Goal: Task Accomplishment & Management: Complete application form

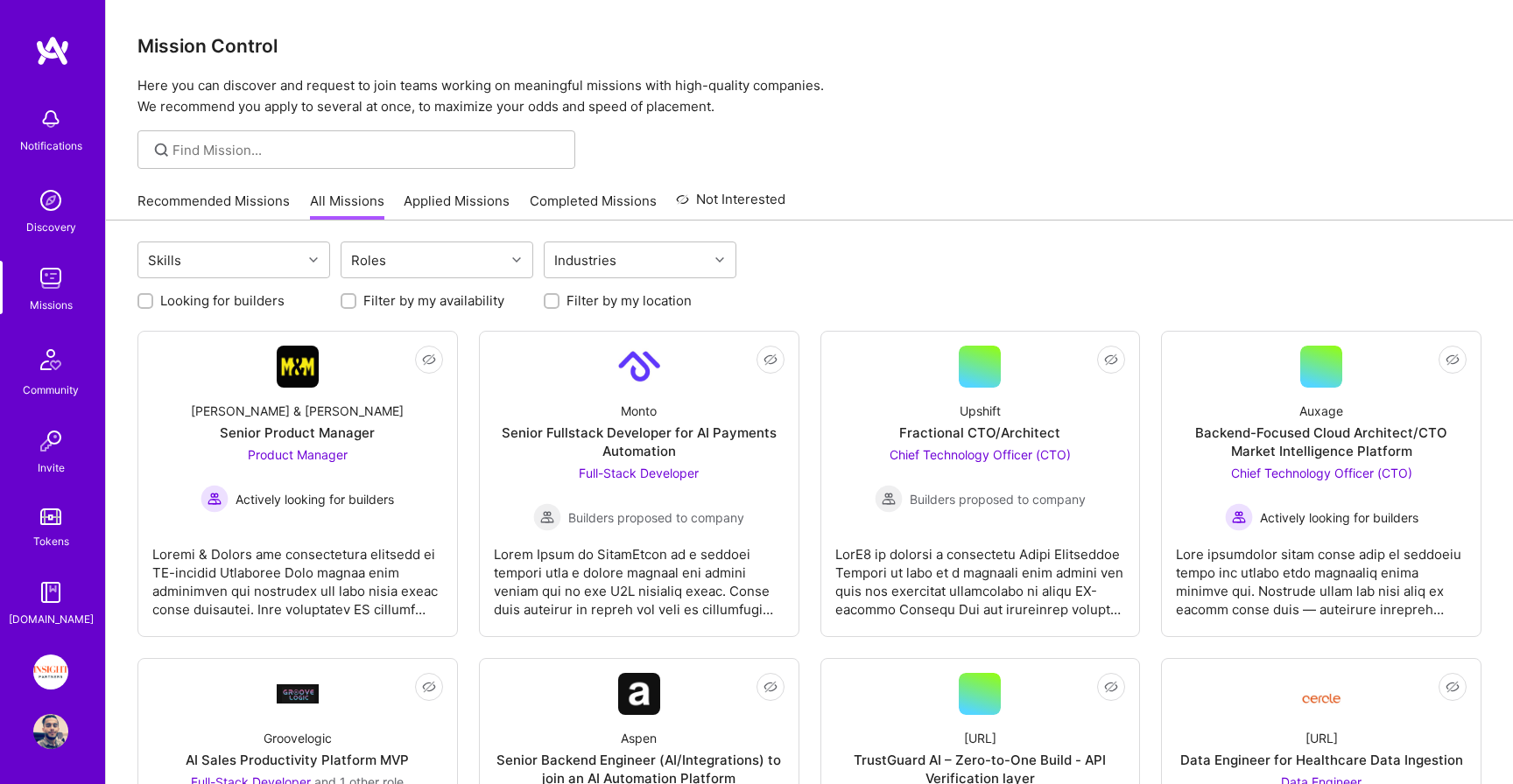
click at [60, 668] on img at bounding box center [50, 671] width 35 height 35
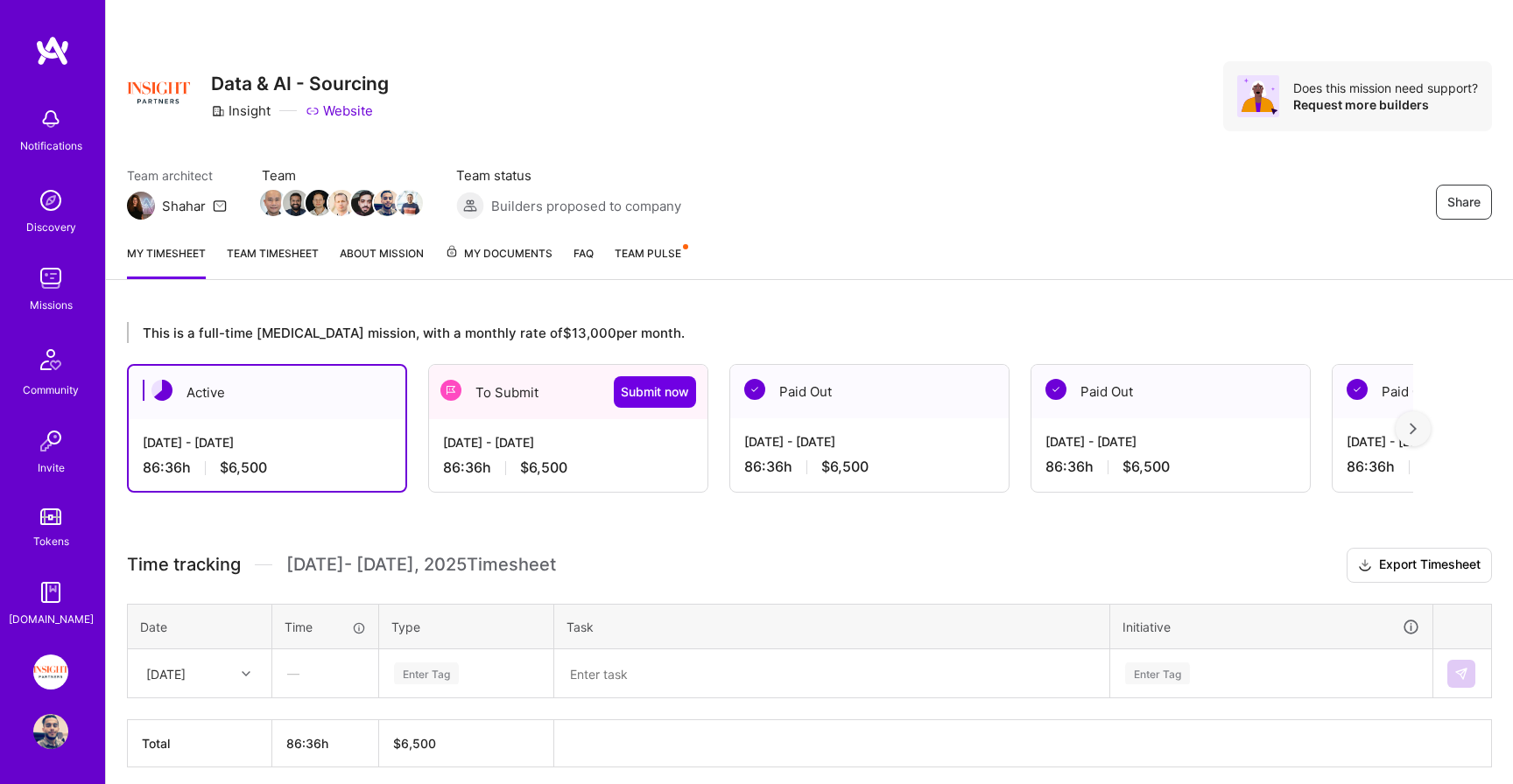
click at [513, 474] on div "86:36 h $6,500" at bounding box center [568, 467] width 250 height 18
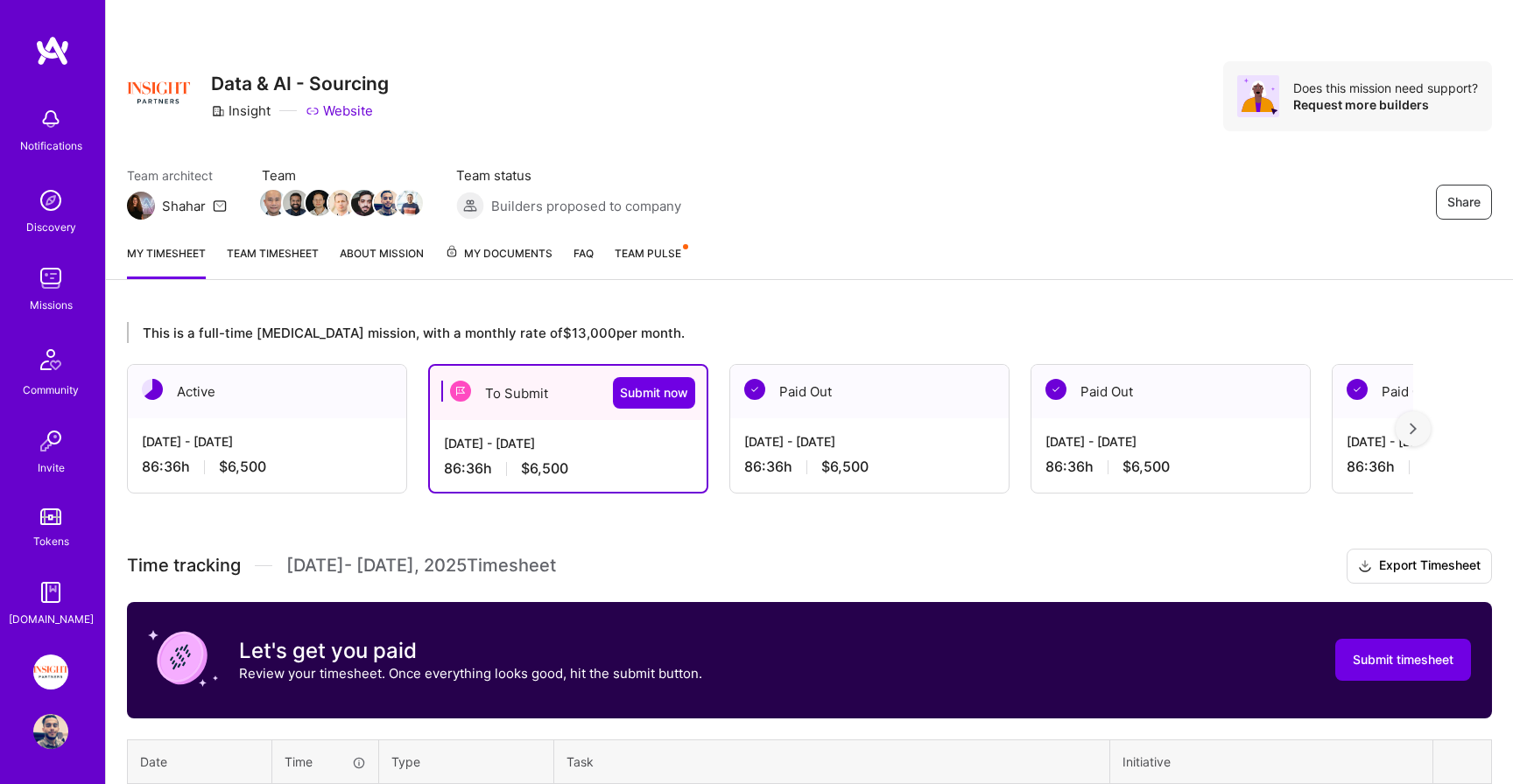
scroll to position [256, 0]
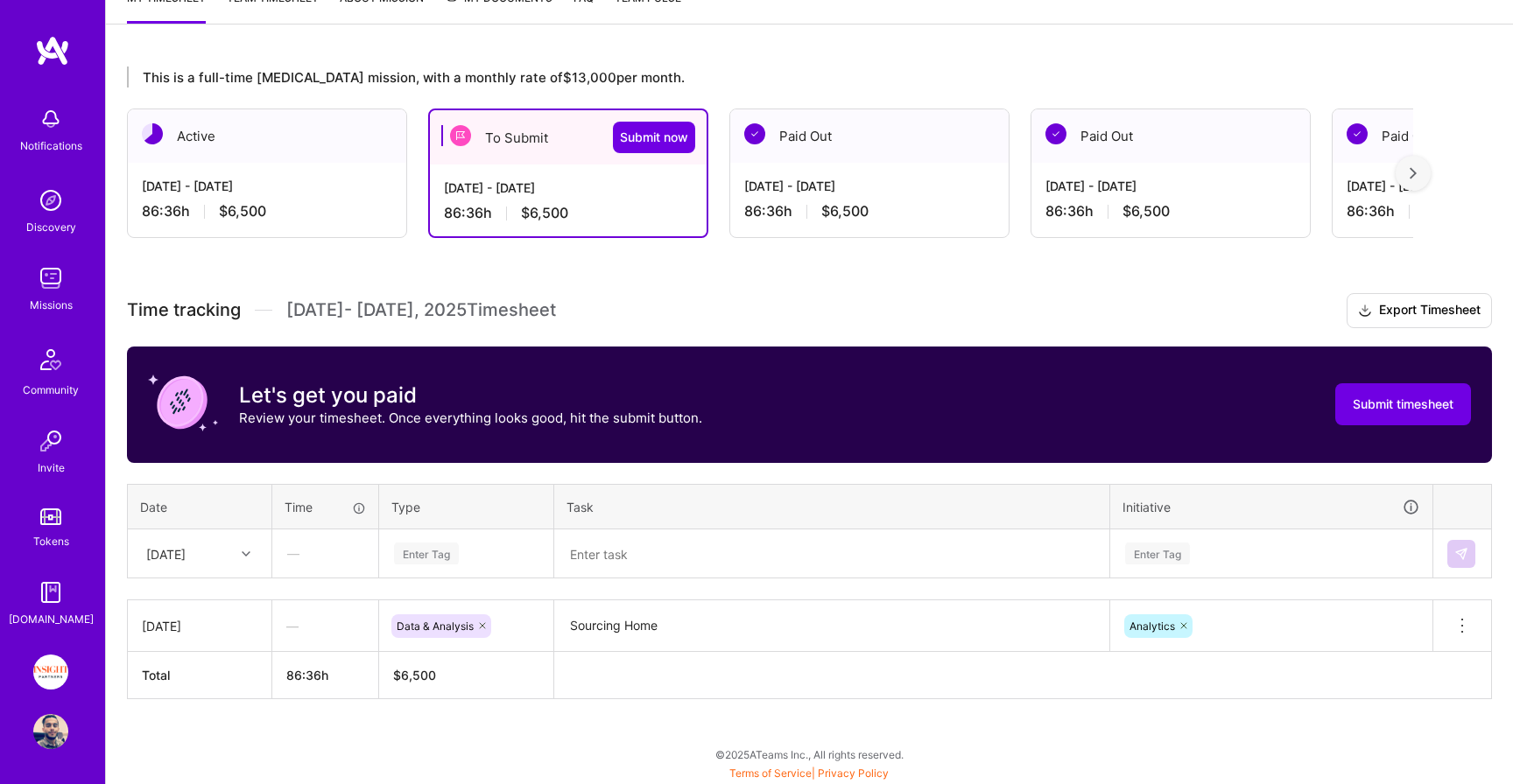
click at [430, 549] on div "Enter Tag" at bounding box center [426, 553] width 64 height 27
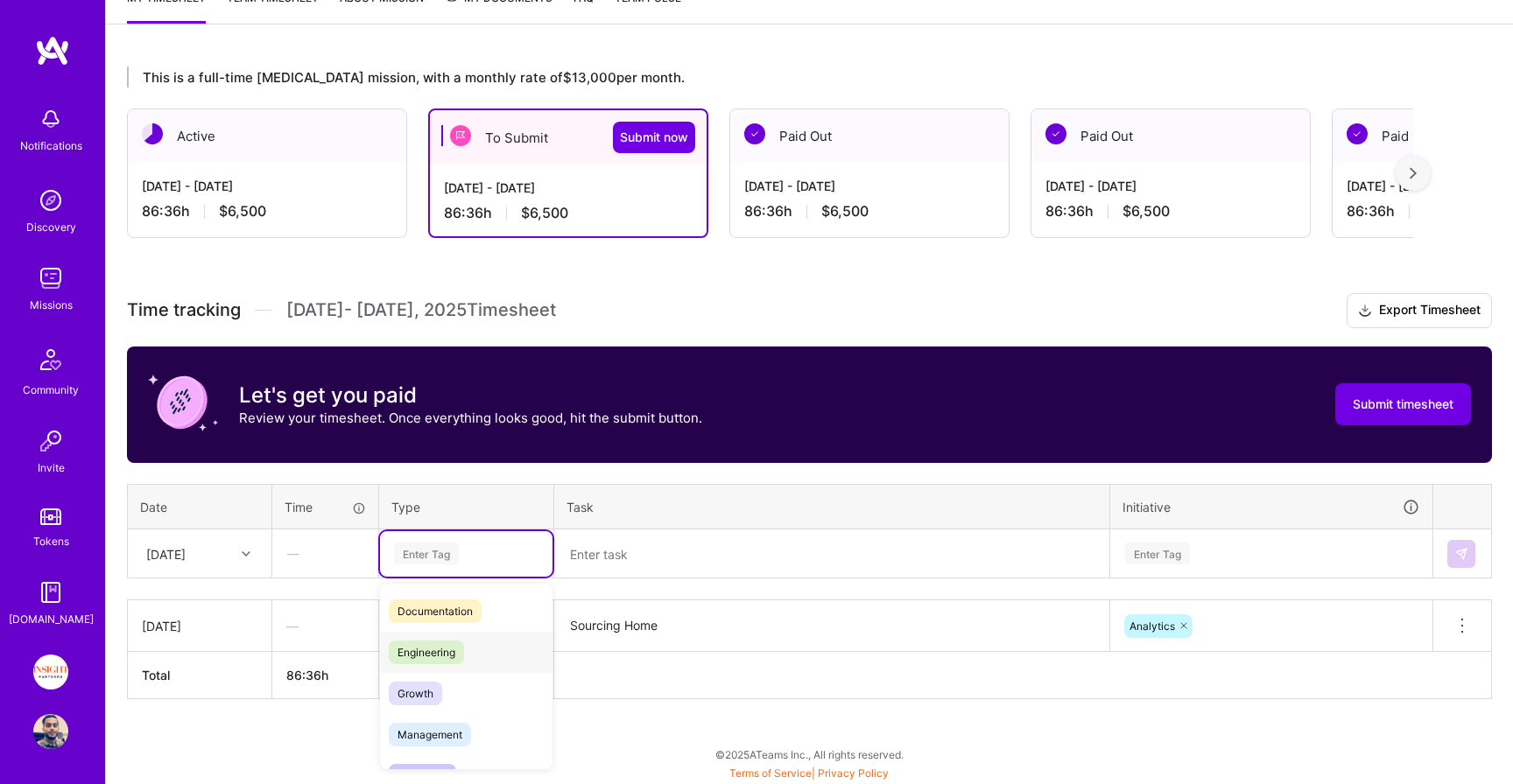
scroll to position [84, 0]
click at [436, 650] on span "Engineering" at bounding box center [425, 650] width 75 height 24
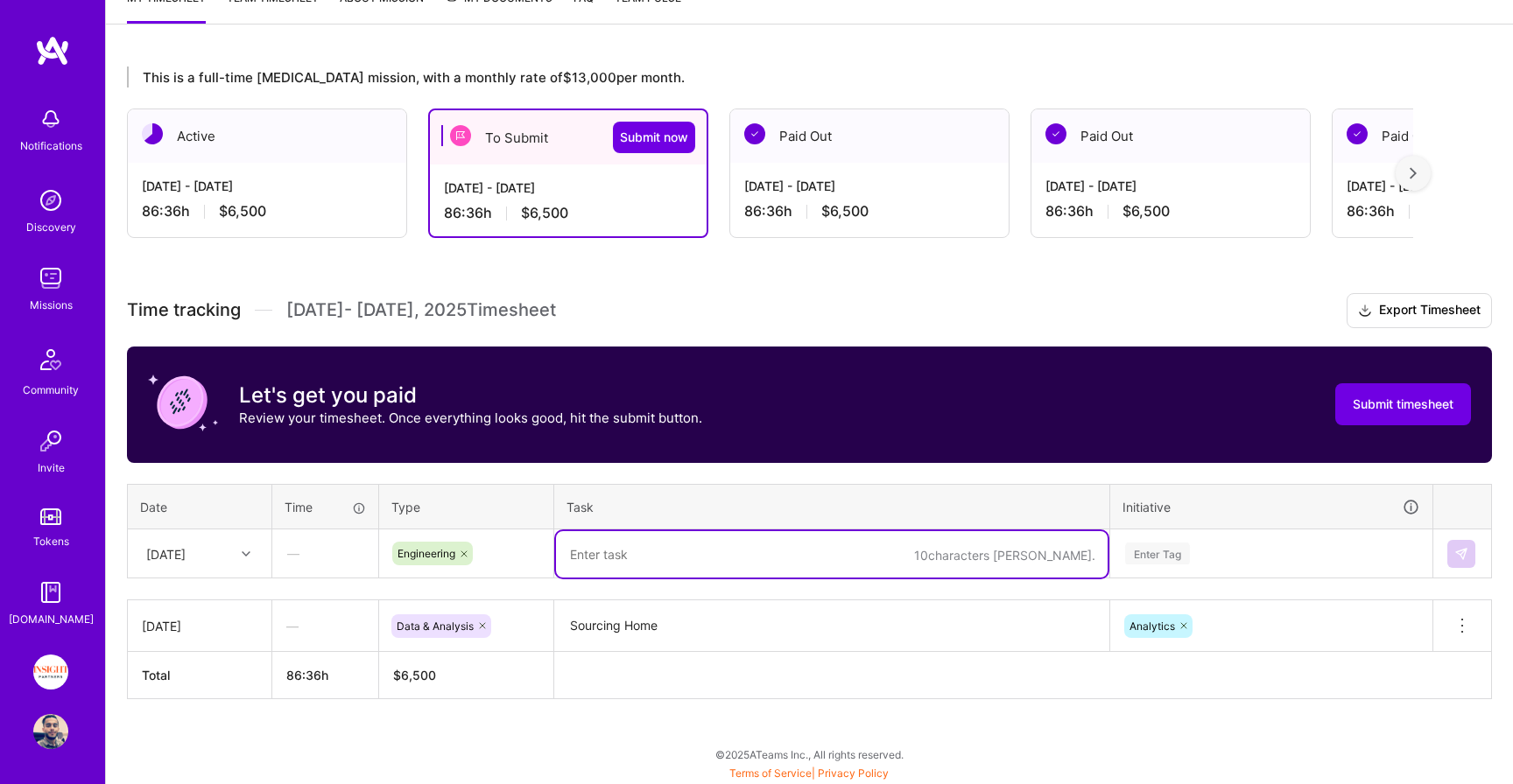
click at [622, 565] on textarea at bounding box center [832, 554] width 551 height 46
click at [477, 620] on icon at bounding box center [482, 625] width 10 height 10
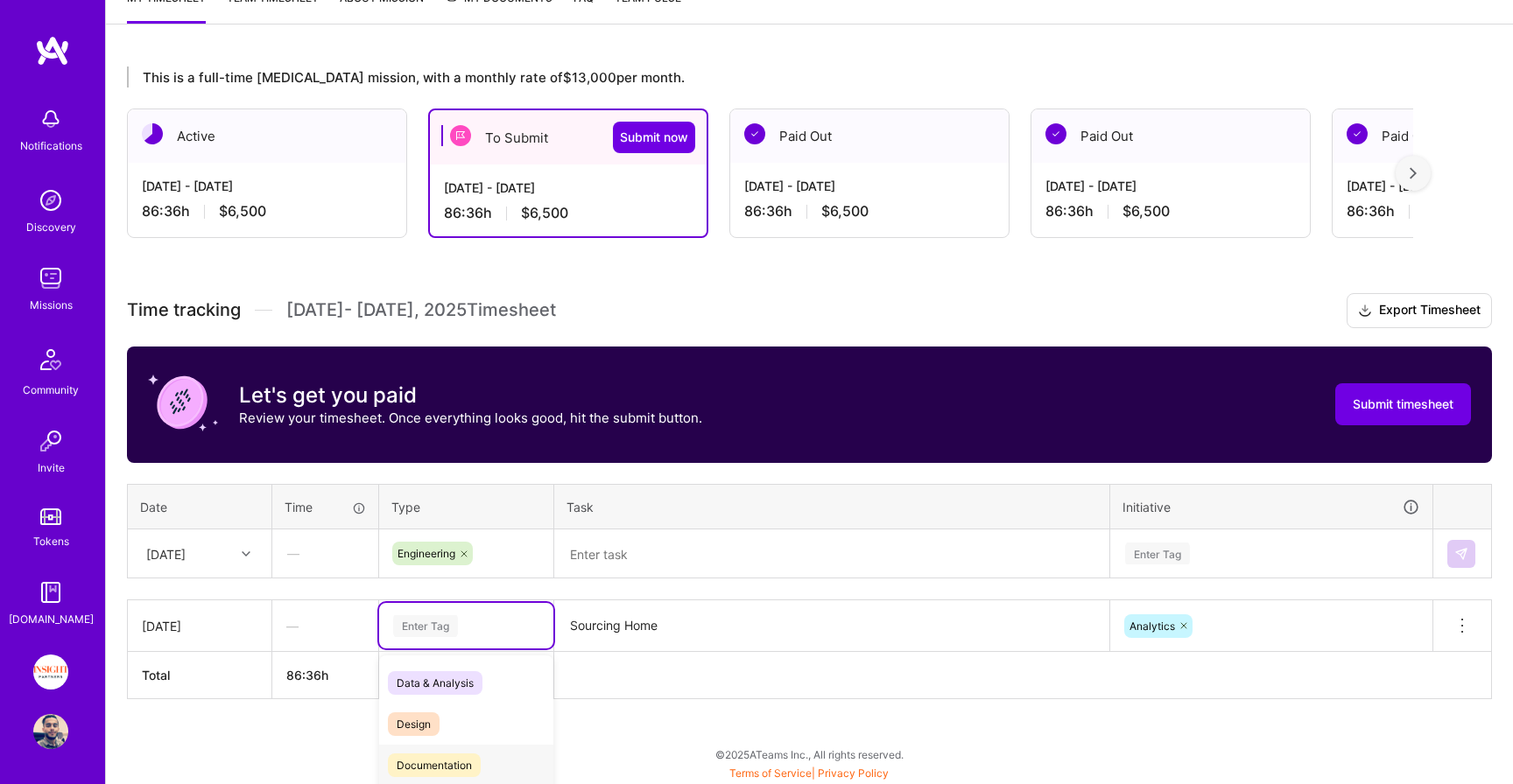
scroll to position [388, 0]
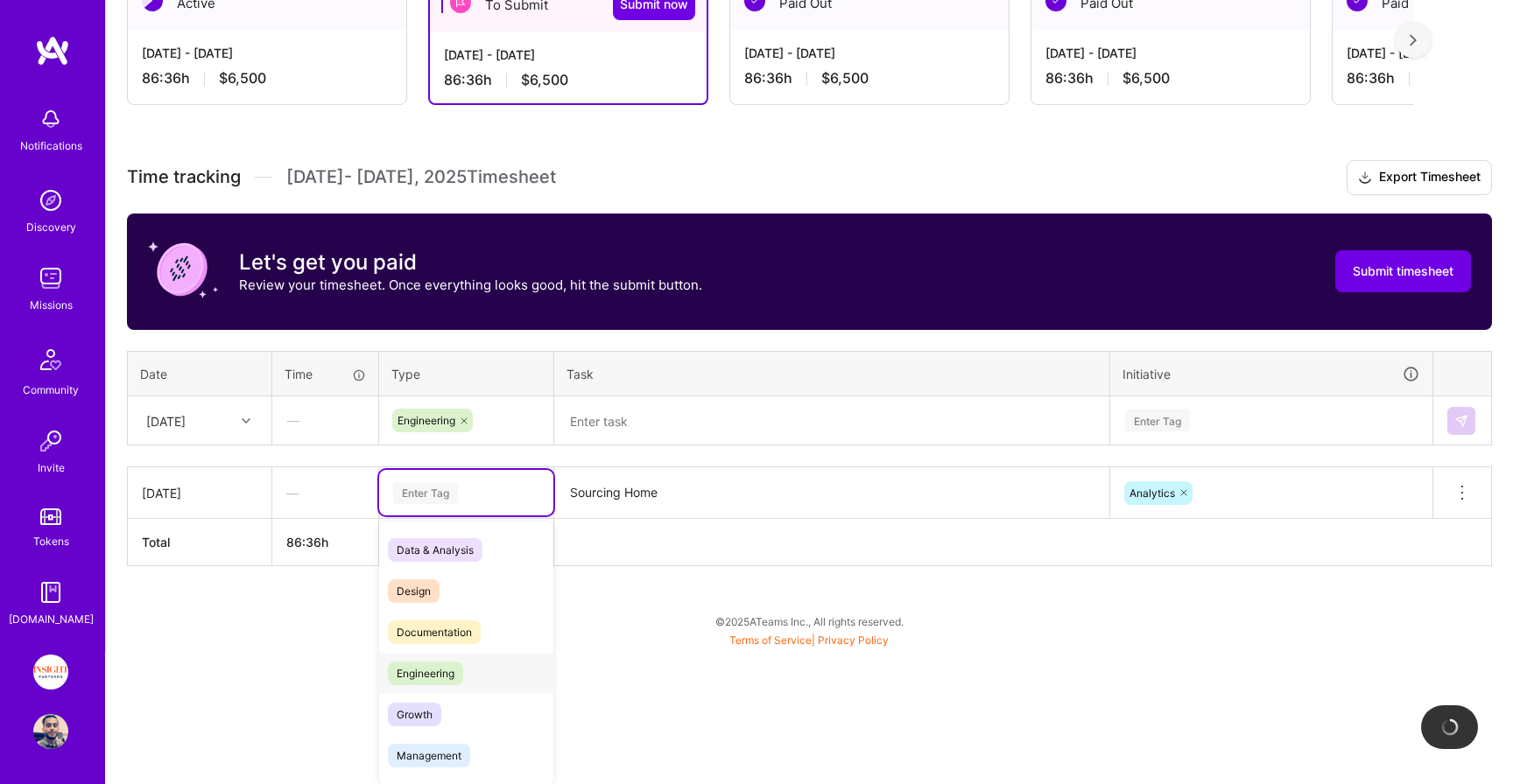
click at [434, 676] on span "Engineering" at bounding box center [424, 673] width 75 height 24
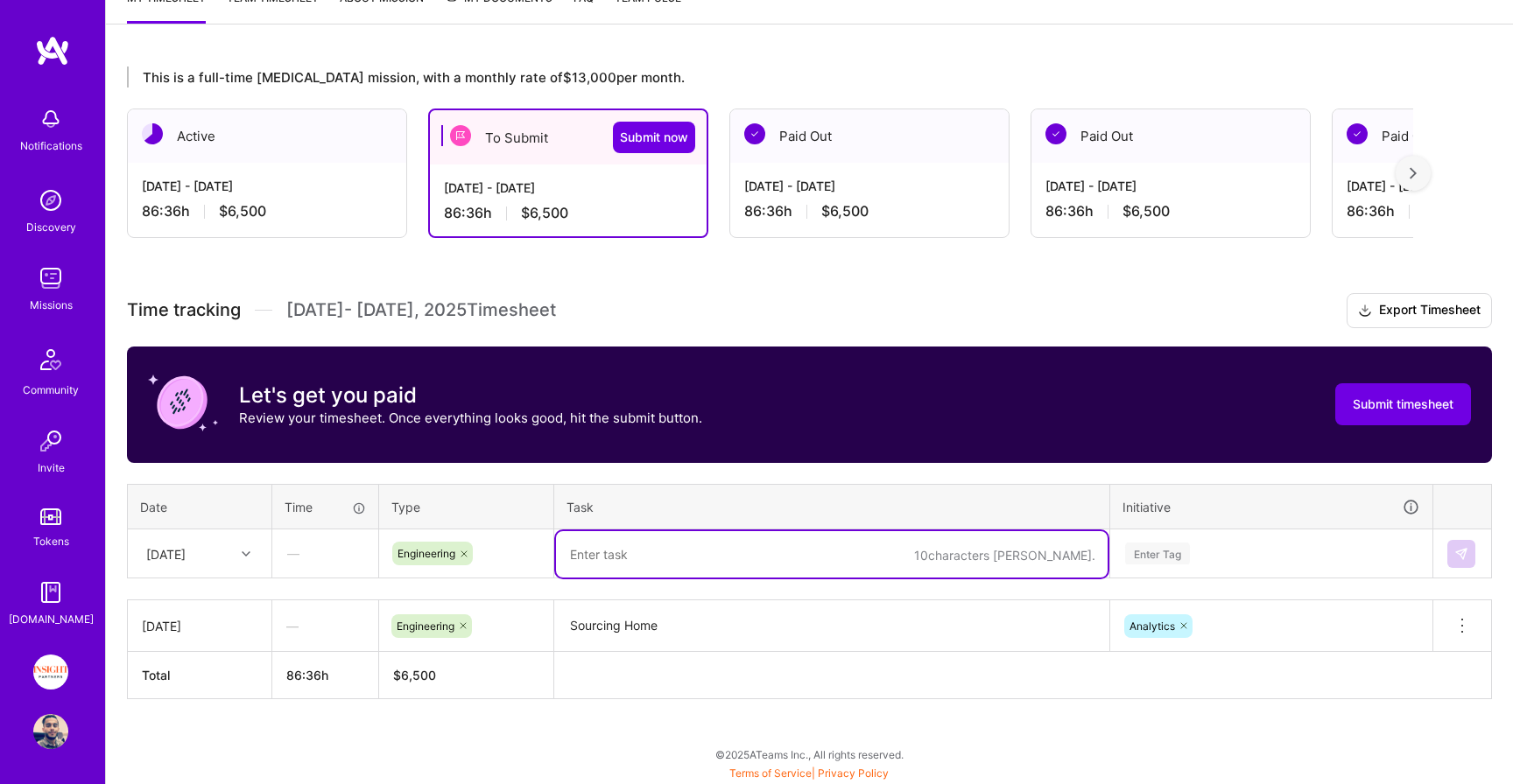
click at [642, 575] on textarea at bounding box center [832, 554] width 551 height 46
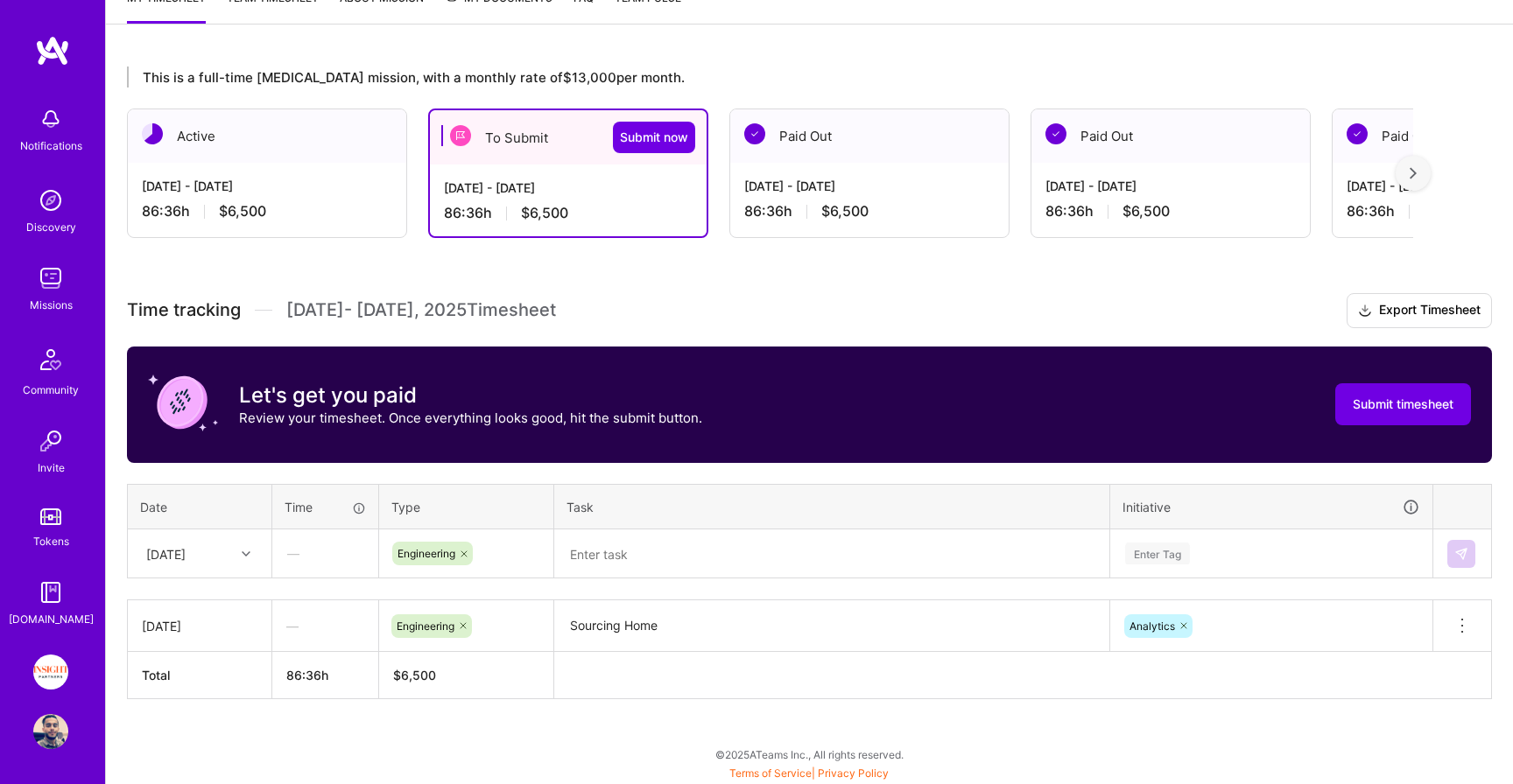
click at [478, 751] on div "This is a full-time retainer mission, with a monthly rate of $13,000 per month.…" at bounding box center [809, 415] width 1407 height 739
click at [688, 619] on textarea "Sourcing Home" at bounding box center [832, 626] width 551 height 48
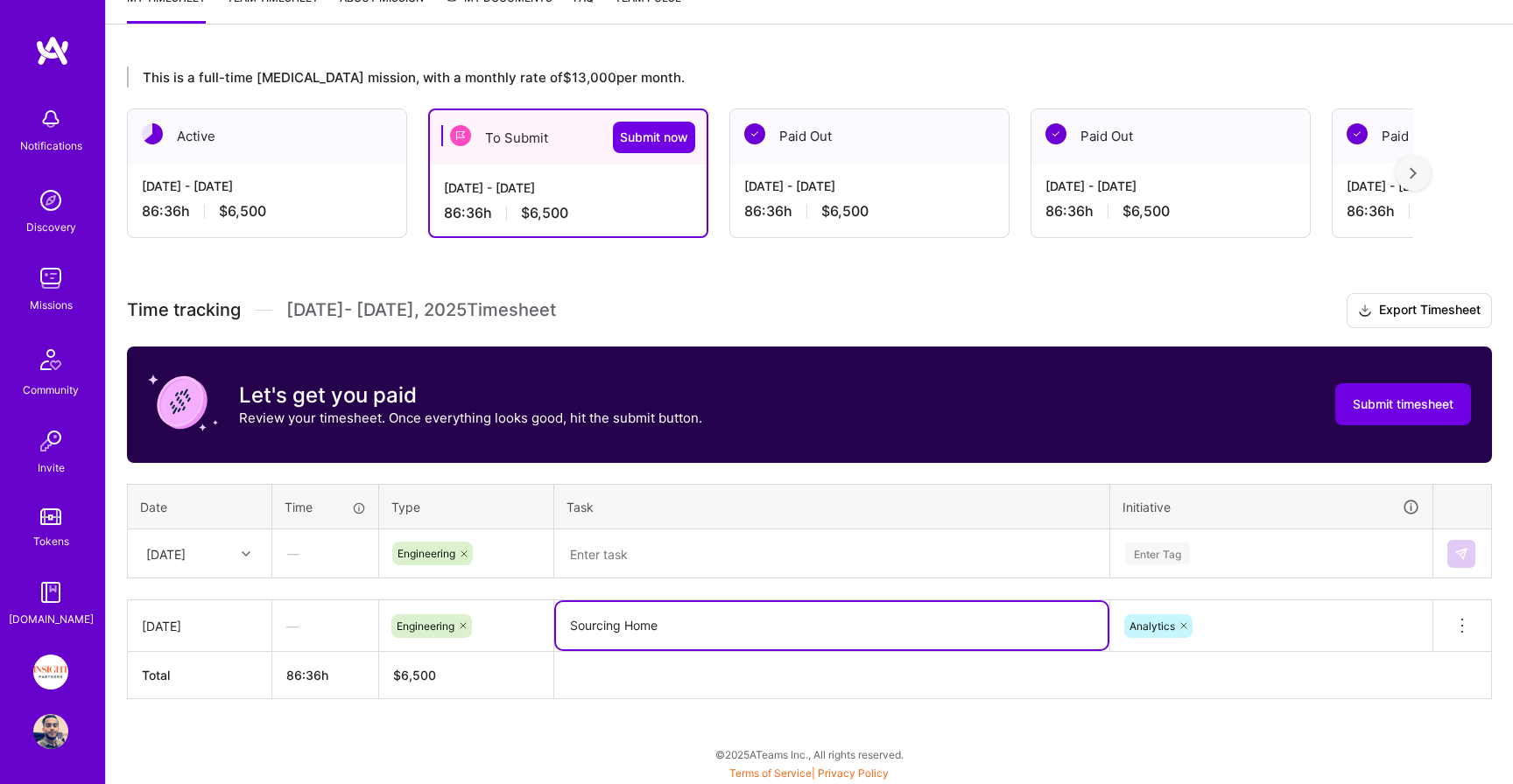
click at [688, 619] on textarea "Sourcing Home" at bounding box center [832, 626] width 551 height 47
click at [1184, 626] on icon at bounding box center [1184, 626] width 6 height 6
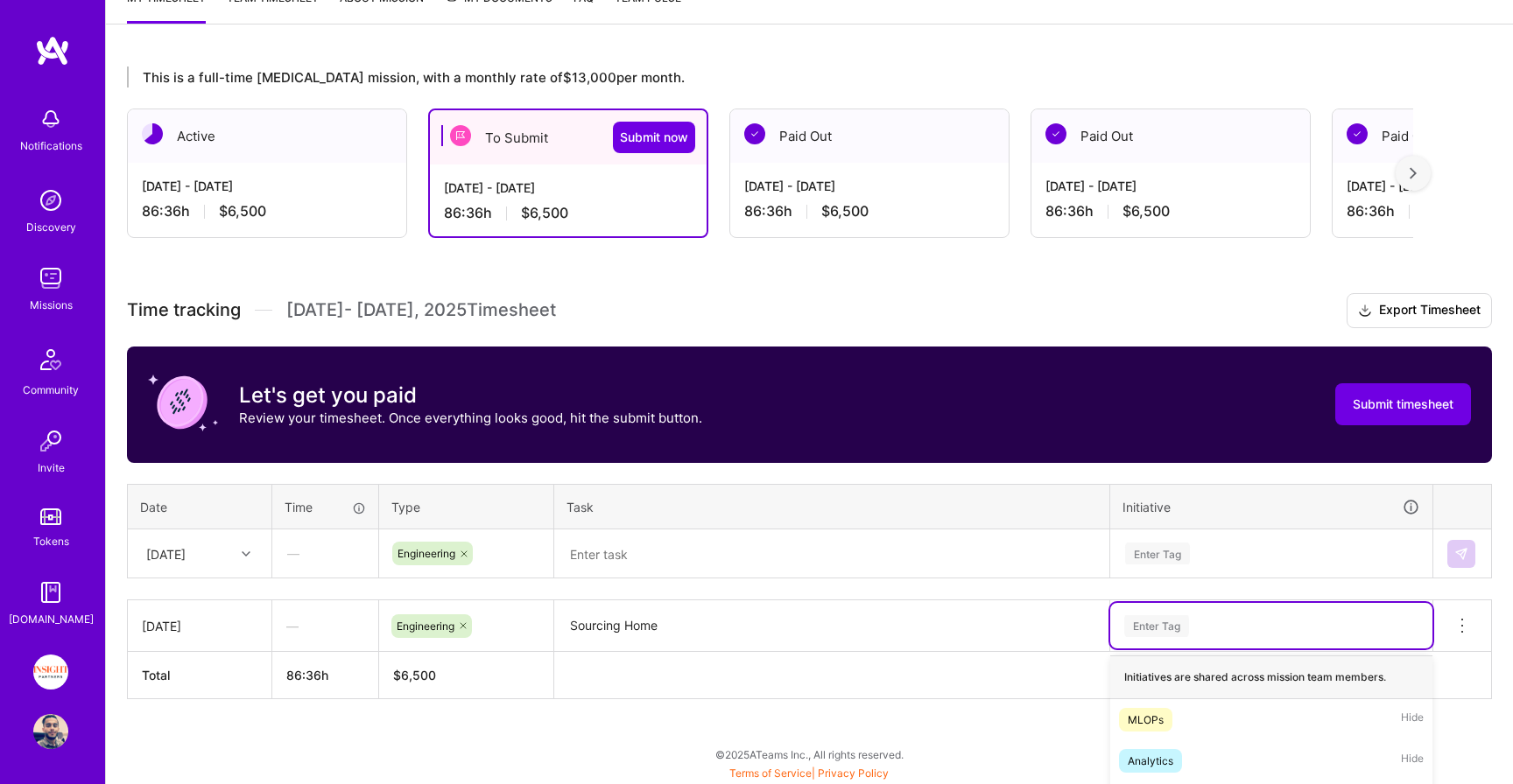
scroll to position [485, 0]
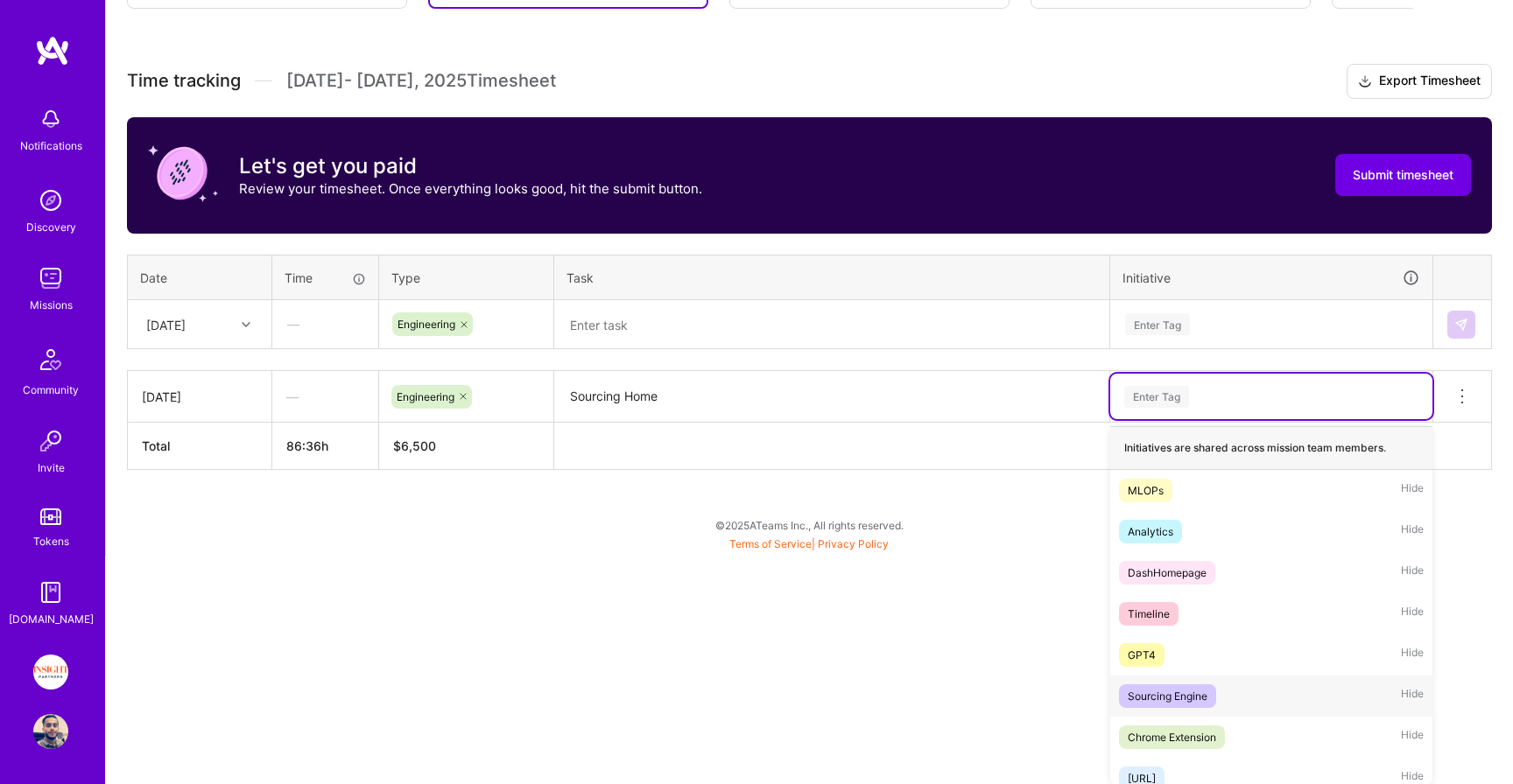
click at [1211, 704] on span "Sourcing Engine" at bounding box center [1167, 696] width 98 height 24
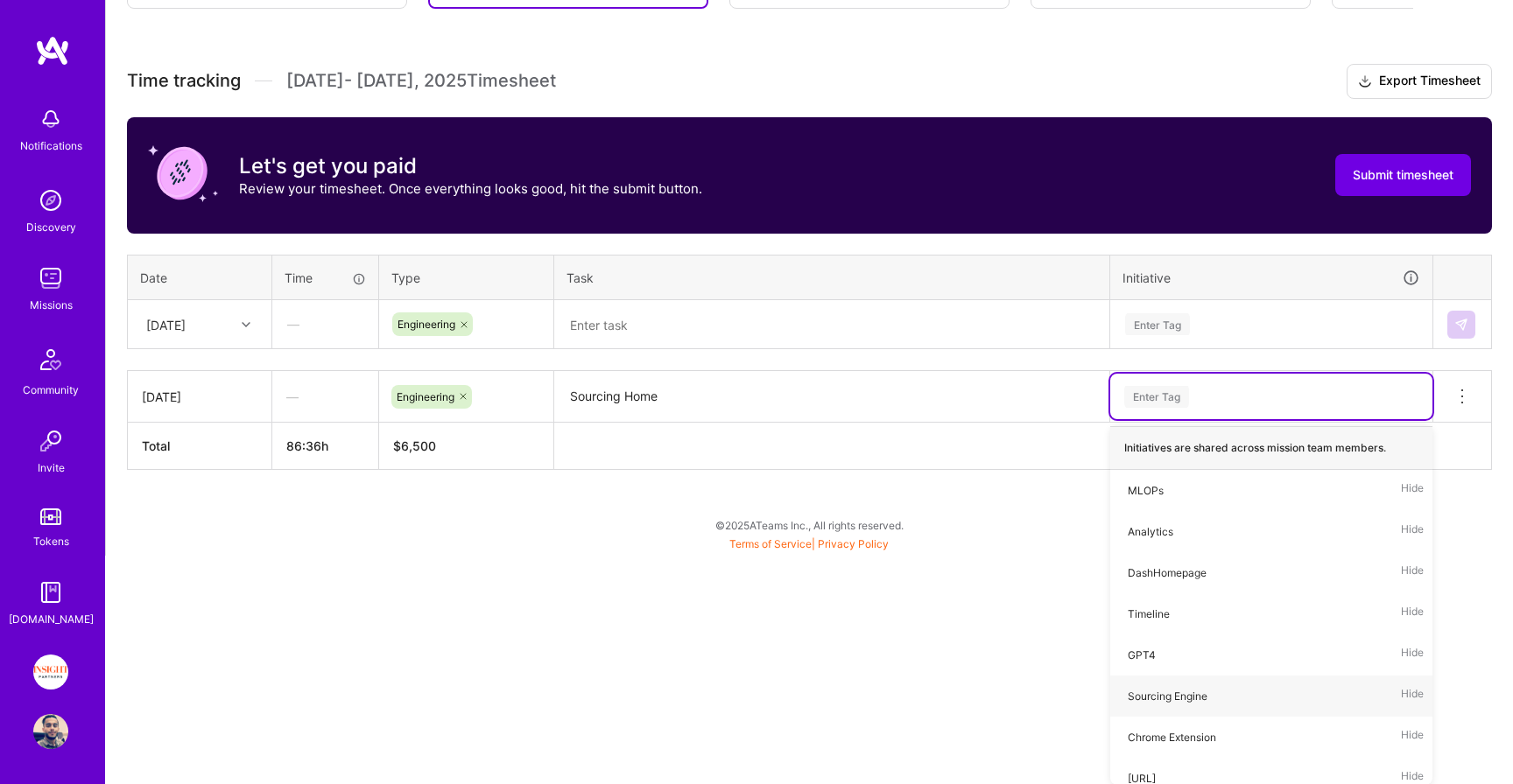
scroll to position [256, 0]
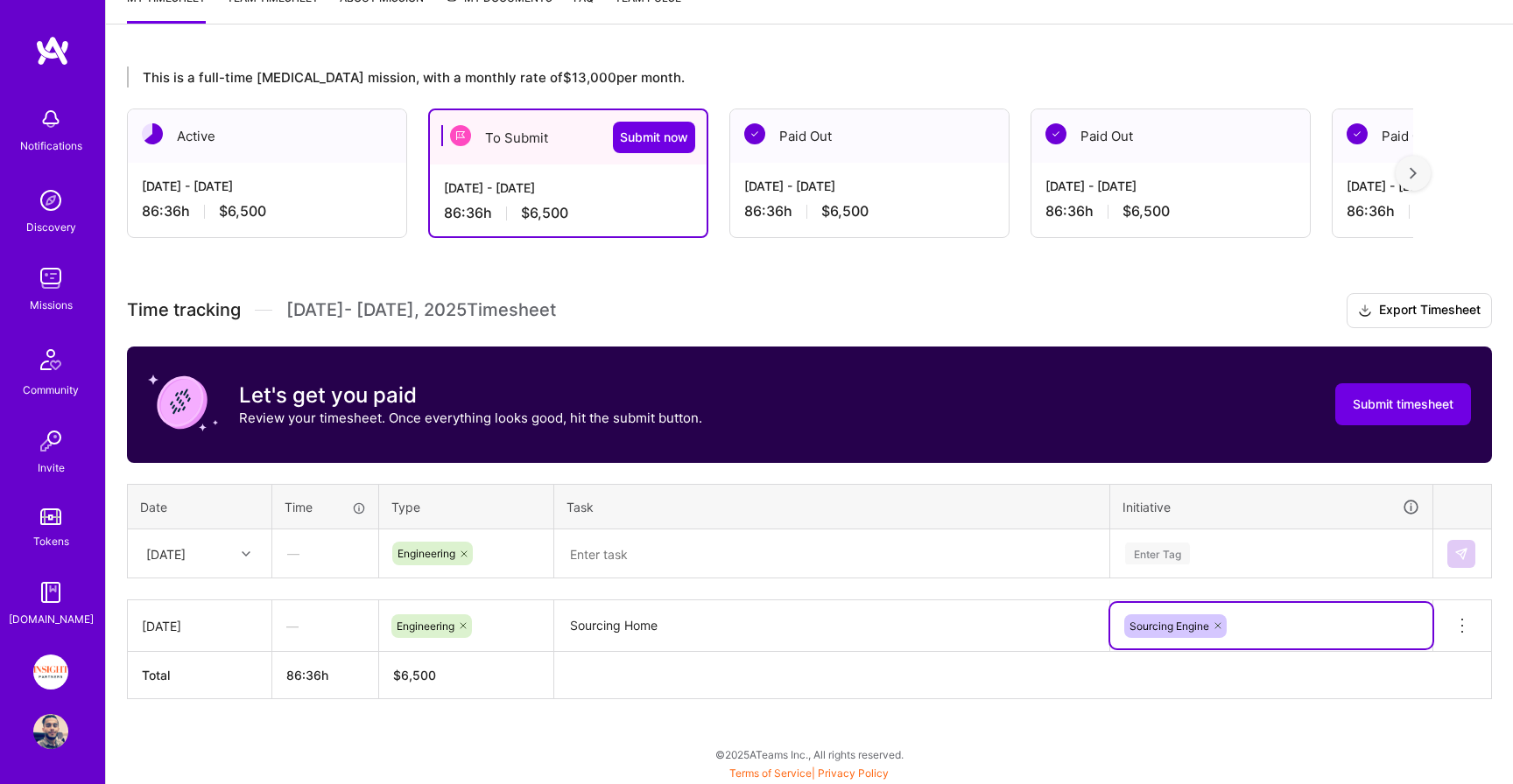
click at [697, 625] on textarea "Sourcing Home" at bounding box center [832, 627] width 551 height 49
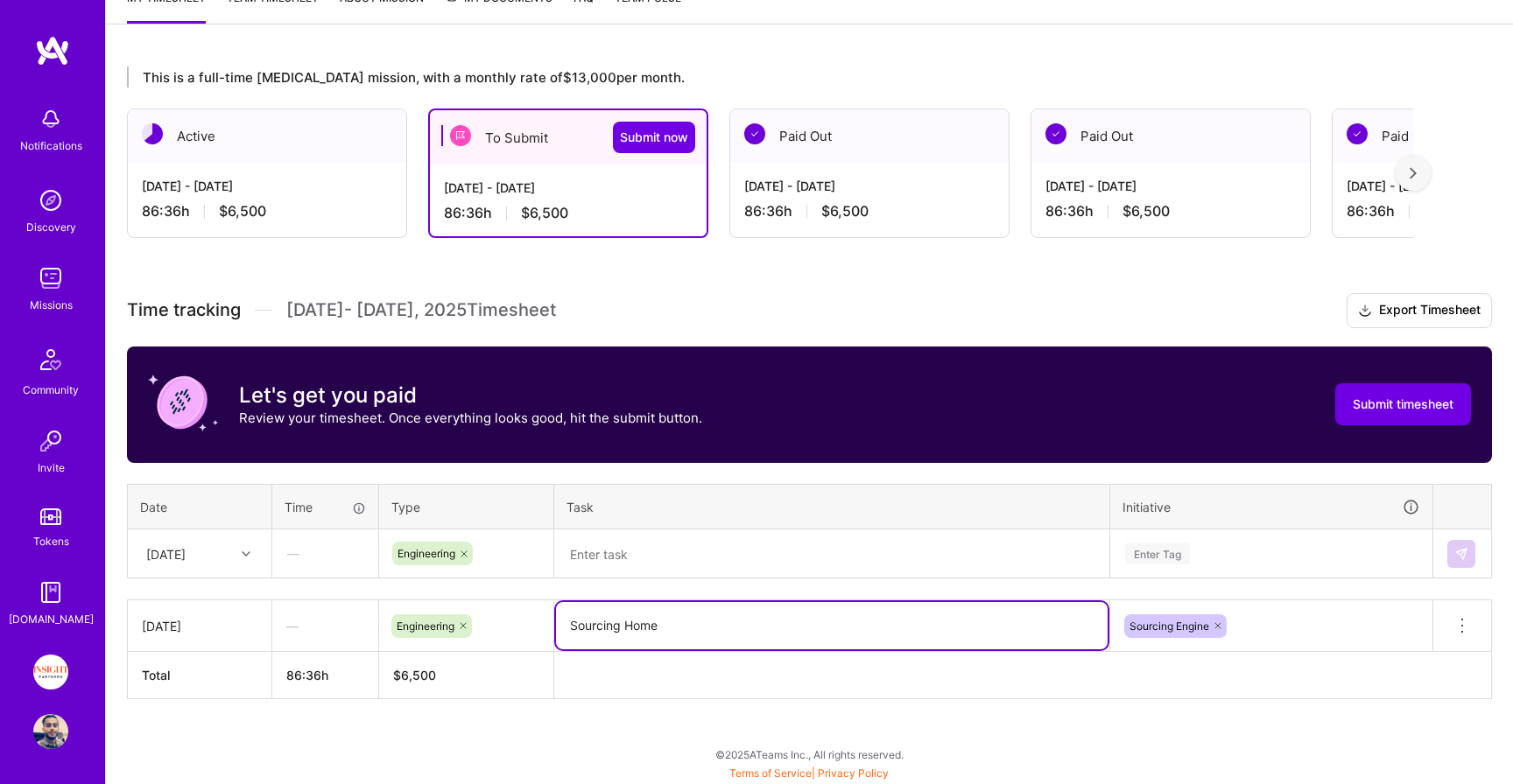
click at [697, 625] on textarea "Sourcing Home" at bounding box center [832, 626] width 551 height 47
type textarea "working on sprint tasks"
click at [678, 566] on textarea at bounding box center [832, 554] width 551 height 46
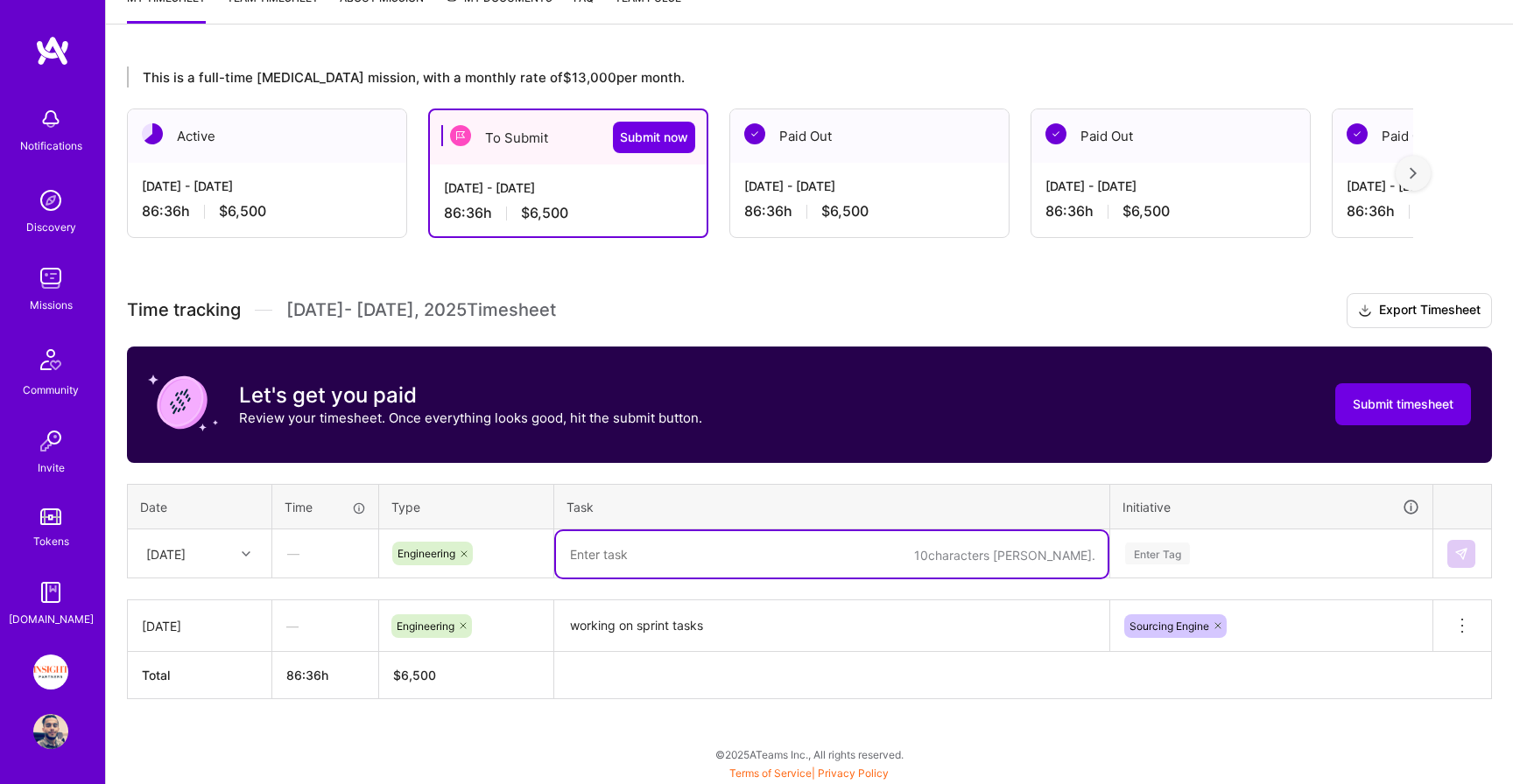
click at [621, 628] on textarea "working on sprint tasks" at bounding box center [832, 627] width 551 height 49
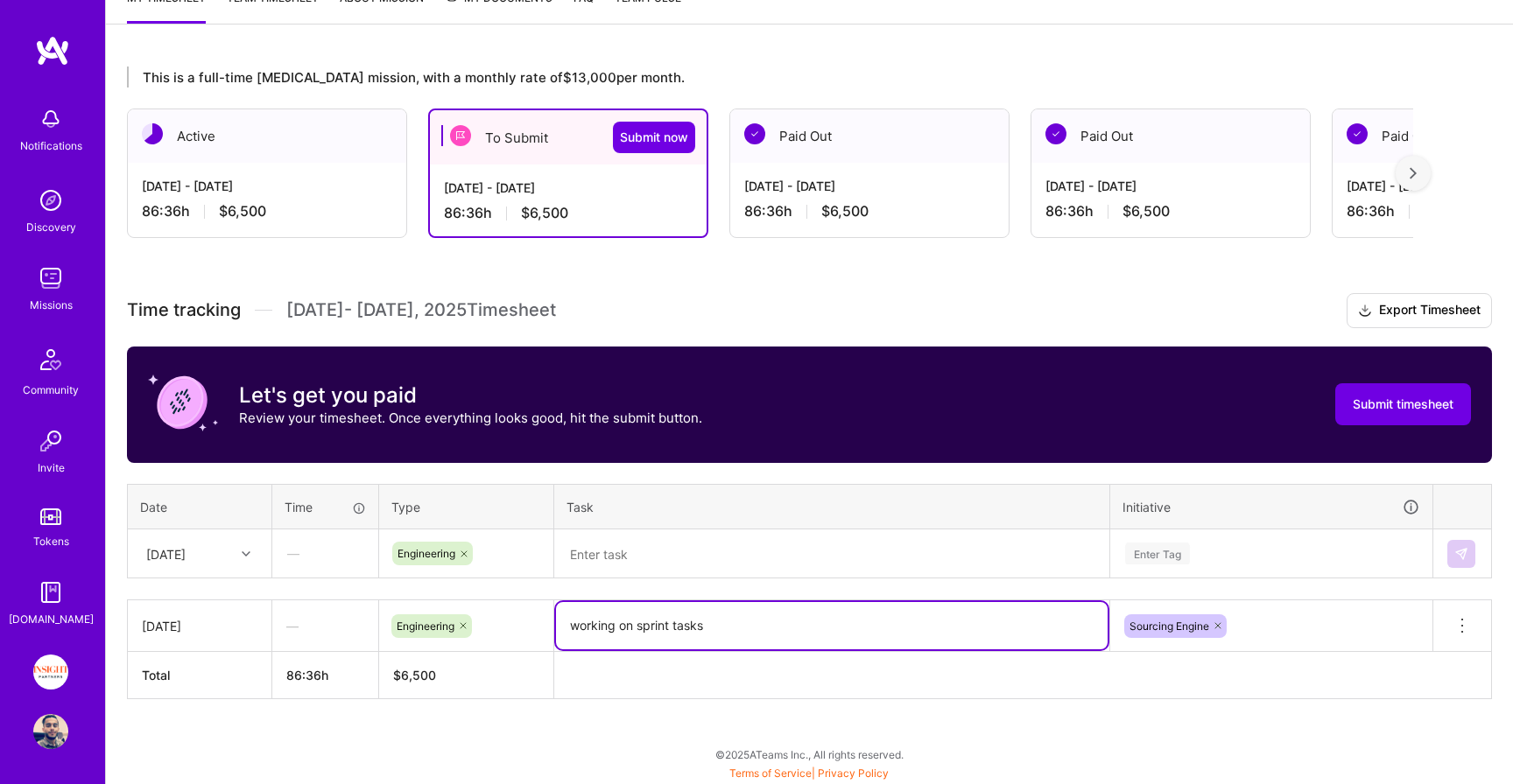
click at [621, 628] on textarea "working on sprint tasks" at bounding box center [832, 626] width 551 height 47
click at [664, 560] on textarea at bounding box center [832, 554] width 551 height 46
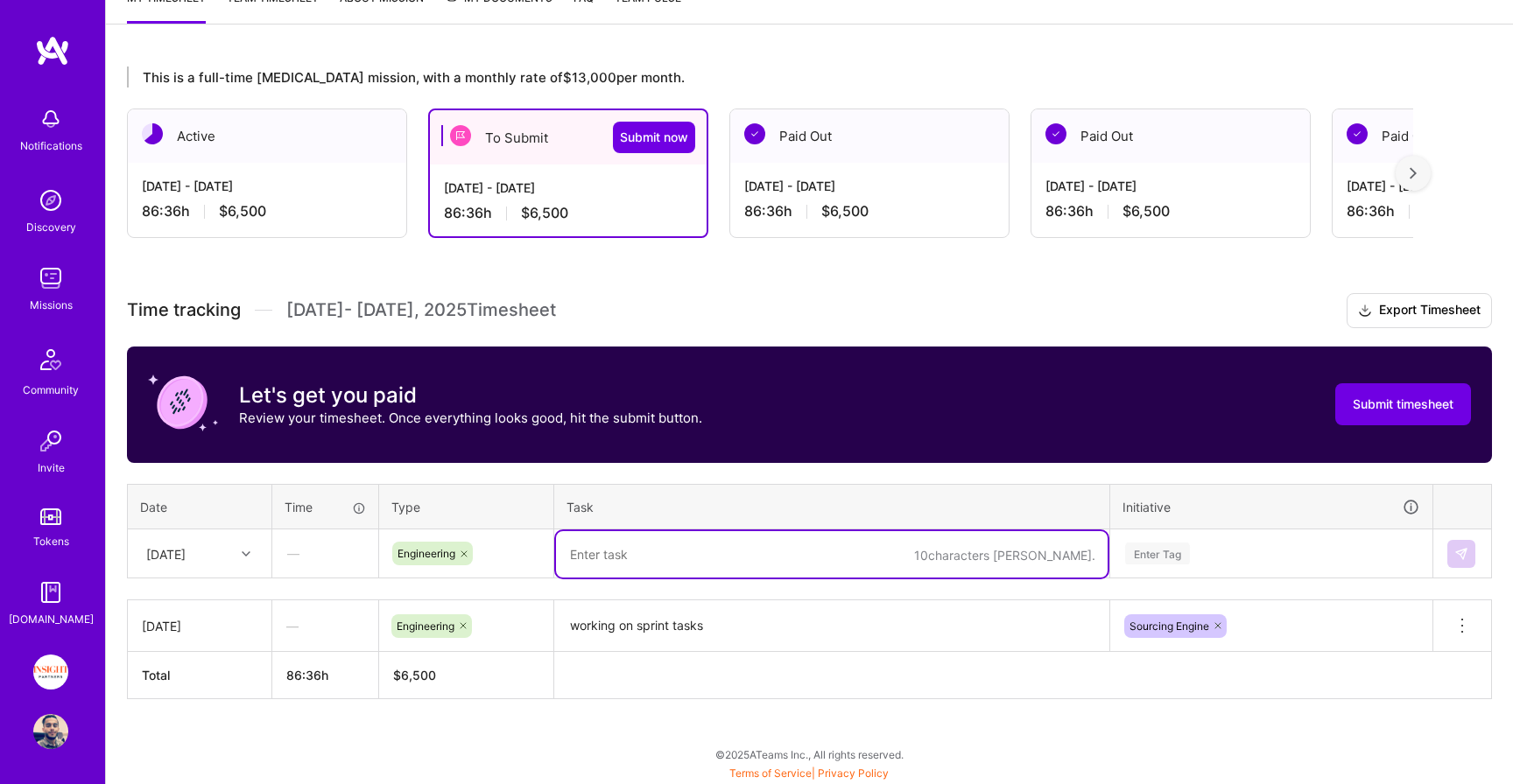
paste textarea "working on sprint tasks"
type textarea "working on sprint tasks"
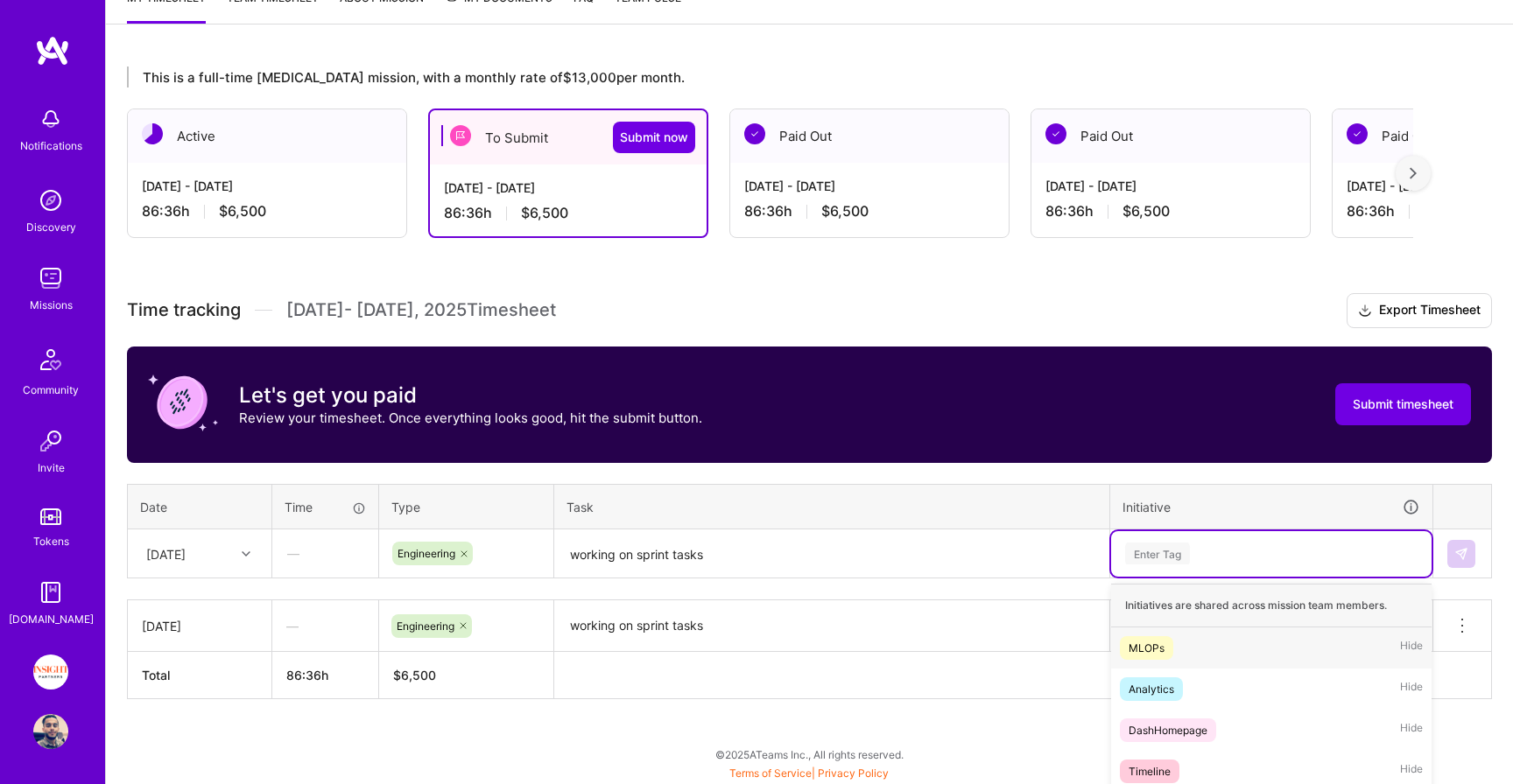
click at [1181, 547] on div "option MLOPs focused, 1 of 58. 58 results available. Use Up and Down to choose …" at bounding box center [1271, 554] width 320 height 45
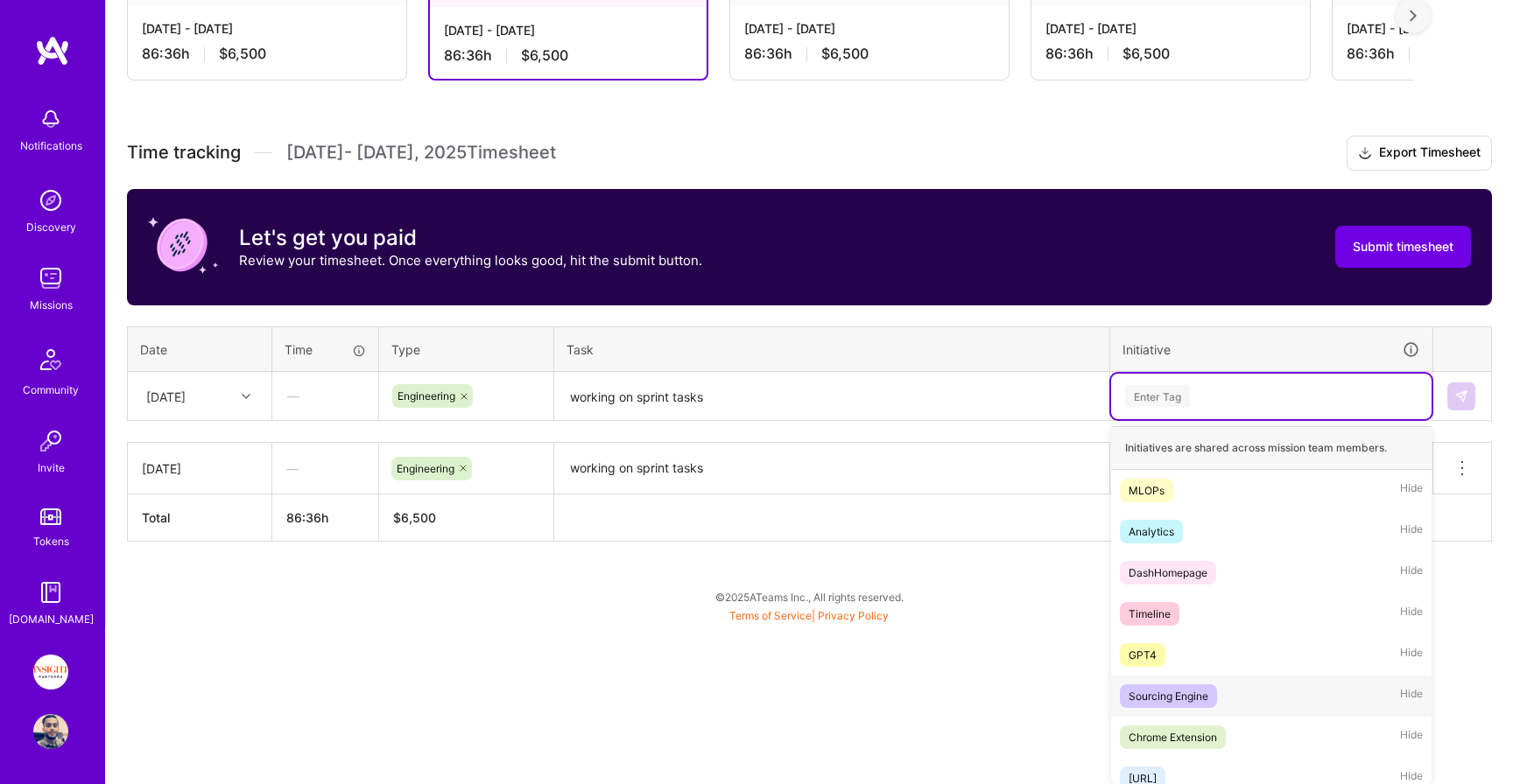
click at [1176, 687] on div "Sourcing Engine" at bounding box center [1168, 695] width 80 height 18
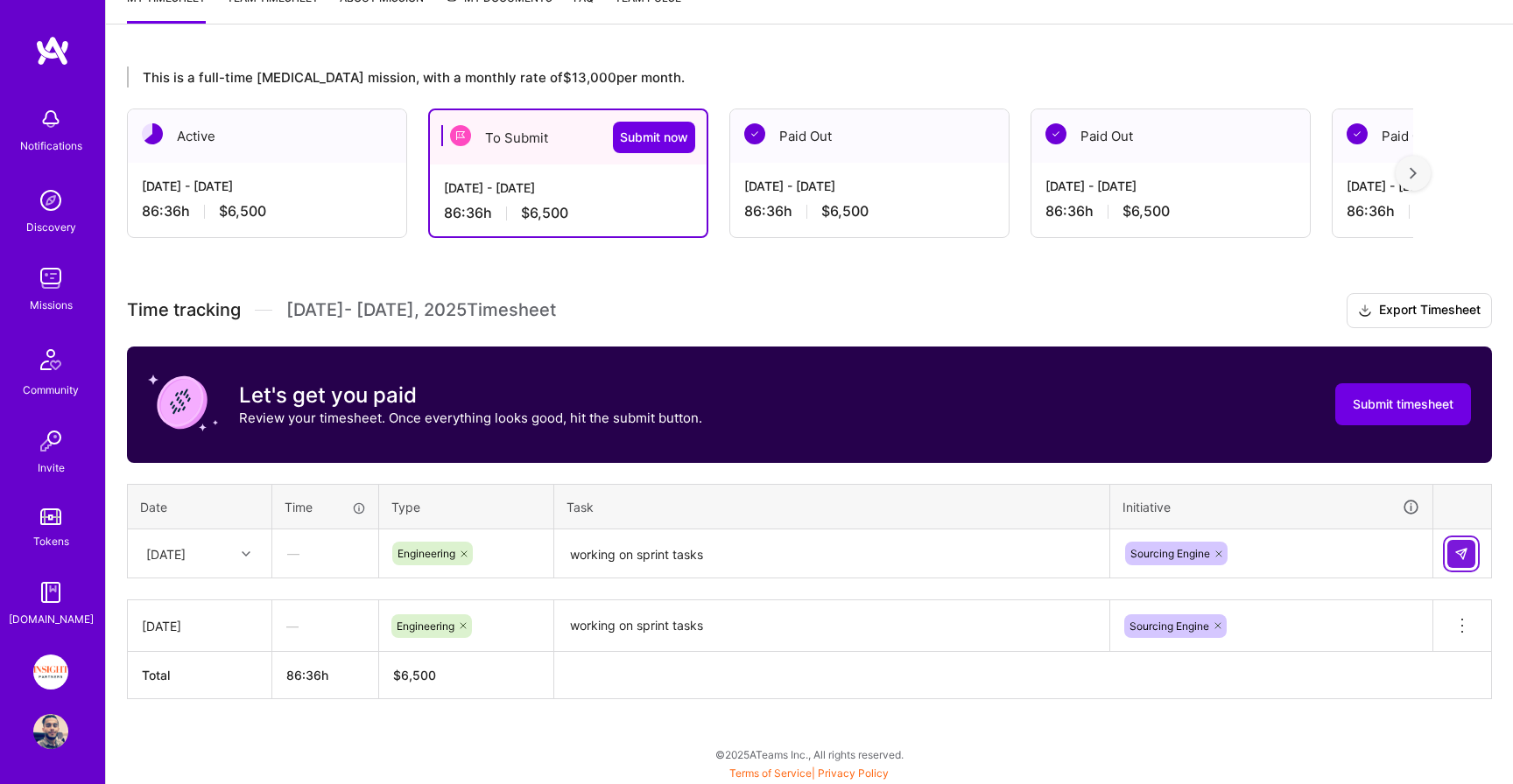
click at [1457, 549] on img at bounding box center [1461, 554] width 14 height 14
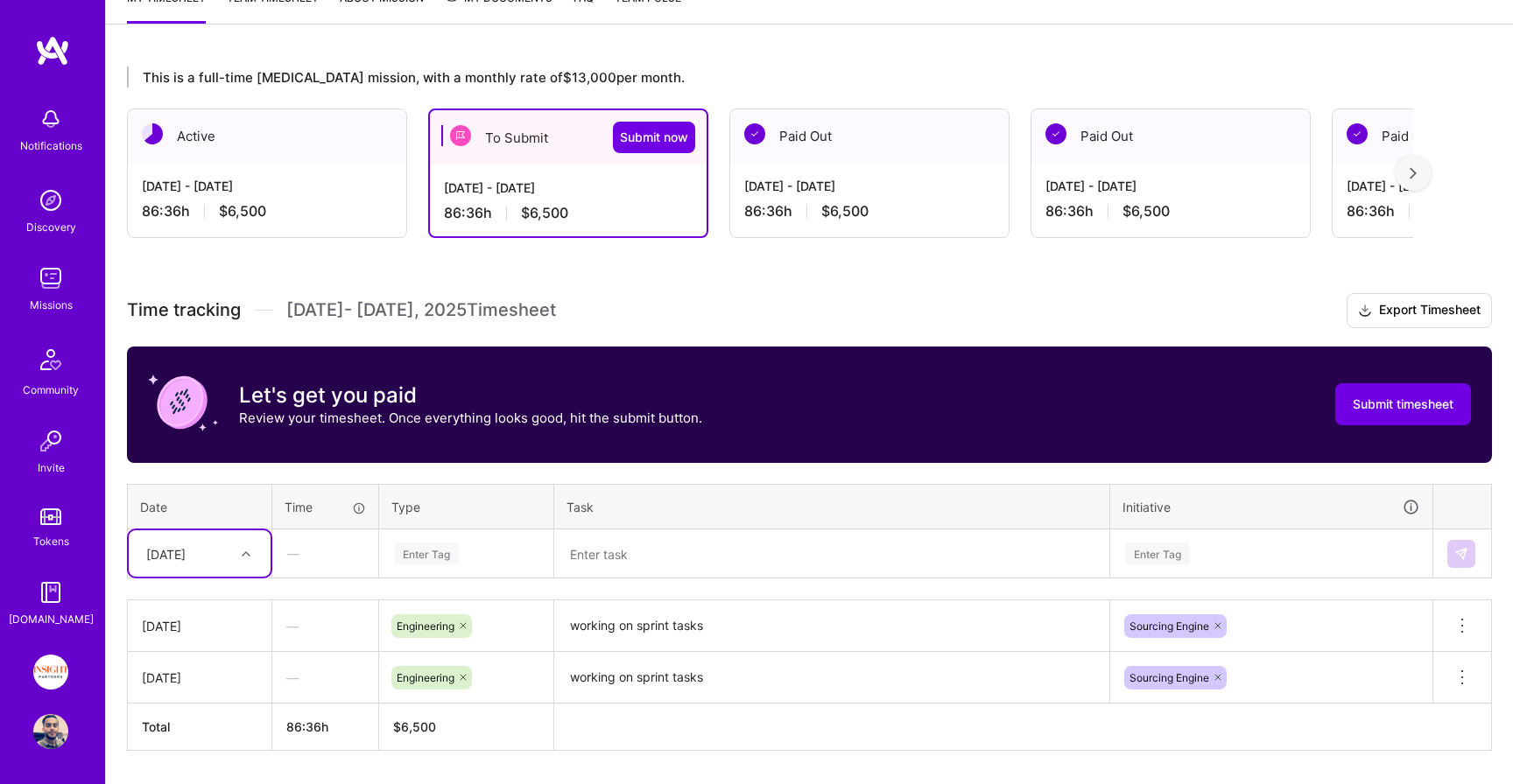
click at [196, 549] on div "Select is focused ,type to refine list, press Down to open the menu, Tue, Sep 16" at bounding box center [200, 553] width 142 height 46
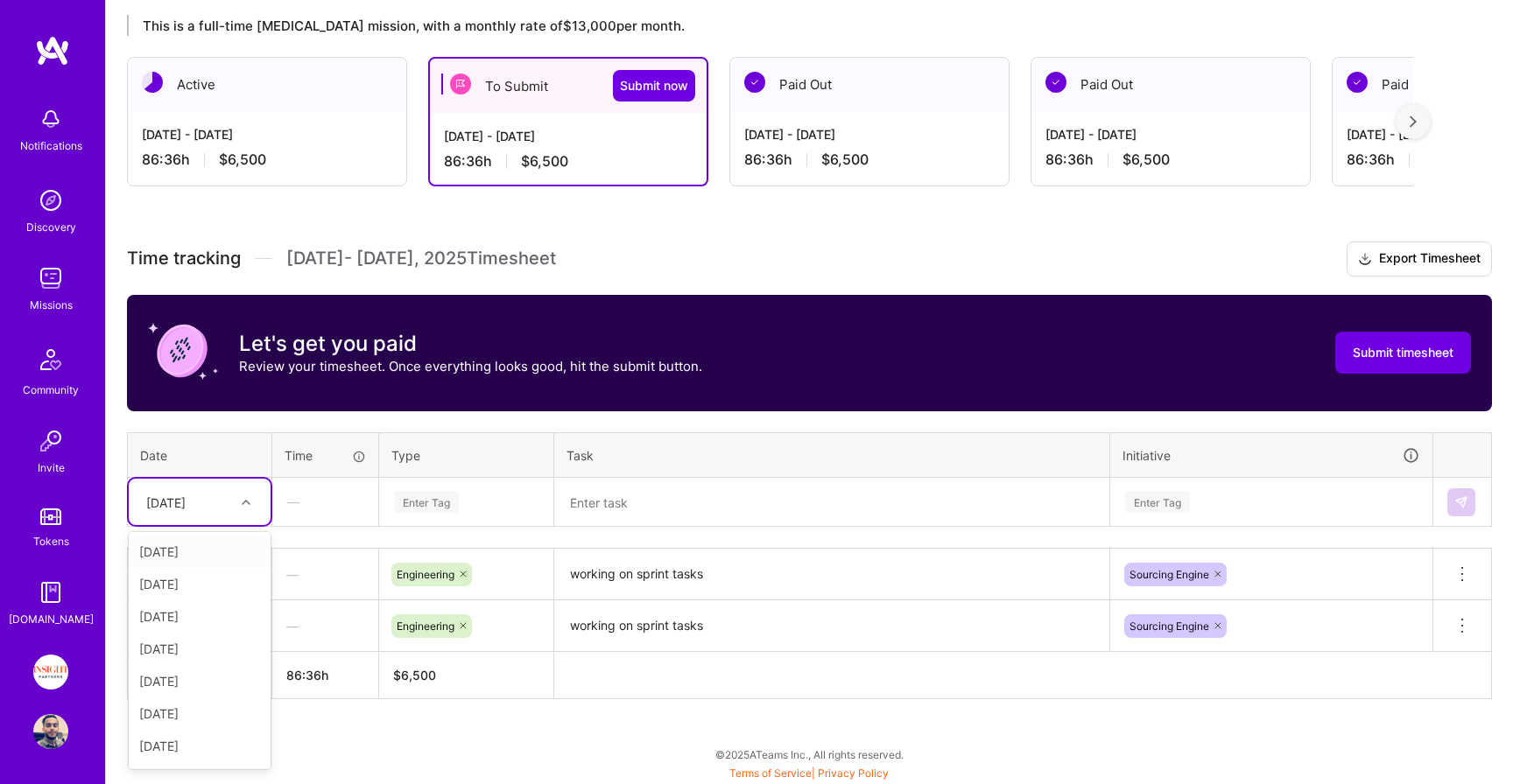
click at [168, 552] on div "Wed, Sep 17" at bounding box center [200, 552] width 142 height 32
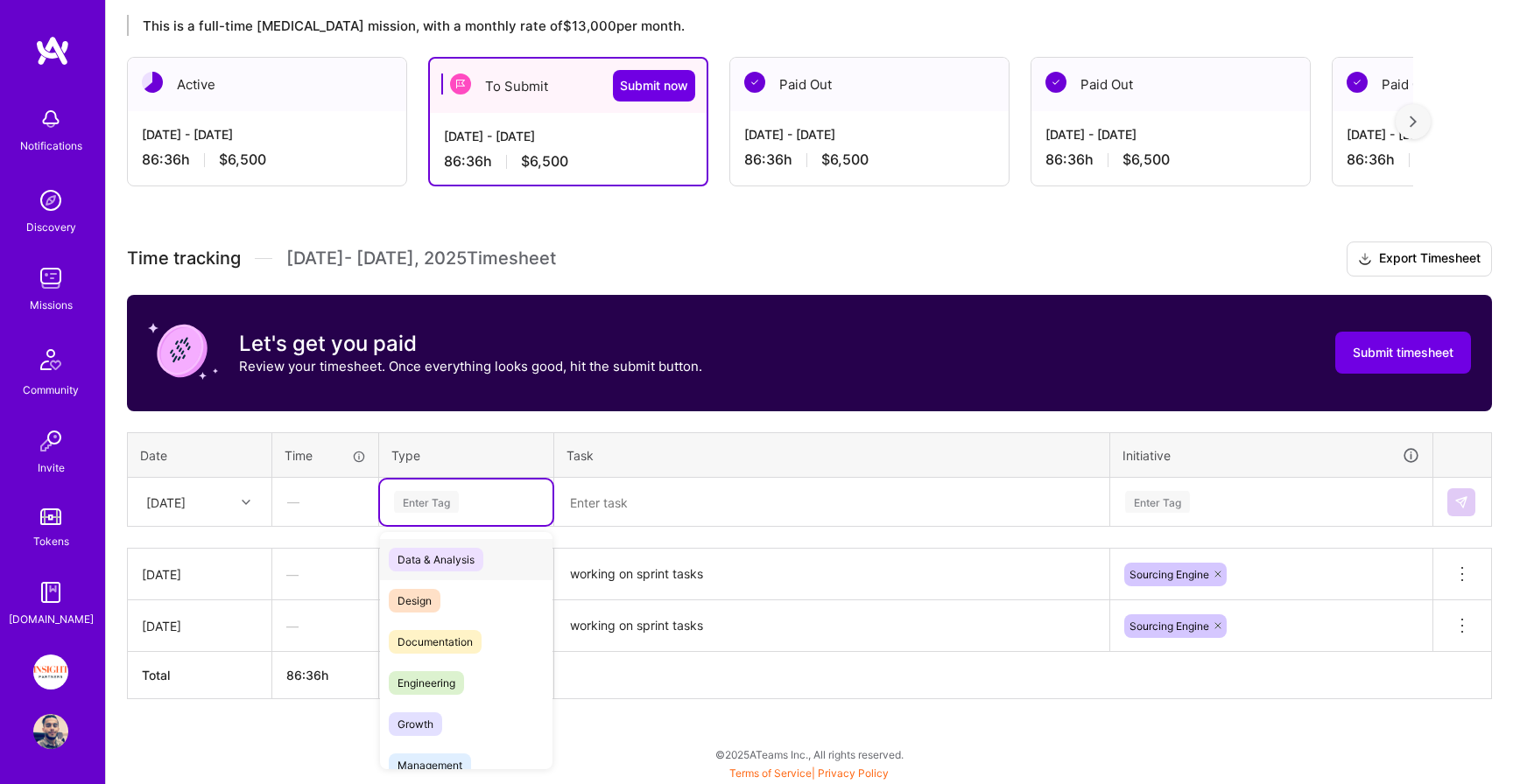
click at [417, 495] on div "Enter Tag" at bounding box center [426, 502] width 64 height 27
click at [414, 675] on span "Engineering" at bounding box center [425, 683] width 75 height 24
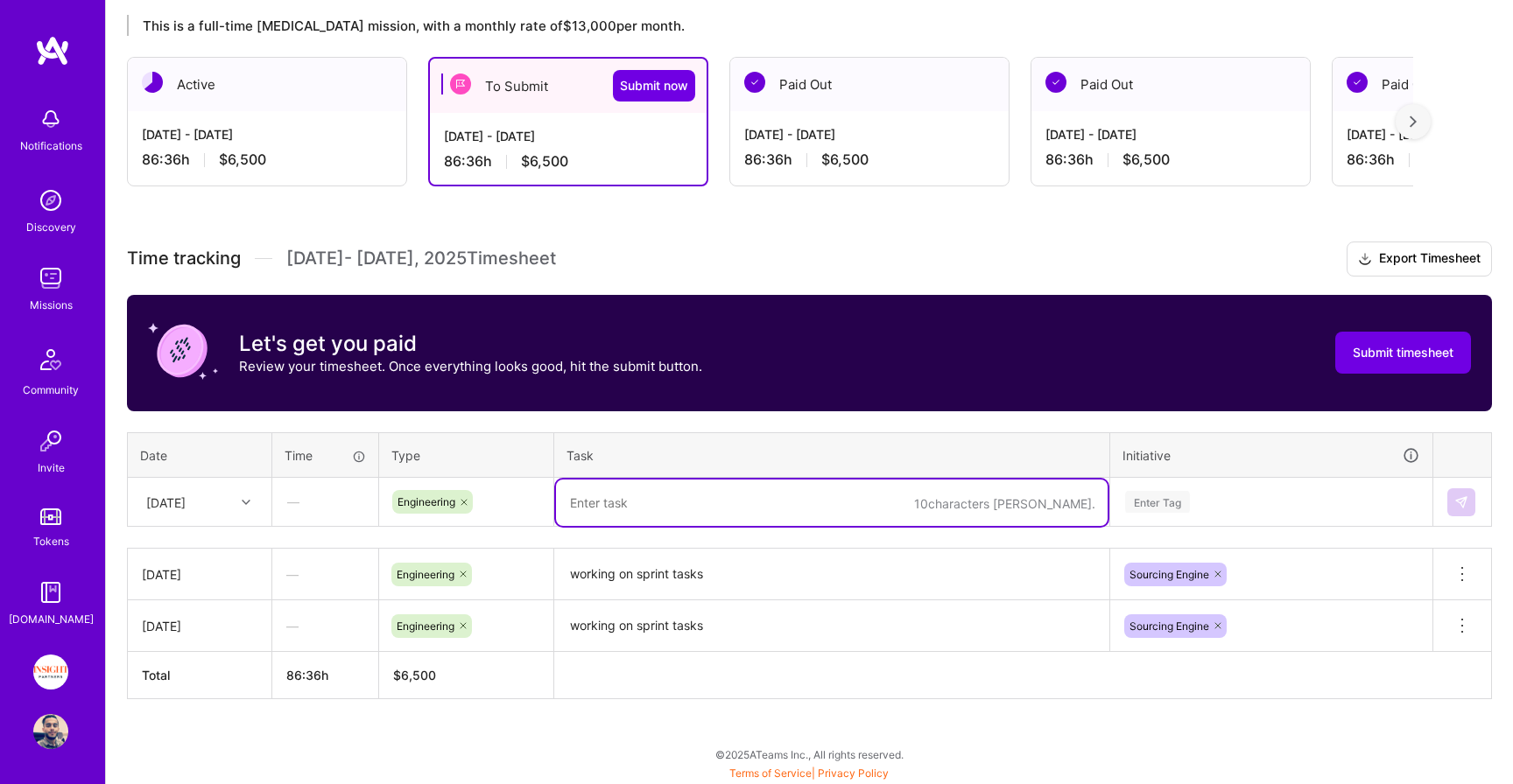
click at [639, 516] on textarea at bounding box center [832, 502] width 551 height 46
paste textarea "working on sprint tasks"
type textarea "working on sprint tasks"
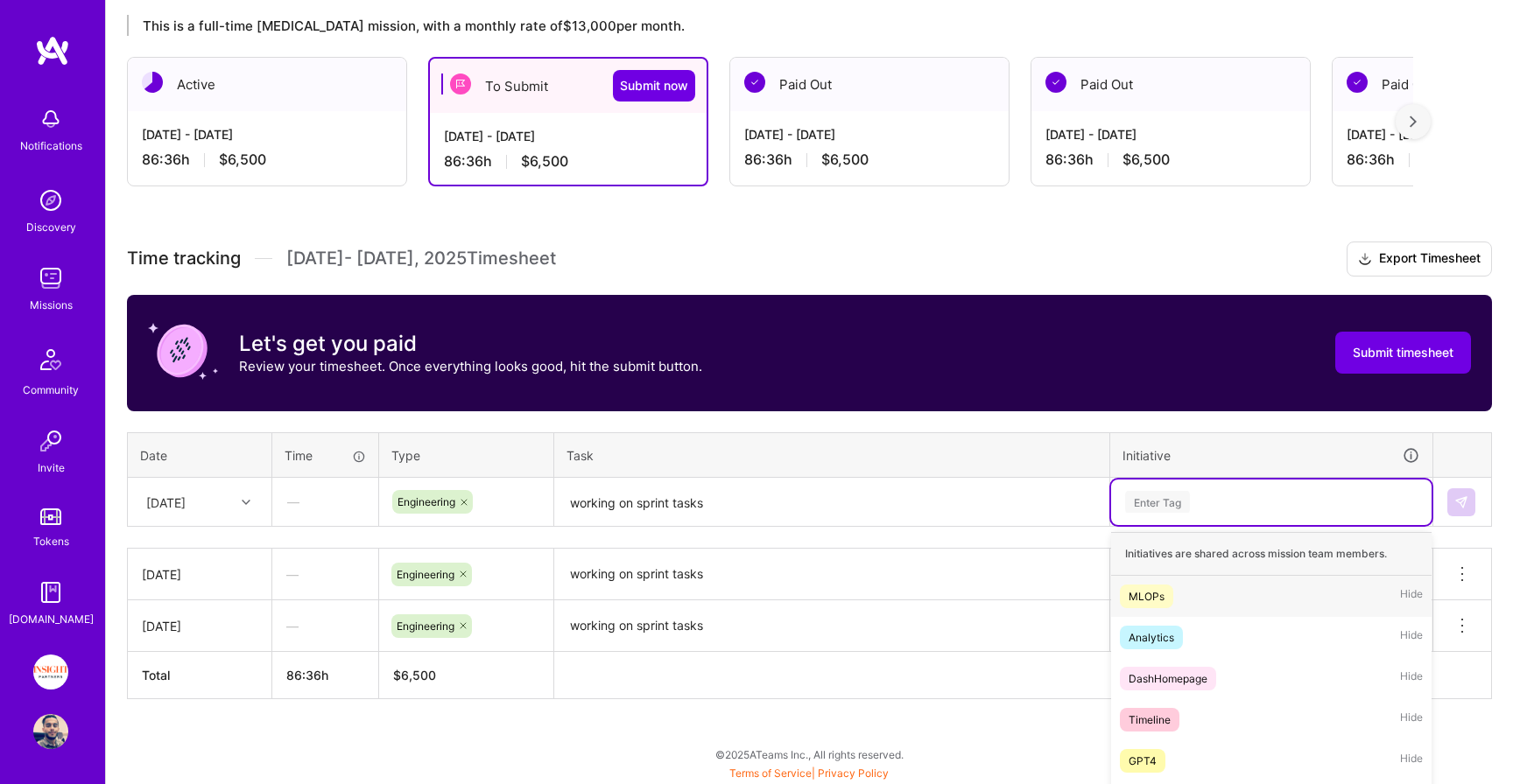
click at [1247, 489] on div "option Sourcing Engine, selected. option MLOPs focused, 1 of 58. 58 results ava…" at bounding box center [1271, 502] width 320 height 45
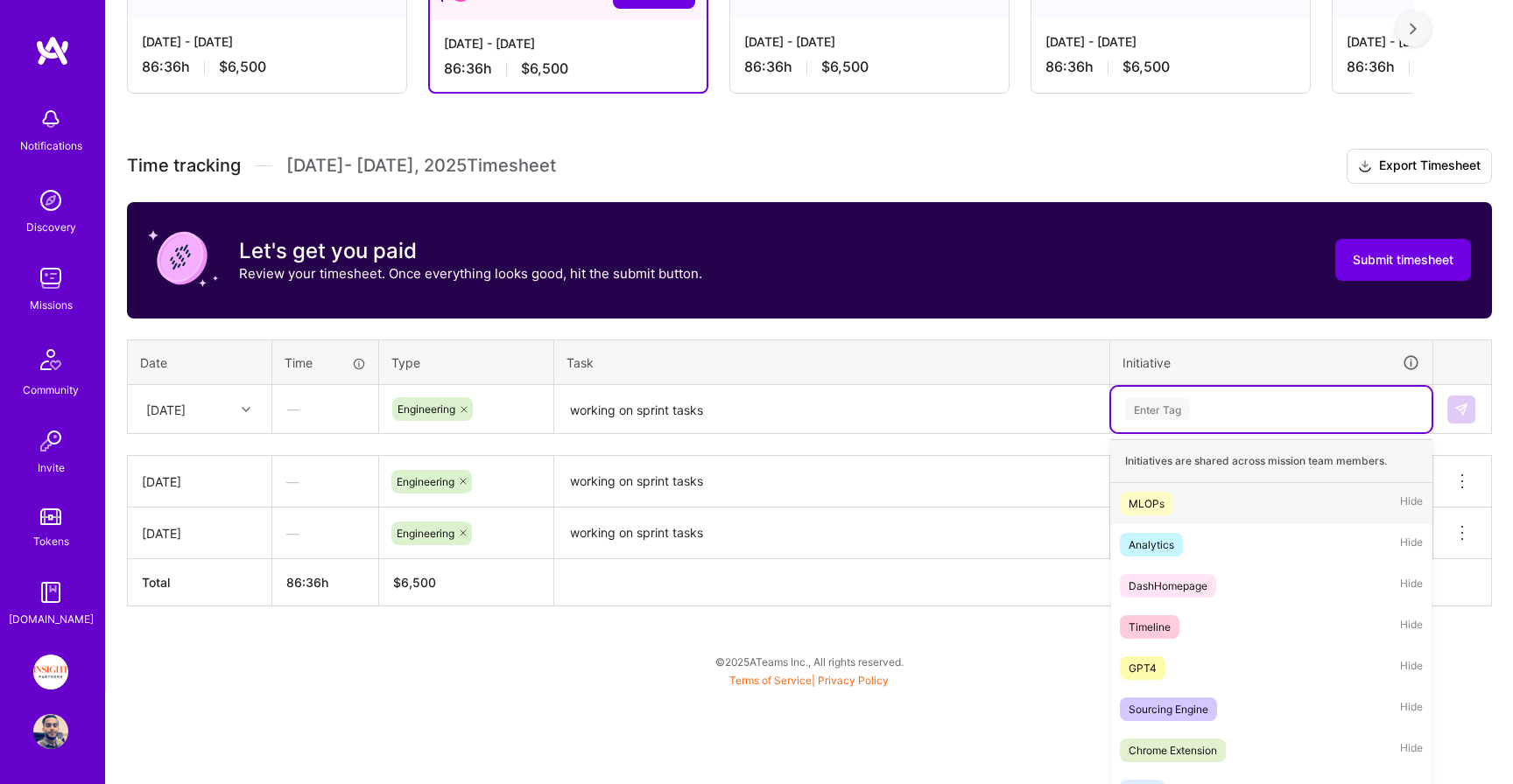
scroll to position [413, 0]
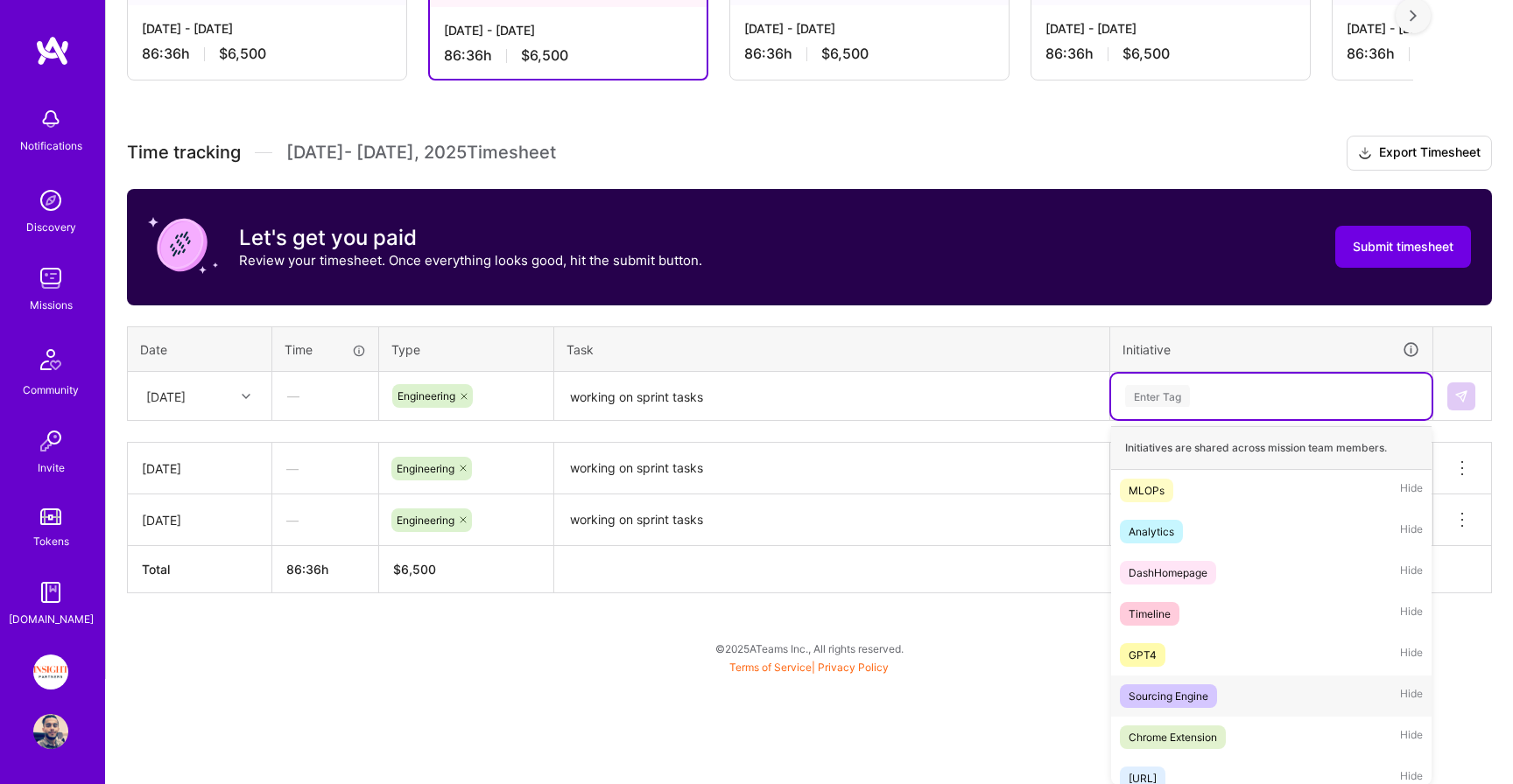
click at [1184, 692] on div "Sourcing Engine" at bounding box center [1168, 695] width 80 height 18
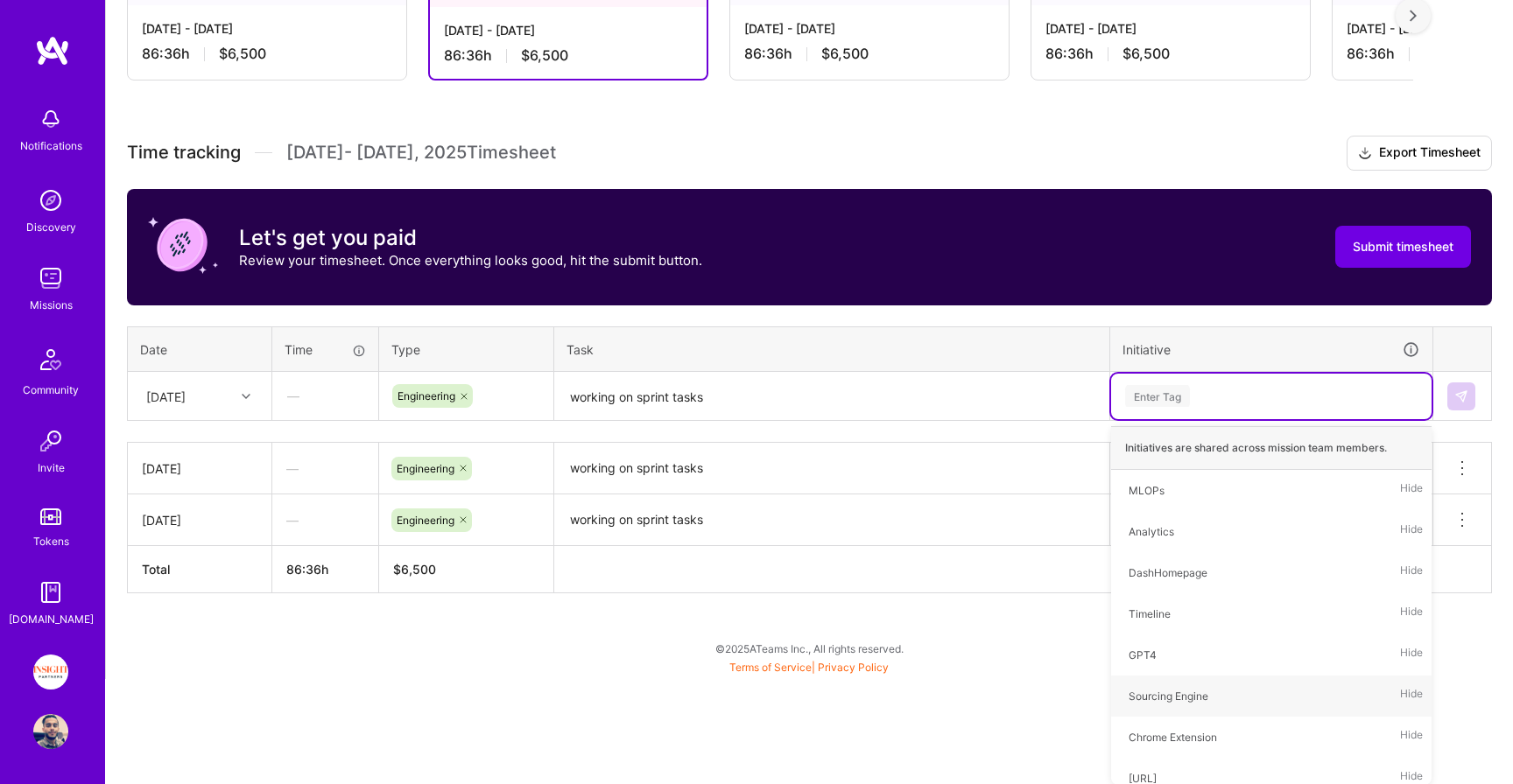
scroll to position [307, 0]
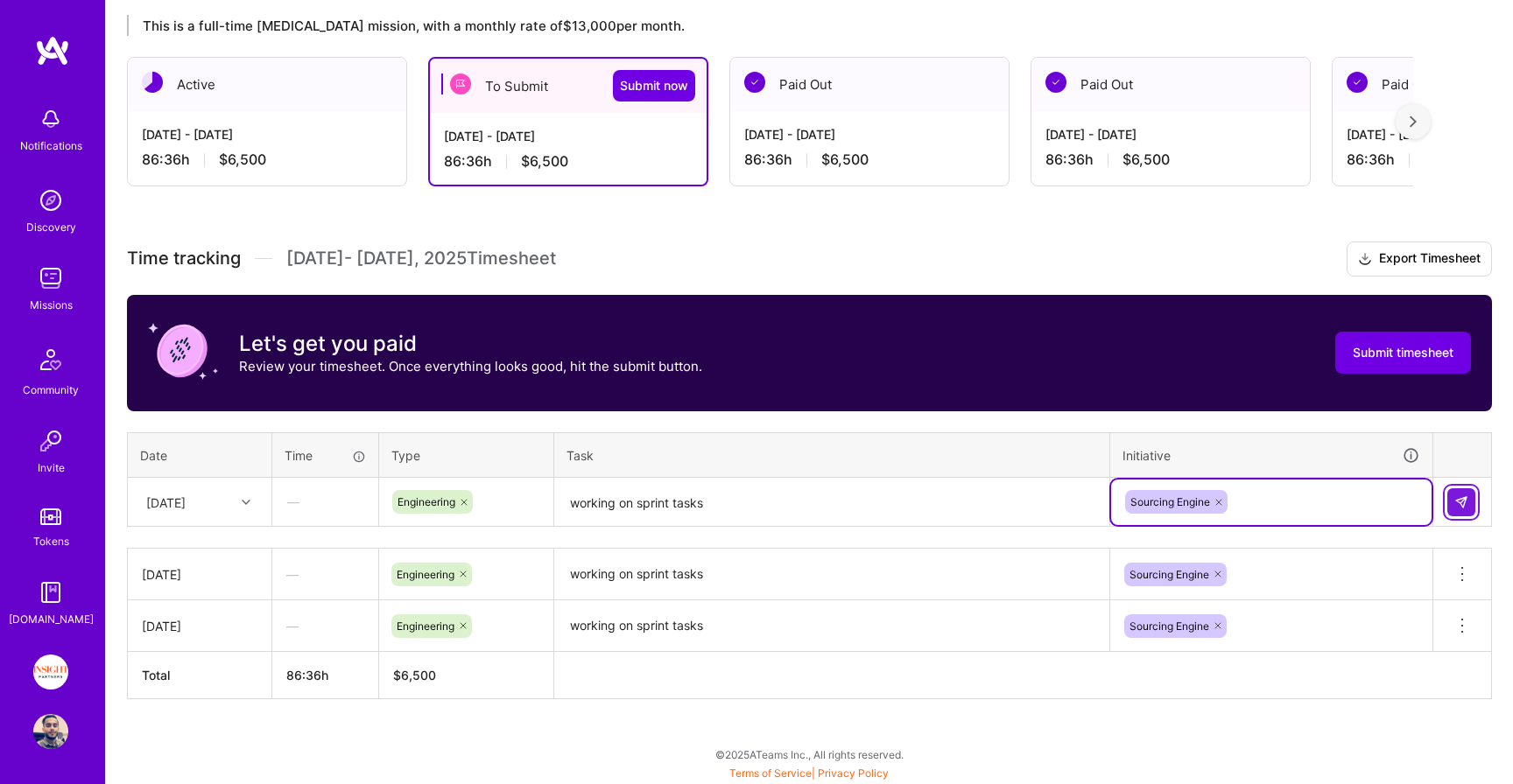
click at [1457, 502] on img at bounding box center [1461, 502] width 14 height 14
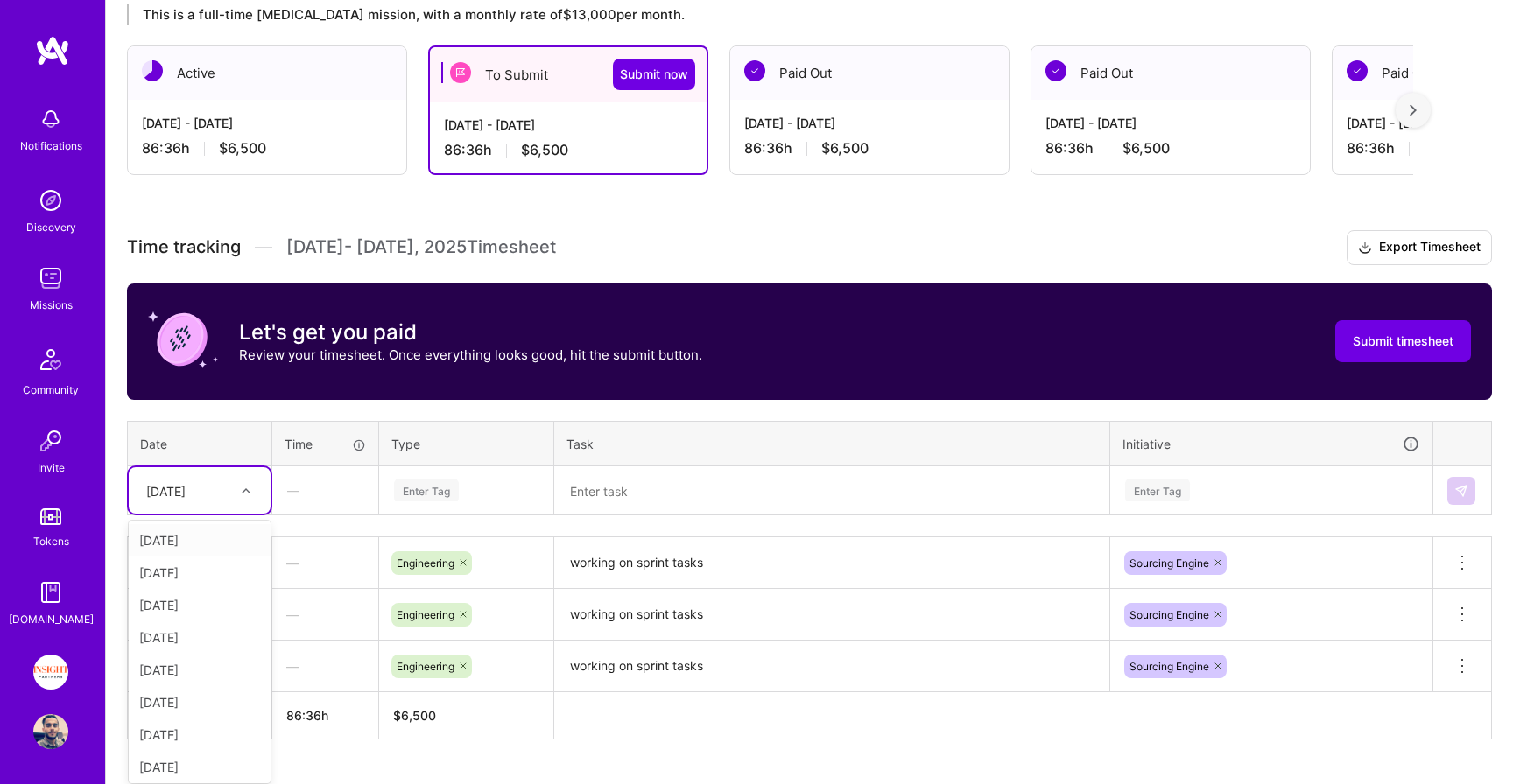
click at [186, 490] on div "Wed, Sep 17" at bounding box center [166, 490] width 40 height 18
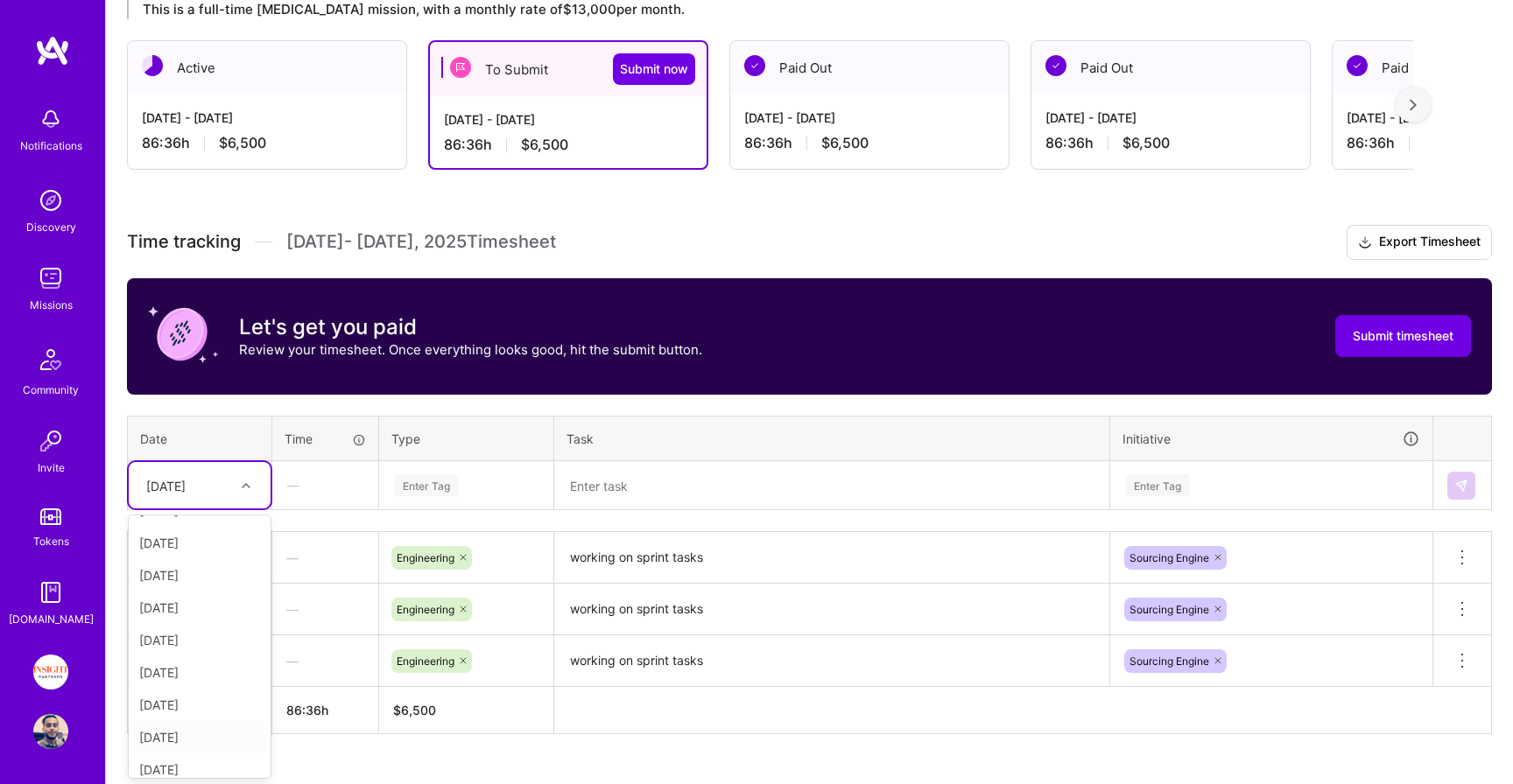
scroll to position [0, 0]
click at [189, 572] on div "Thu, Sep 18" at bounding box center [200, 567] width 142 height 32
click at [459, 502] on div "Enter Tag" at bounding box center [466, 486] width 172 height 45
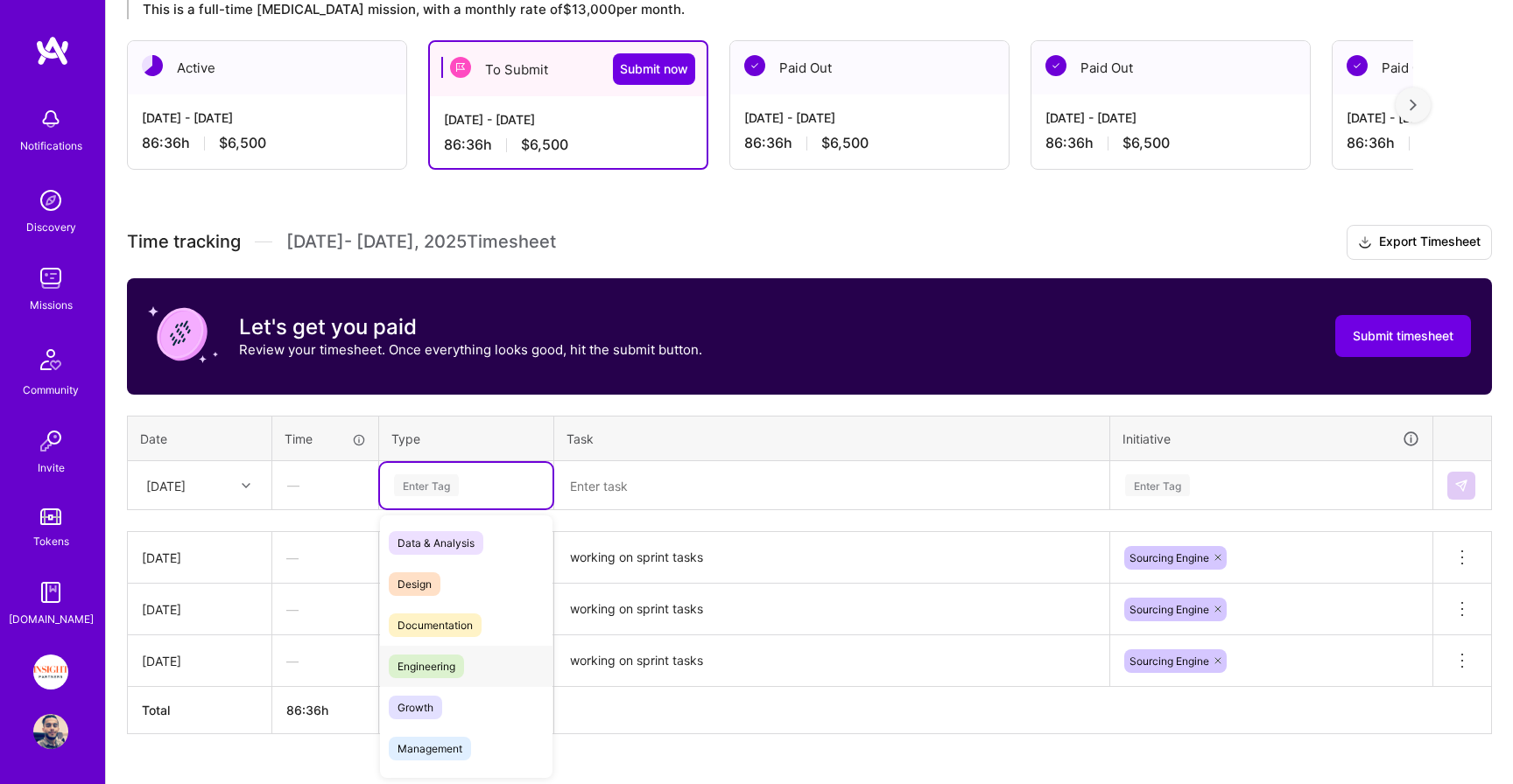
click at [453, 658] on span "Engineering" at bounding box center [425, 666] width 75 height 24
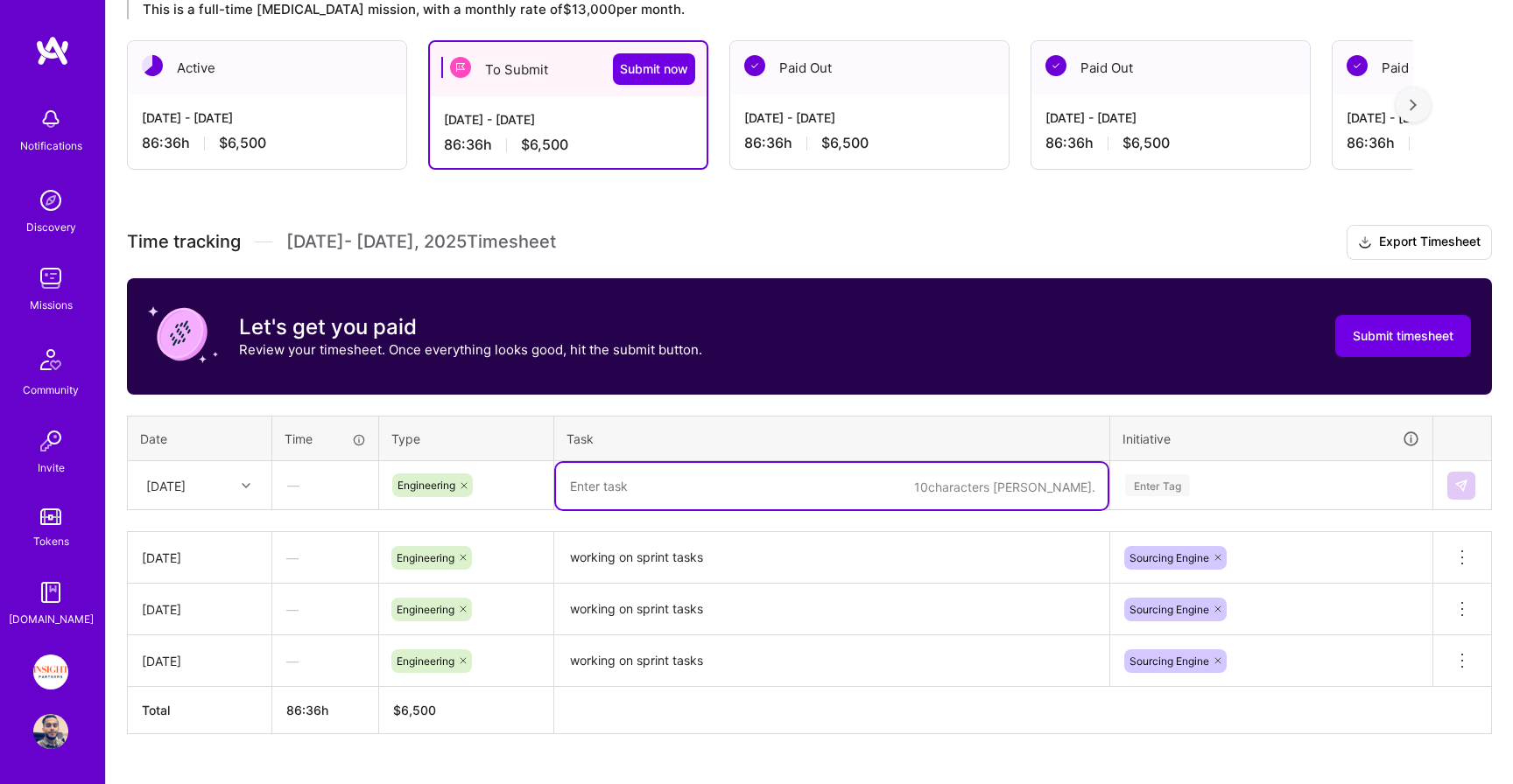
click at [665, 470] on textarea at bounding box center [832, 486] width 551 height 46
paste textarea "working on sprint tasks"
type textarea "working on sprint tasks"
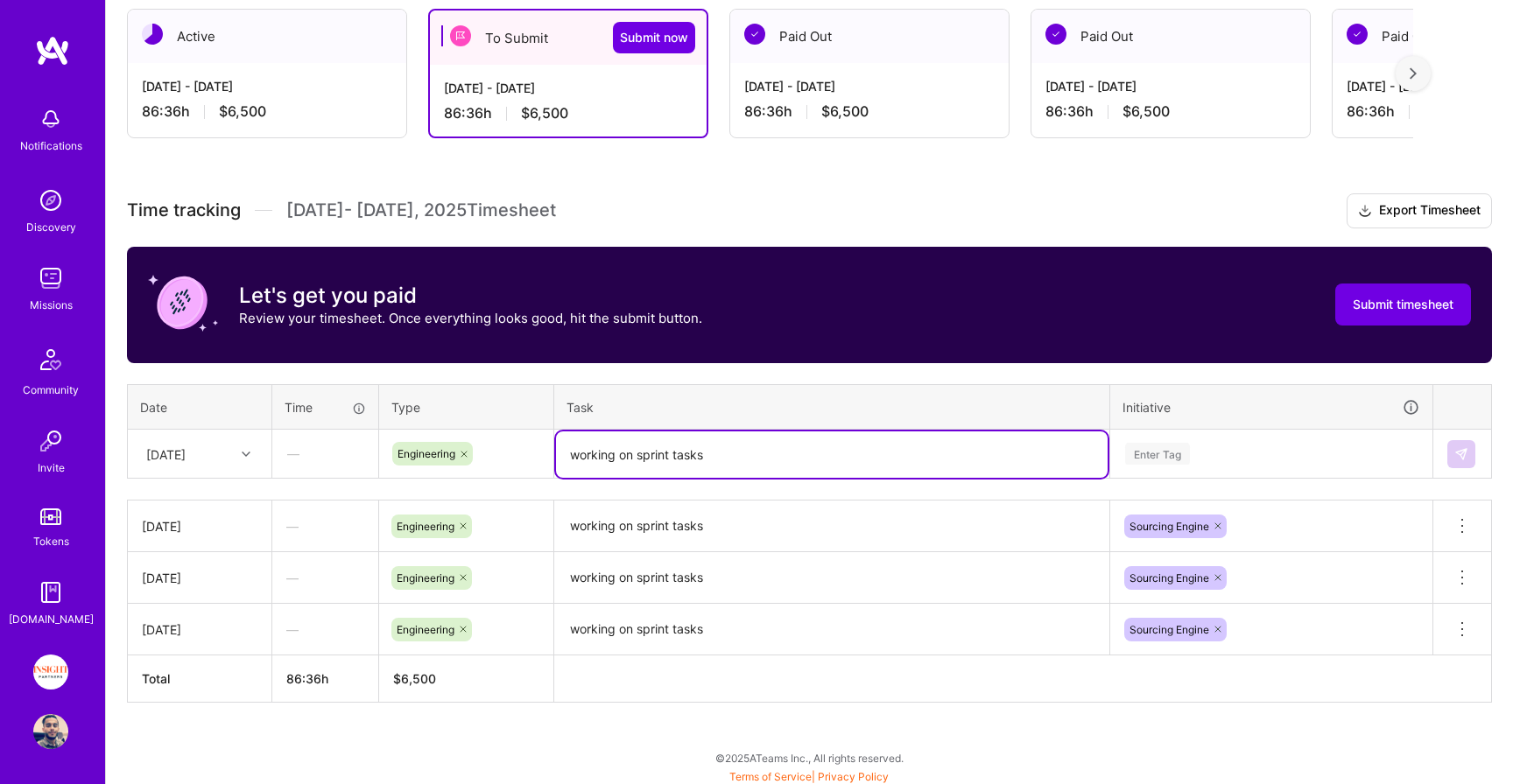
click at [1182, 477] on div "Enter Tag" at bounding box center [1271, 454] width 320 height 45
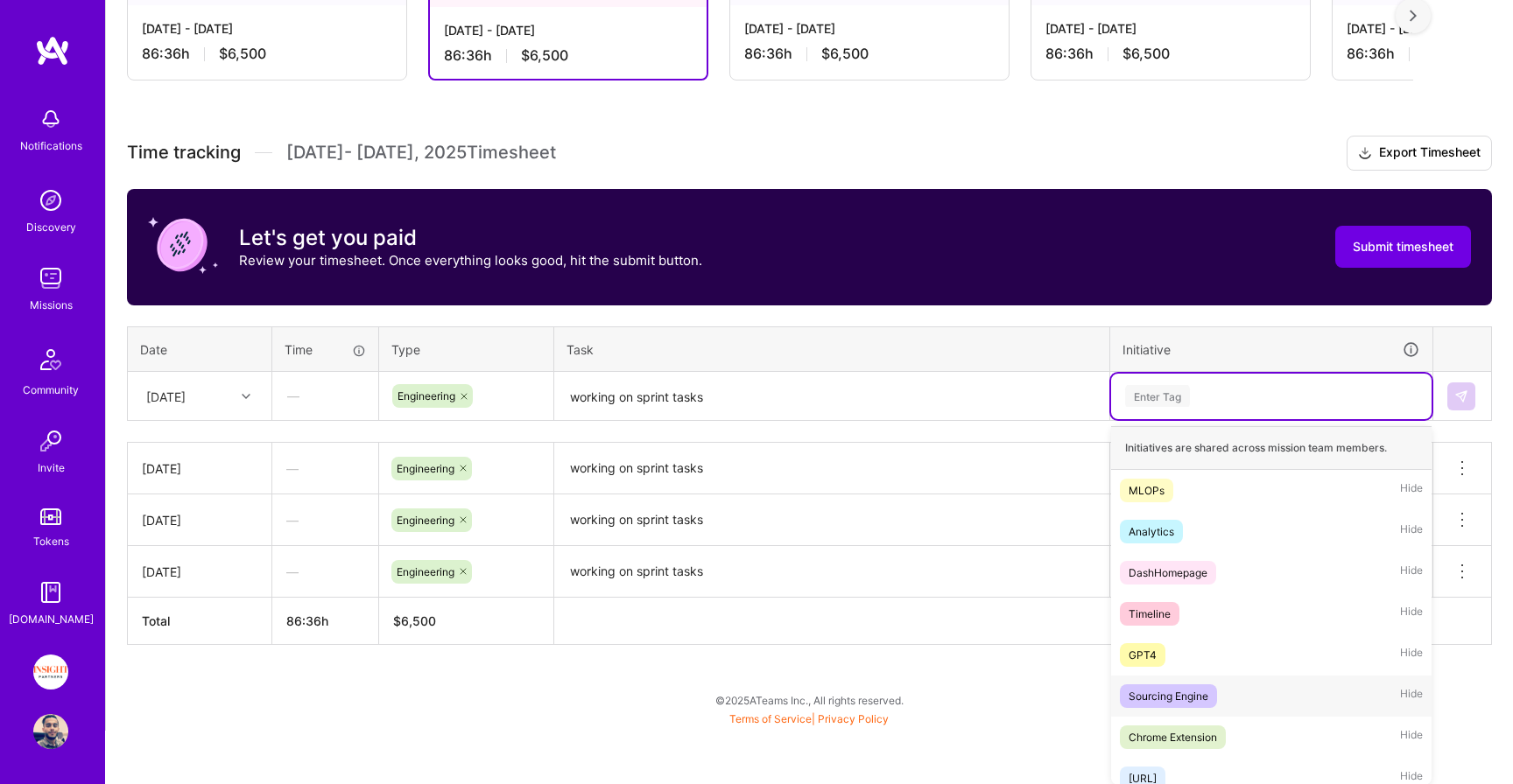
click at [1155, 696] on div "Sourcing Engine" at bounding box center [1168, 695] width 80 height 18
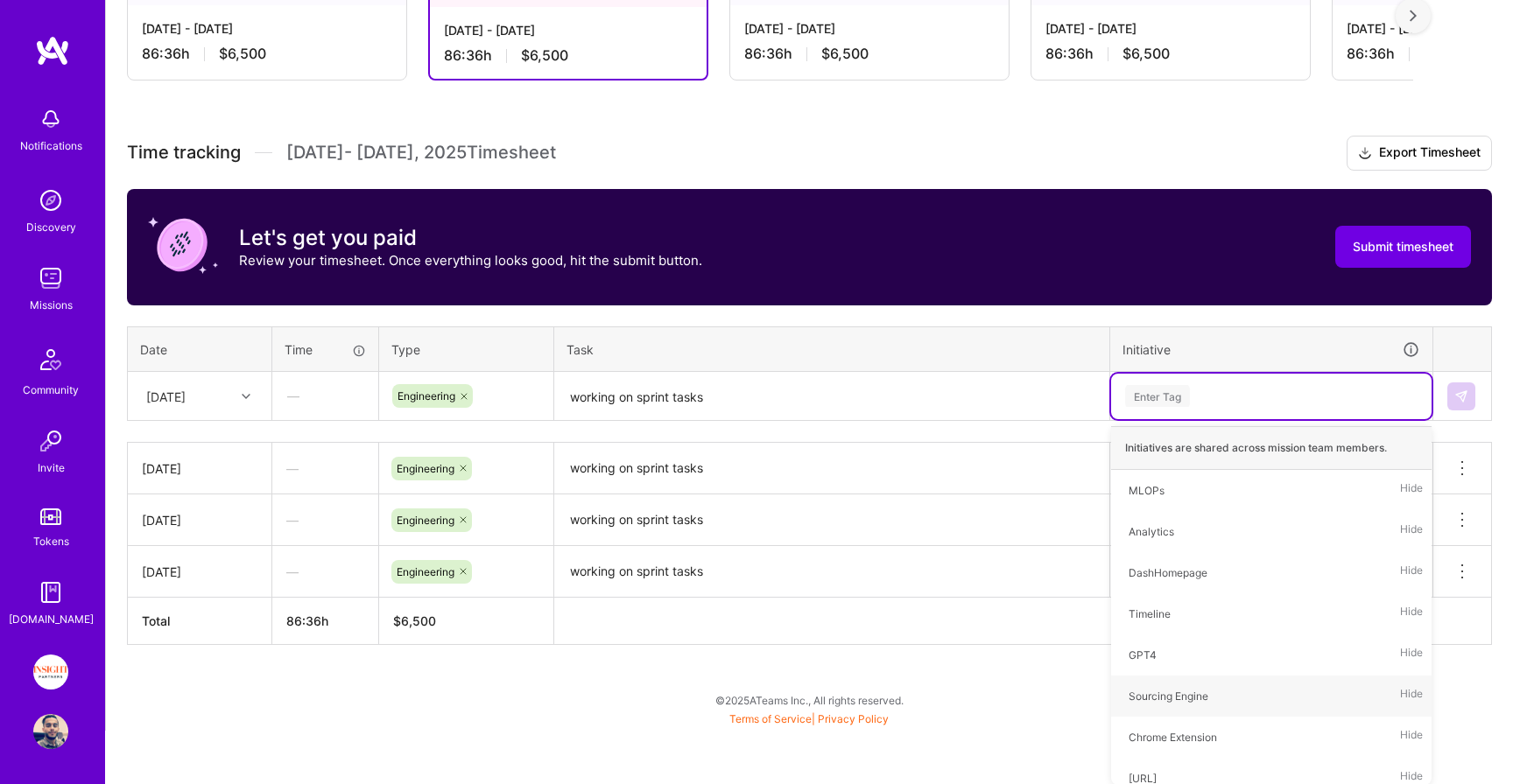
scroll to position [359, 0]
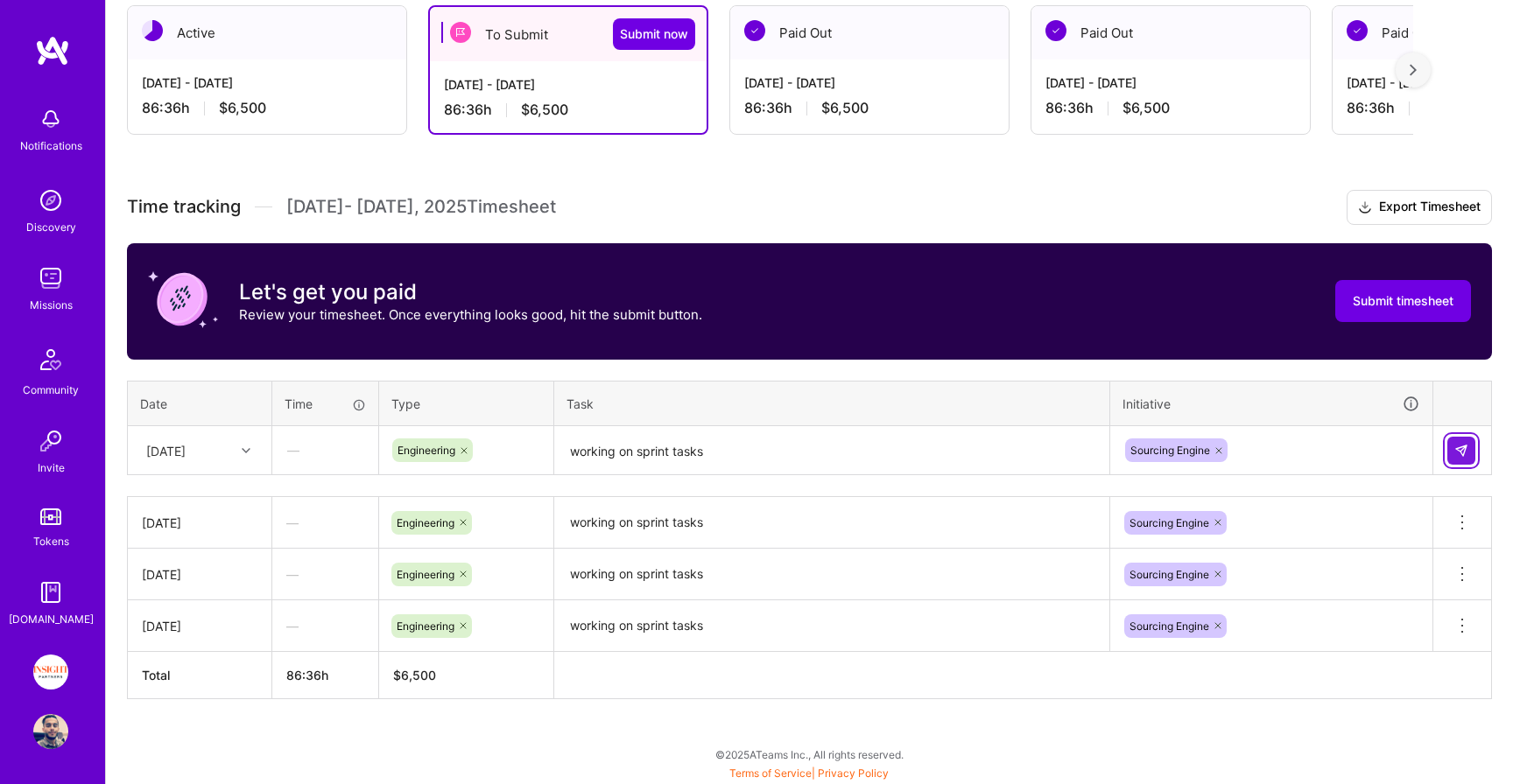
click at [1469, 454] on button at bounding box center [1462, 451] width 28 height 28
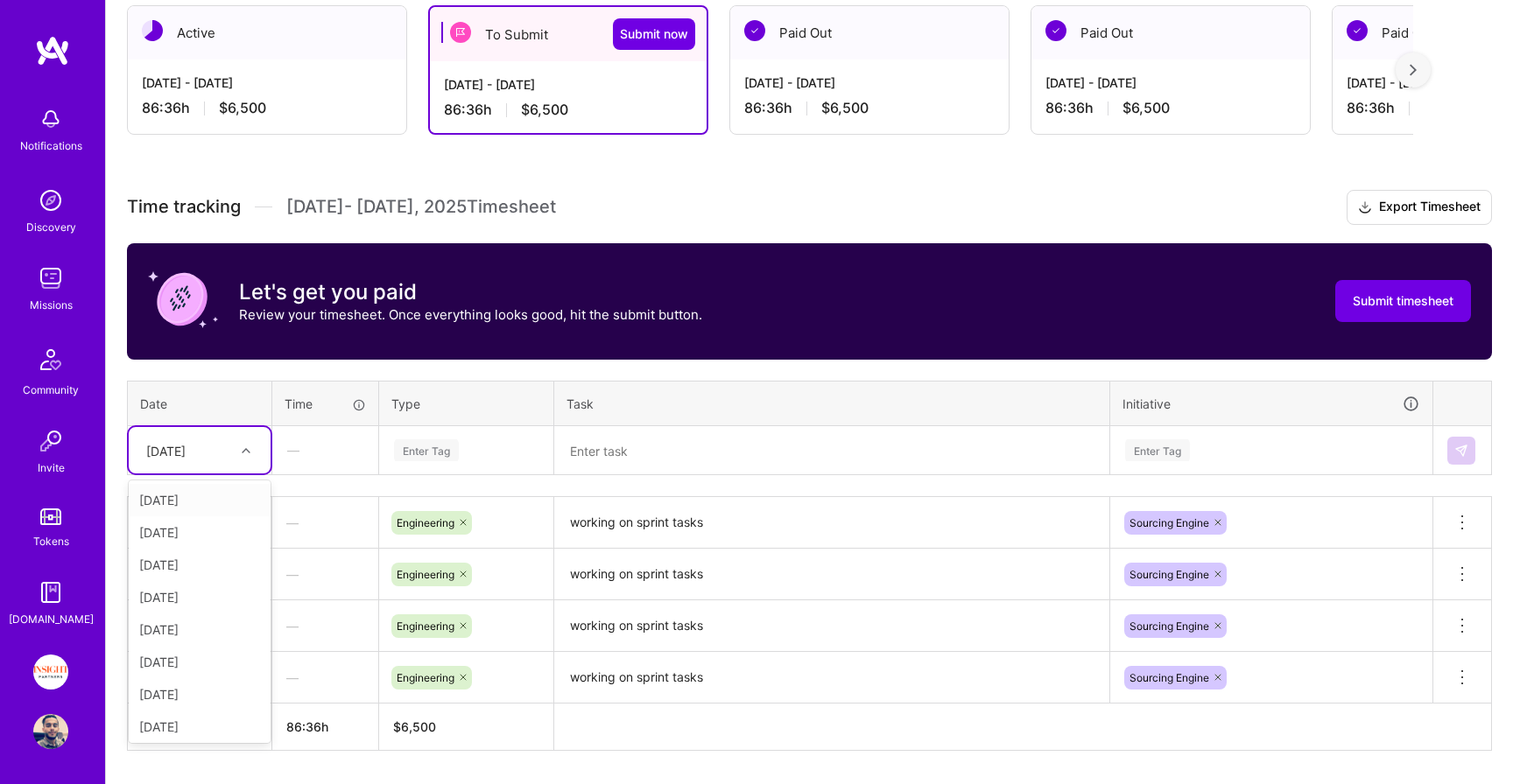
click at [186, 452] on div "Thu, Sep 18" at bounding box center [166, 450] width 40 height 18
click at [171, 665] on div "Mon, Sep 22" at bounding box center [200, 662] width 142 height 32
click at [454, 435] on div "Enter Tag" at bounding box center [466, 451] width 172 height 45
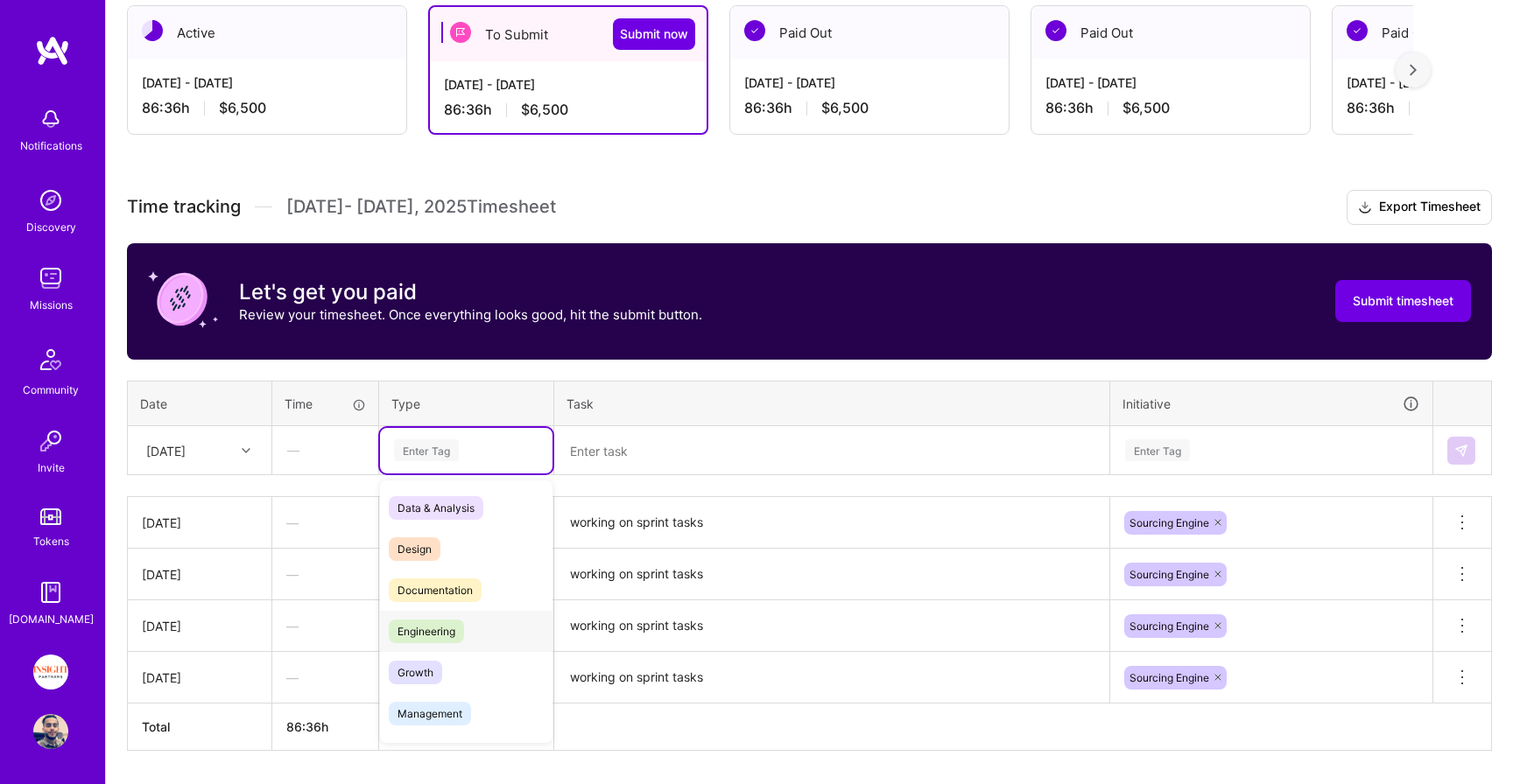
click at [420, 639] on span "Engineering" at bounding box center [425, 631] width 75 height 24
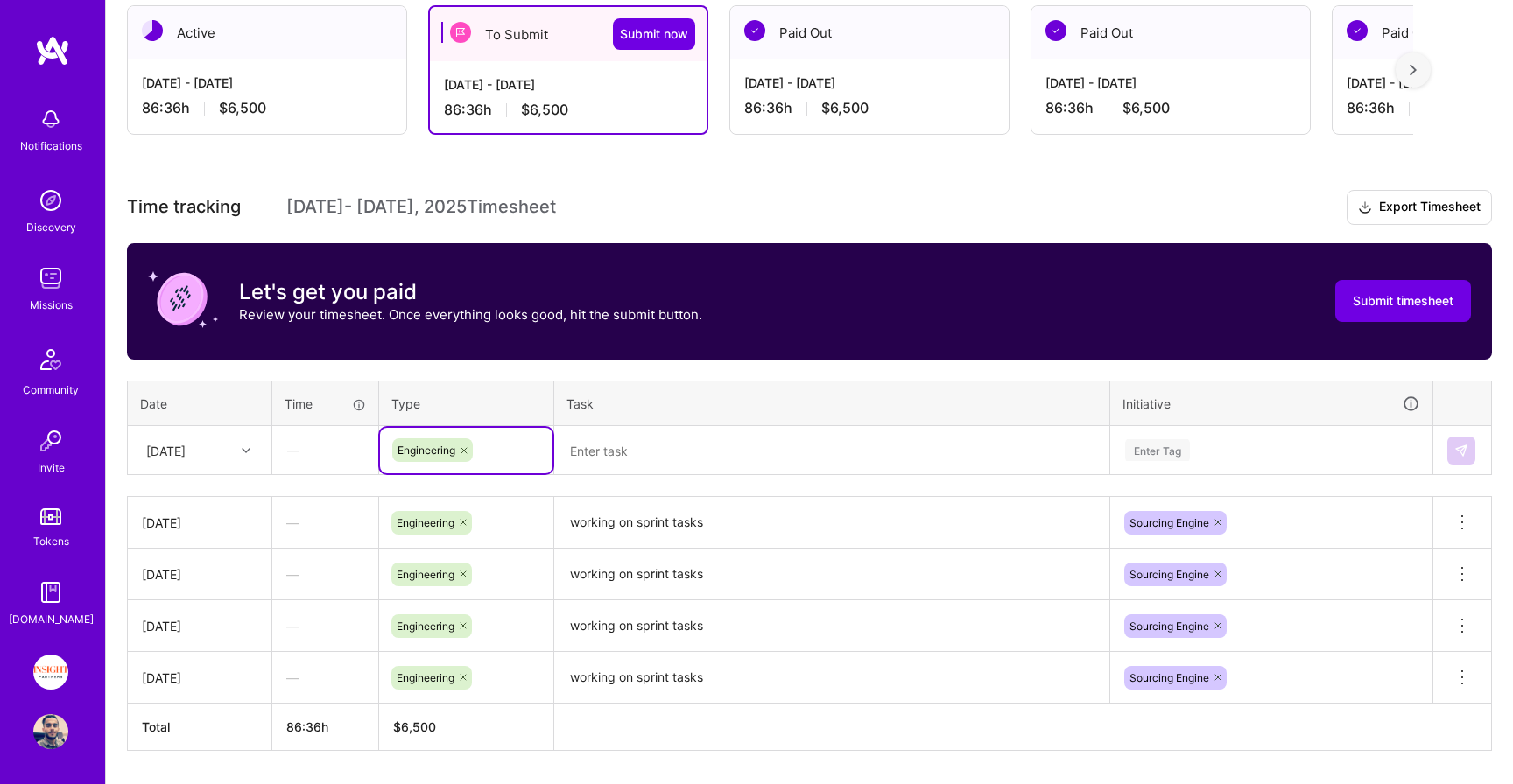
click at [608, 461] on textarea at bounding box center [832, 451] width 551 height 46
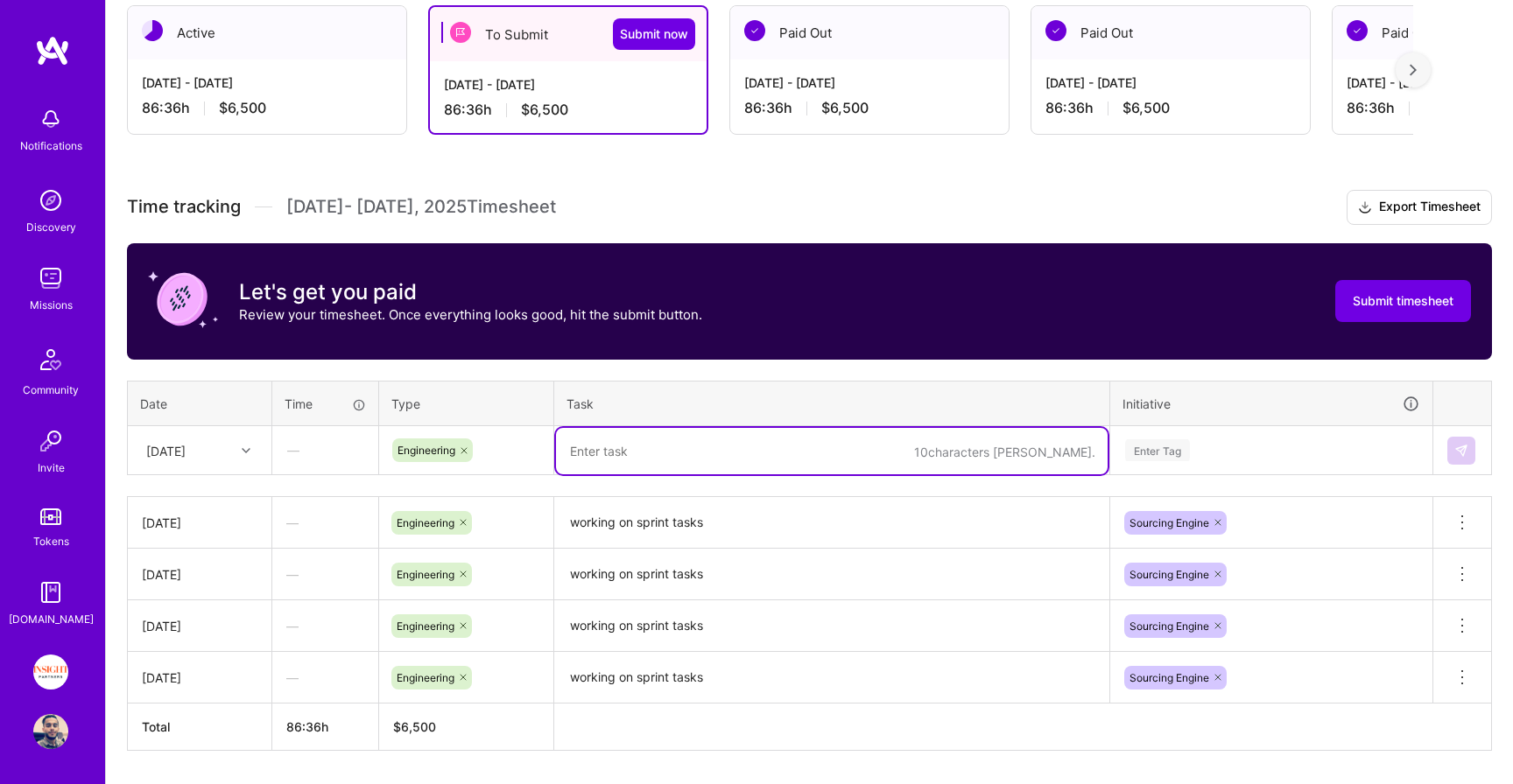
paste textarea "working on sprint tasks"
type textarea "working on sprint tasks"
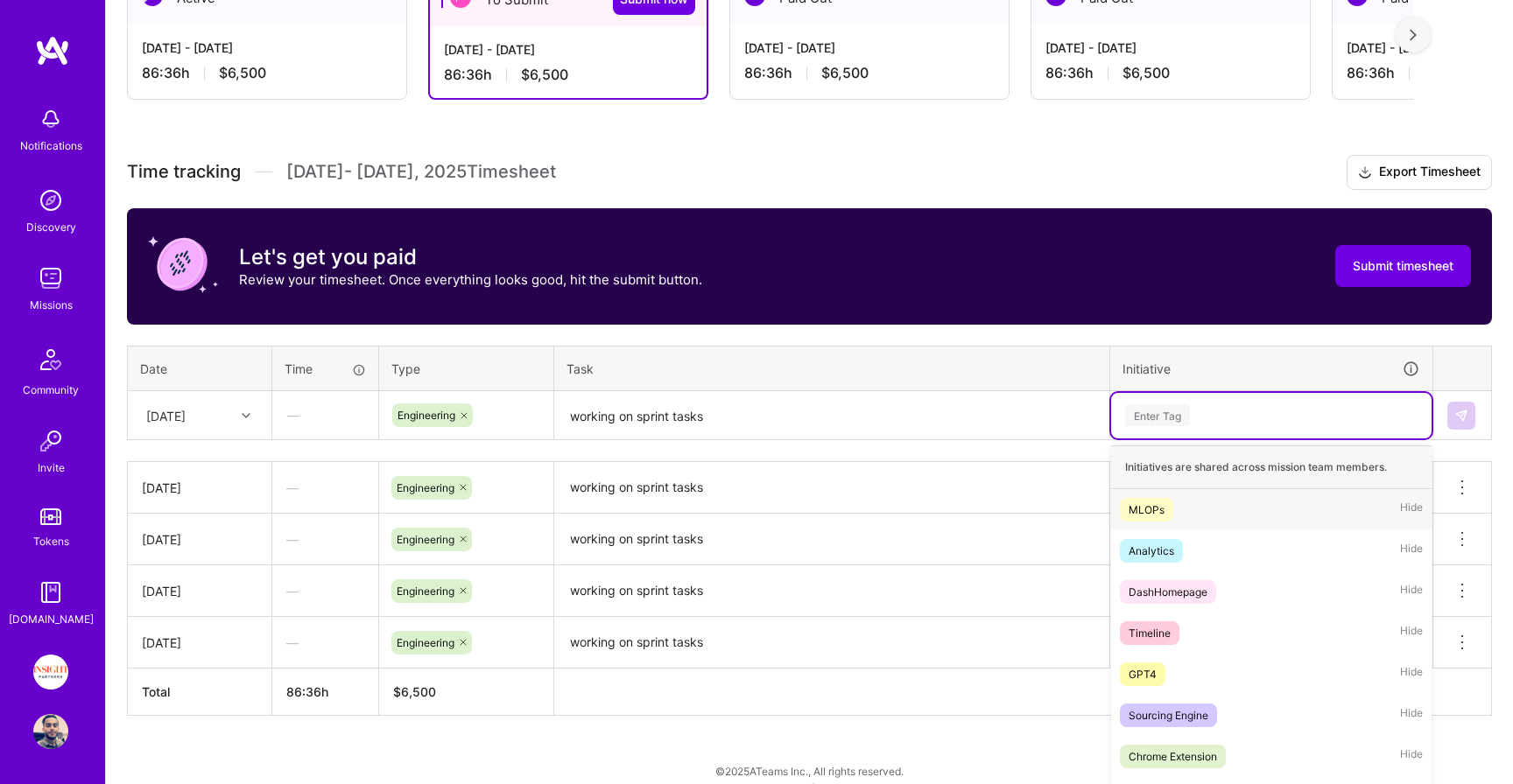
click at [1149, 438] on div "option Sourcing Engine, selected. option MLOPs focused, 1 of 58. 58 results ava…" at bounding box center [1271, 416] width 320 height 45
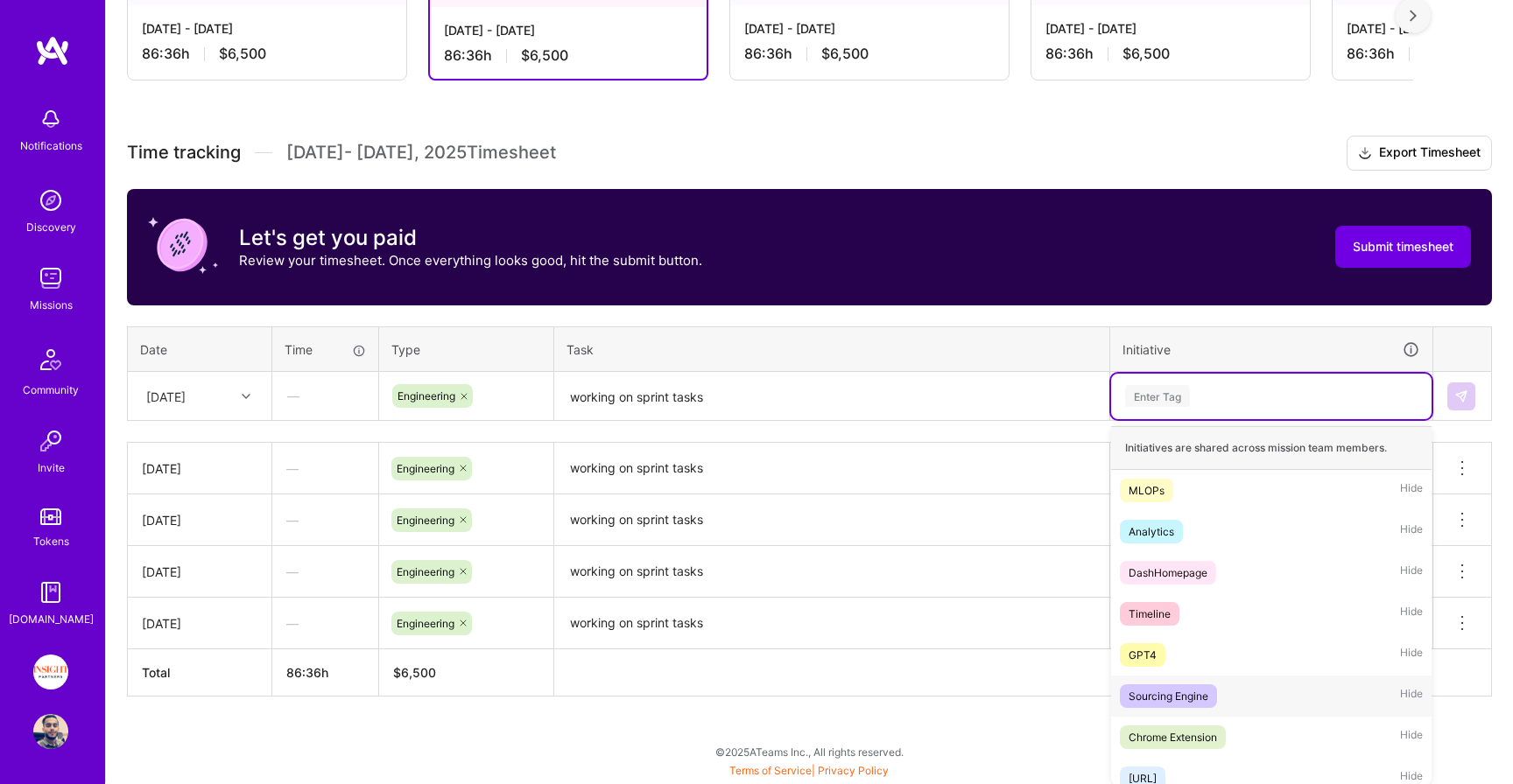
click at [1138, 694] on div "Sourcing Engine" at bounding box center [1168, 695] width 80 height 18
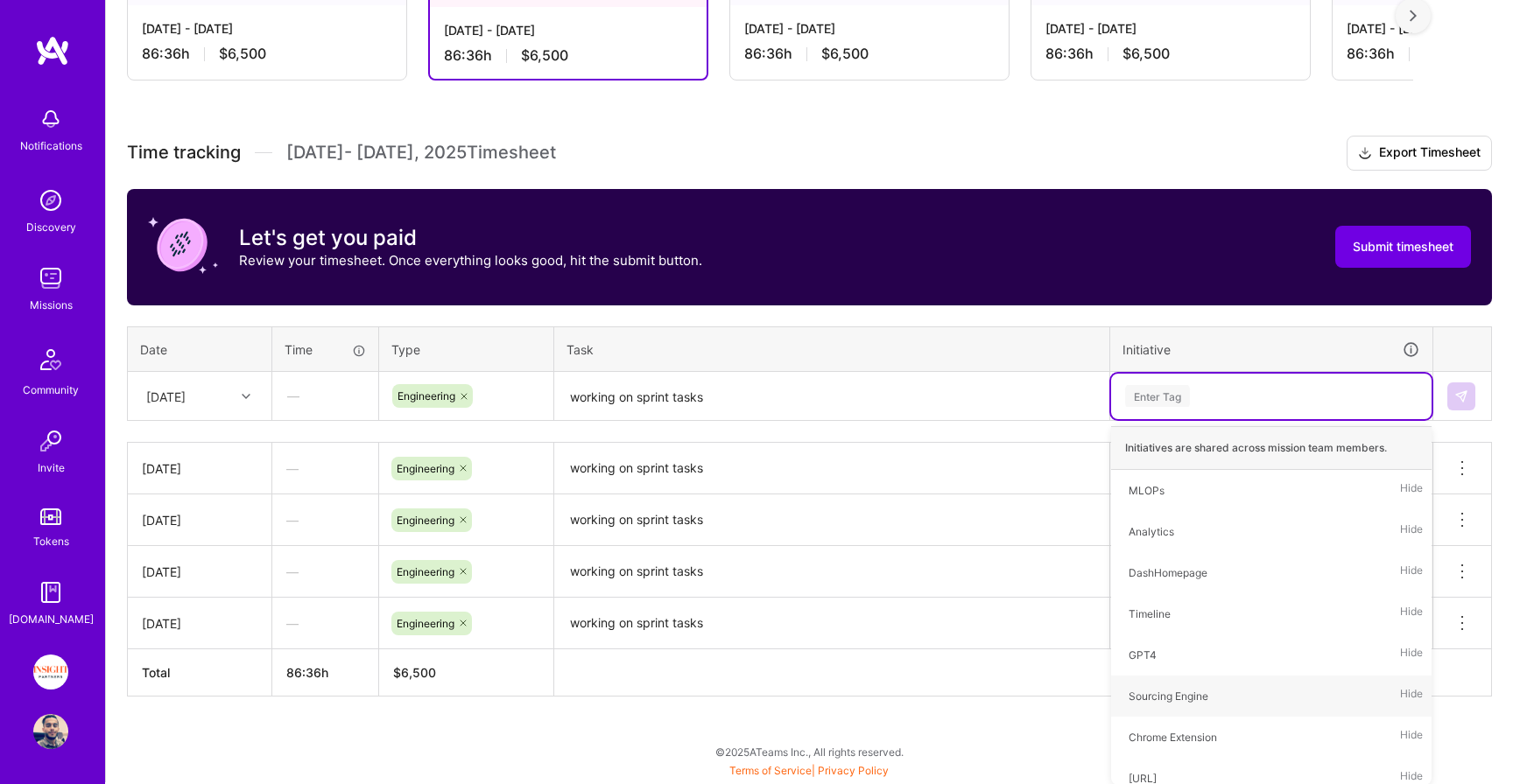
scroll to position [410, 0]
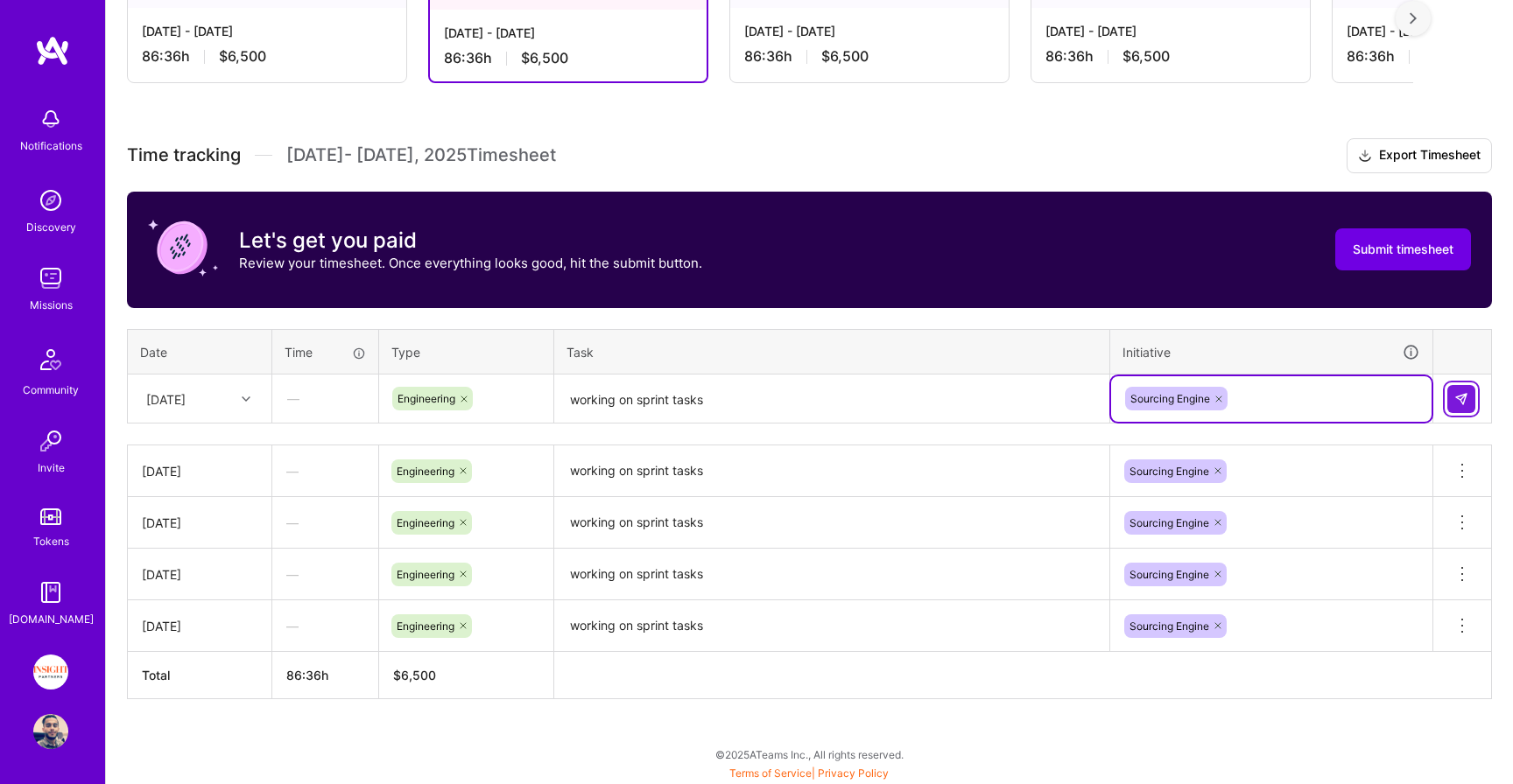
click at [1464, 401] on img at bounding box center [1461, 399] width 14 height 14
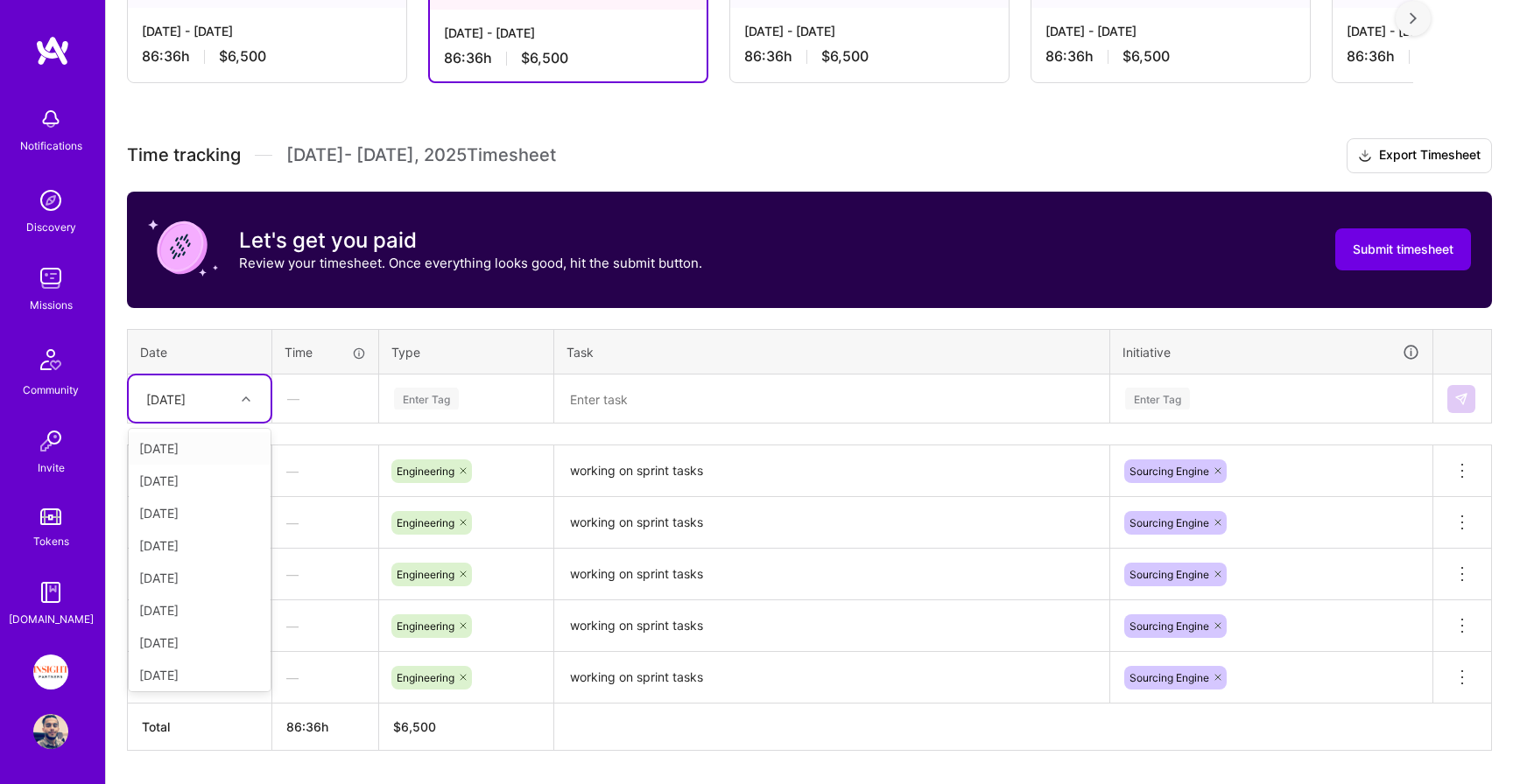
click at [212, 386] on div "Mon, Sep 22" at bounding box center [186, 399] width 98 height 28
click at [233, 336] on th "Date" at bounding box center [200, 351] width 144 height 45
click at [222, 404] on div "Mon, Sep 22" at bounding box center [186, 399] width 98 height 28
click at [202, 646] on div "Tue, Sep 23" at bounding box center [200, 643] width 142 height 32
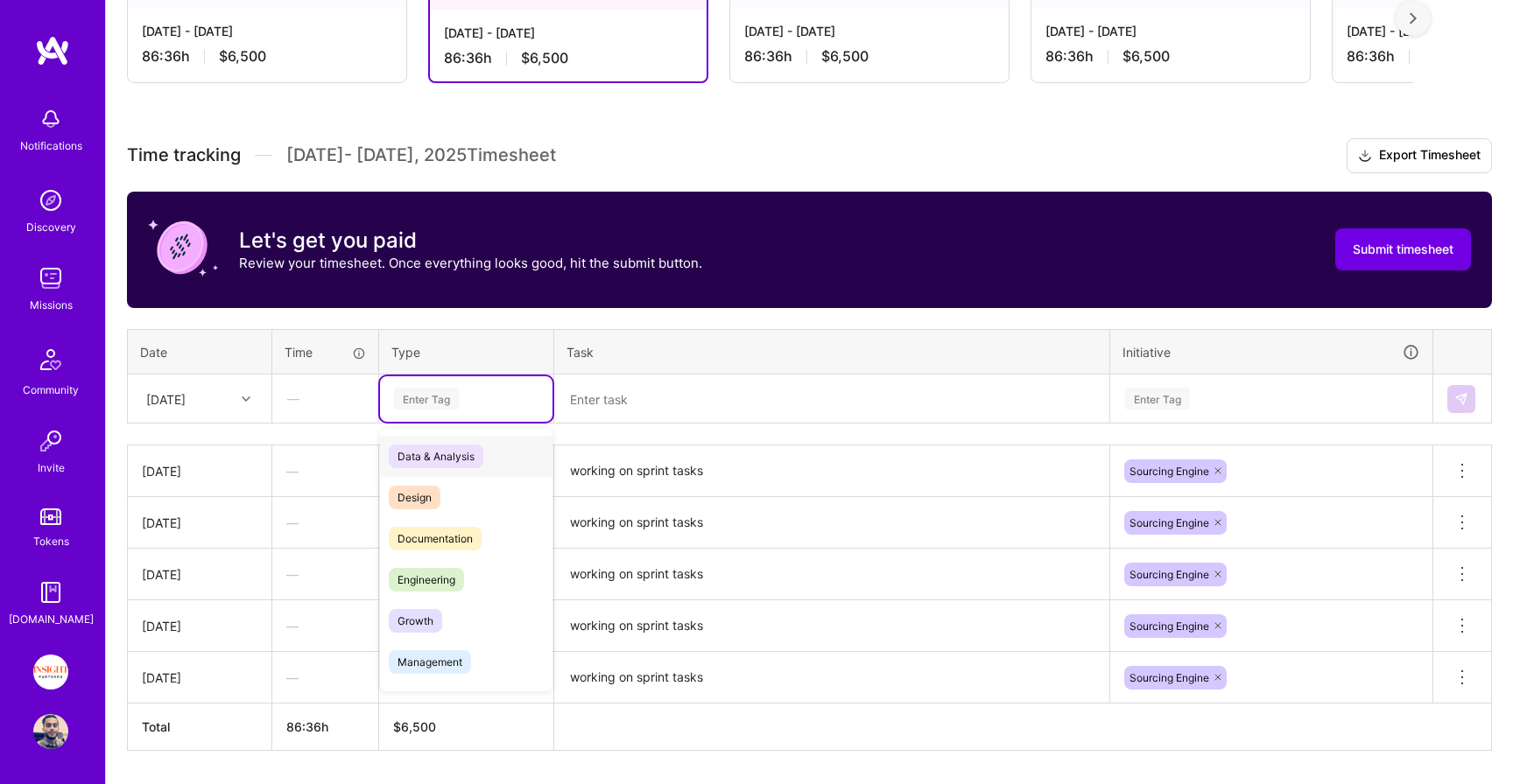
click at [415, 385] on div "Enter Tag" at bounding box center [466, 399] width 172 height 45
click at [429, 581] on span "Engineering" at bounding box center [425, 579] width 75 height 24
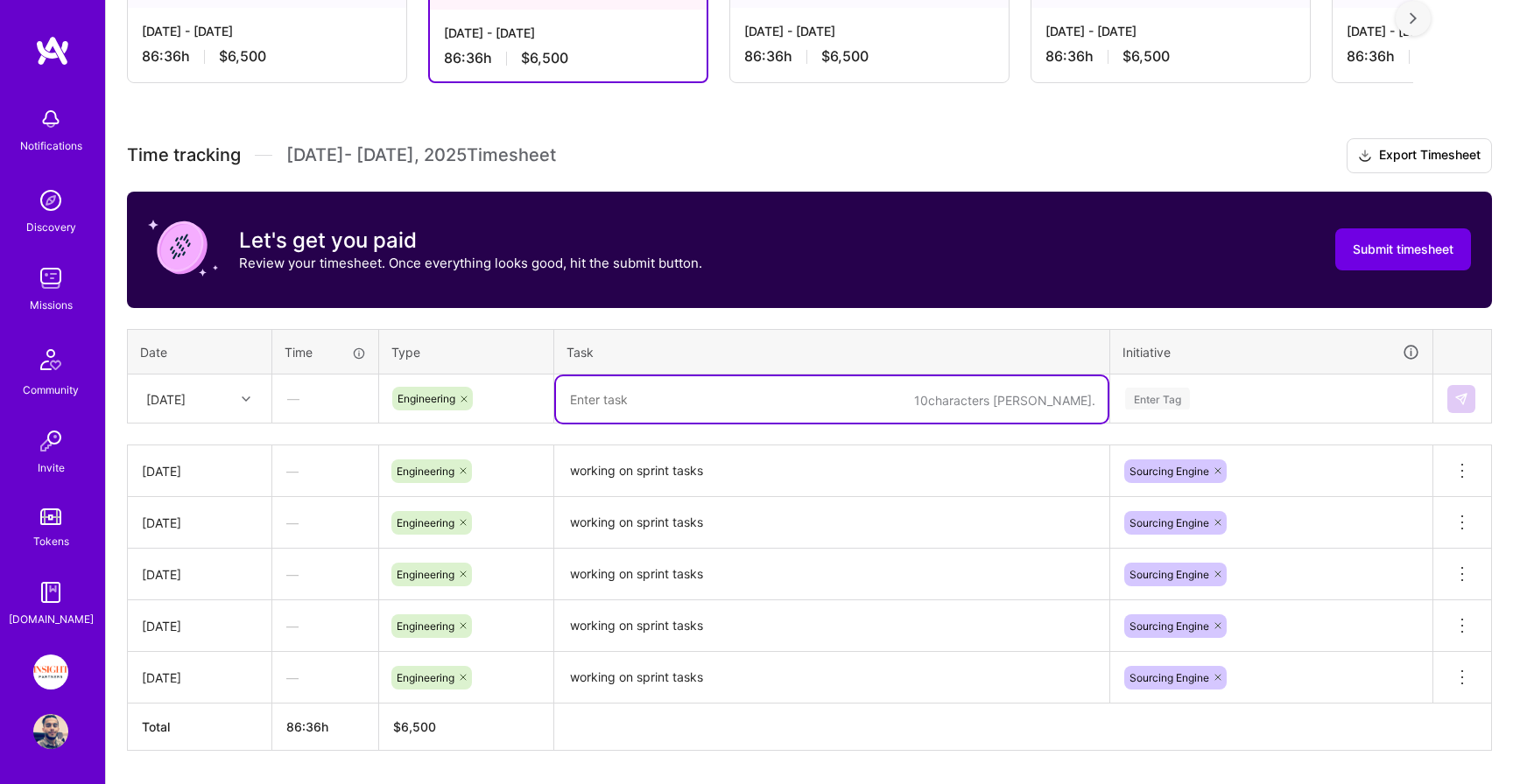
click at [641, 396] on textarea at bounding box center [832, 399] width 551 height 46
paste textarea "working on sprint tasks"
type textarea "working on sprint tasks"
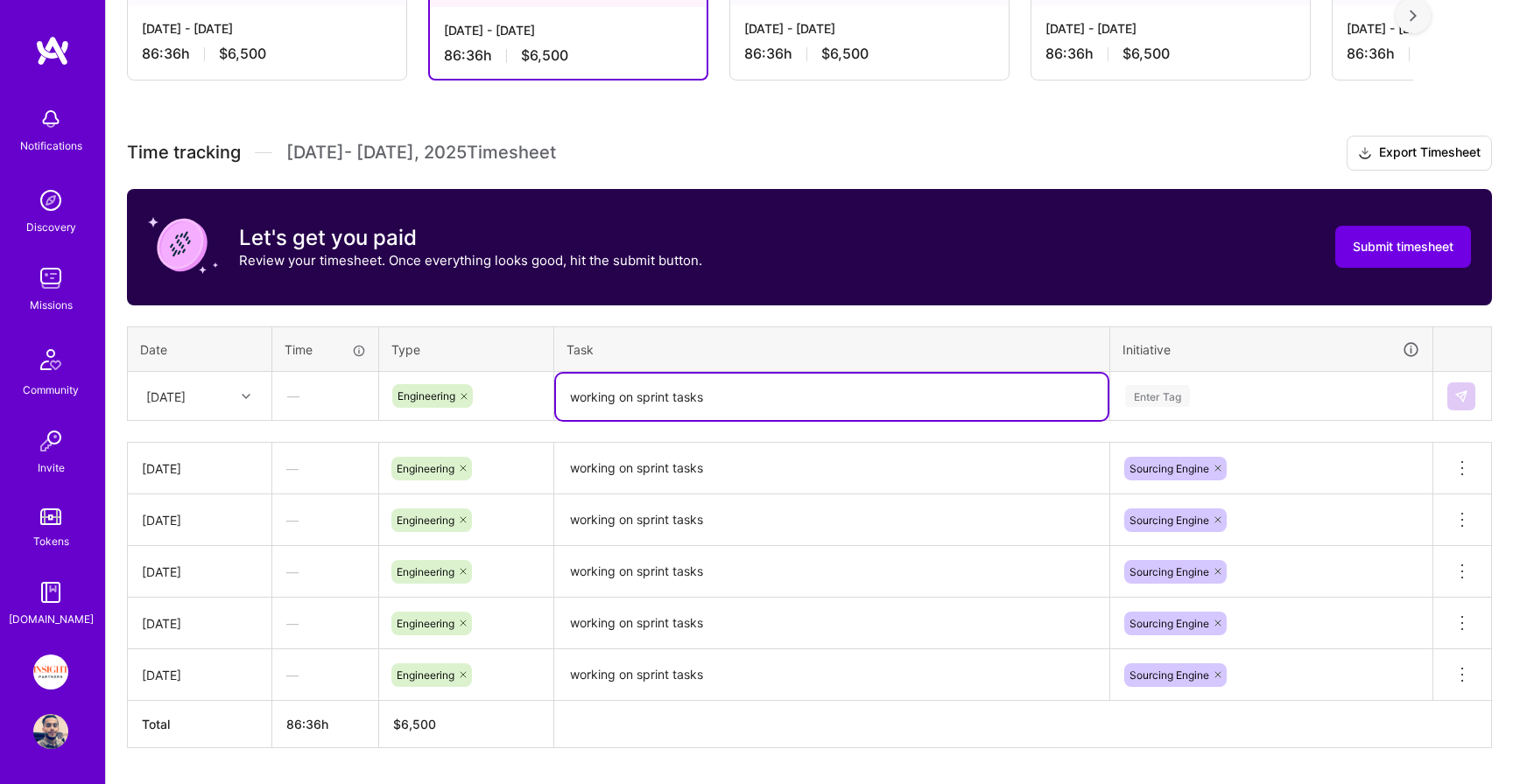
click at [1240, 395] on div "Enter Tag" at bounding box center [1271, 396] width 296 height 22
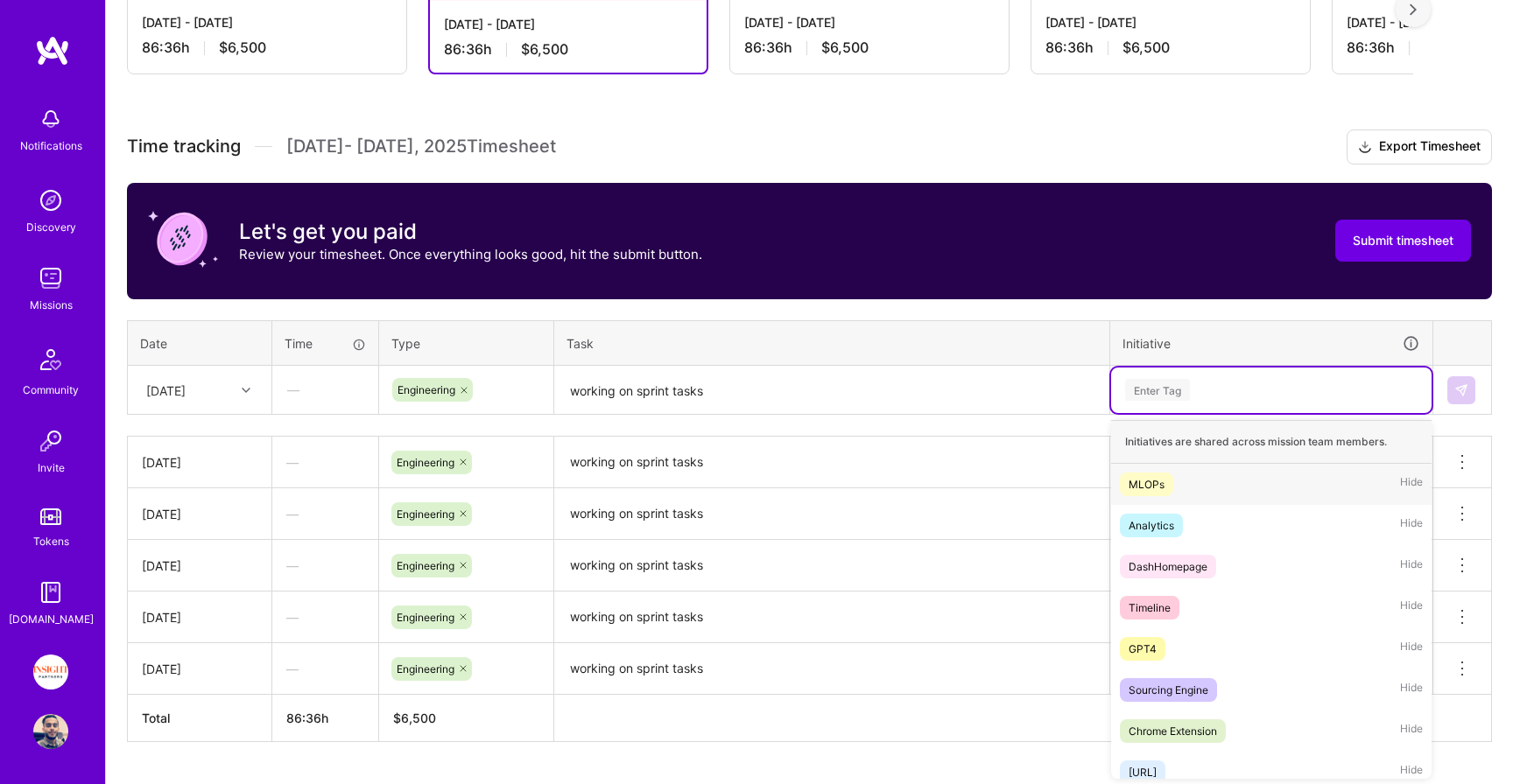
scroll to position [419, 0]
click at [1196, 682] on div "Sourcing Engine" at bounding box center [1168, 689] width 80 height 18
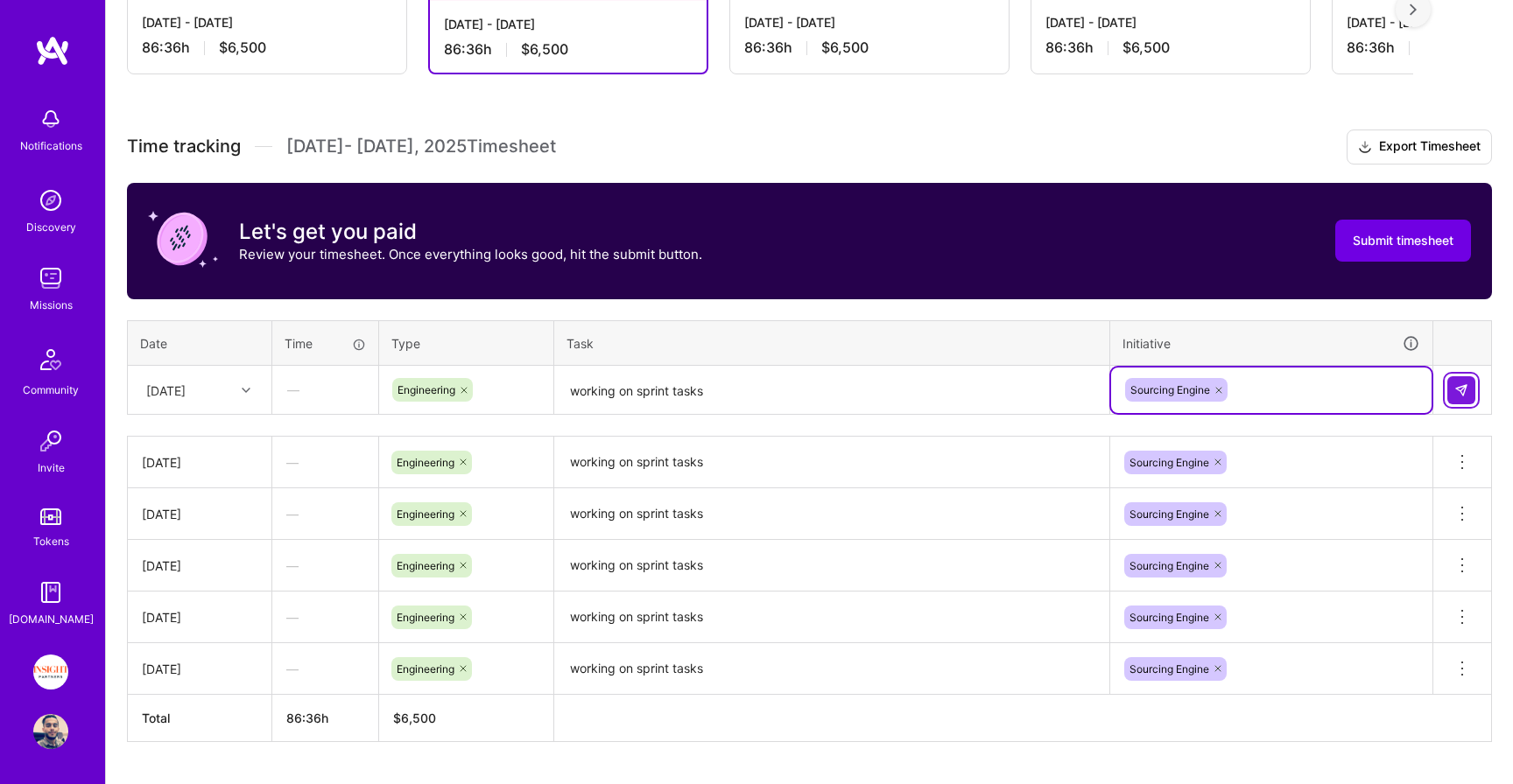
click at [1459, 386] on img at bounding box center [1461, 390] width 14 height 14
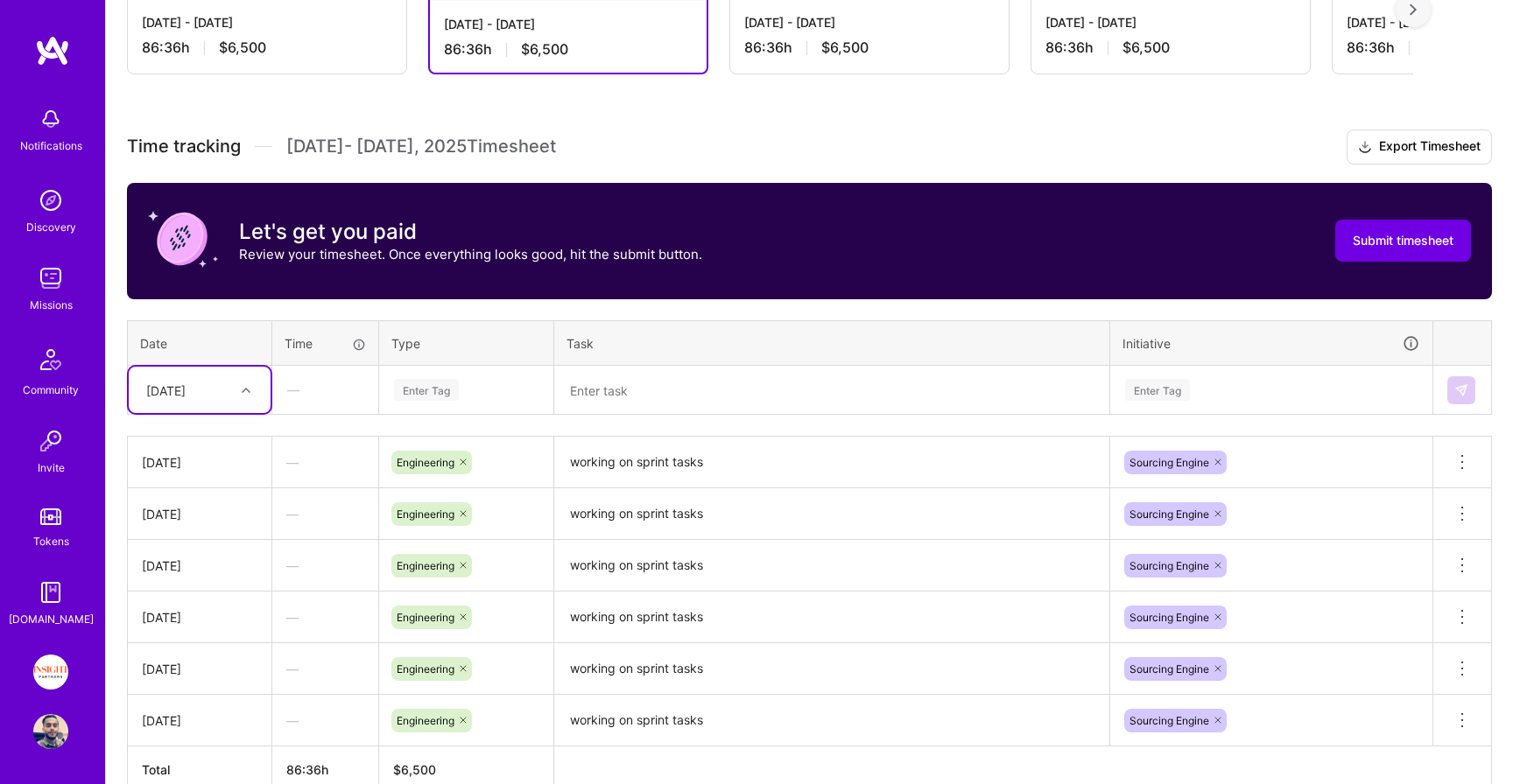
click at [217, 399] on div "Tue, Sep 23" at bounding box center [186, 389] width 98 height 28
click at [214, 677] on div "Wed, Sep 24" at bounding box center [200, 667] width 142 height 32
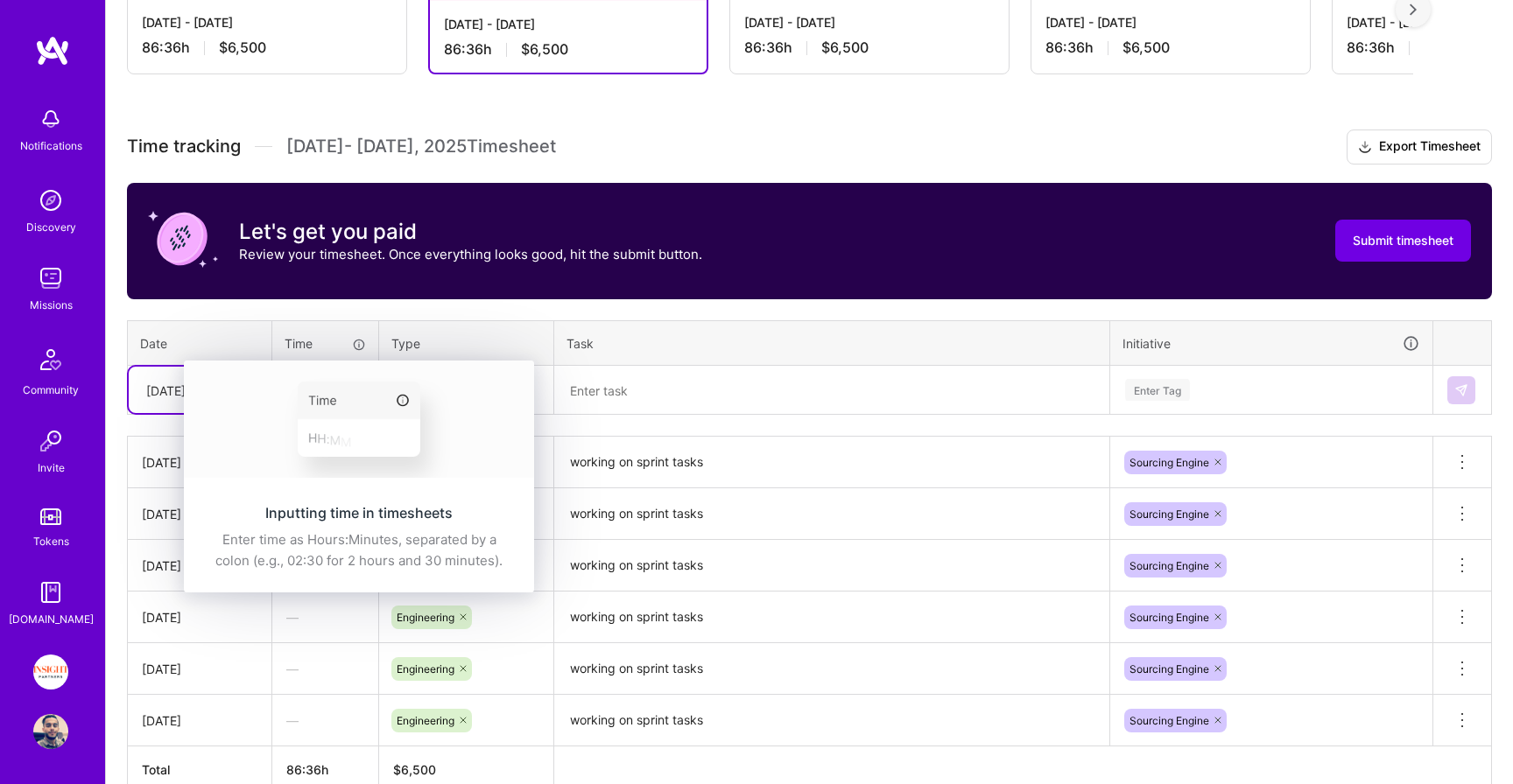
click at [409, 379] on img at bounding box center [359, 419] width 351 height 117
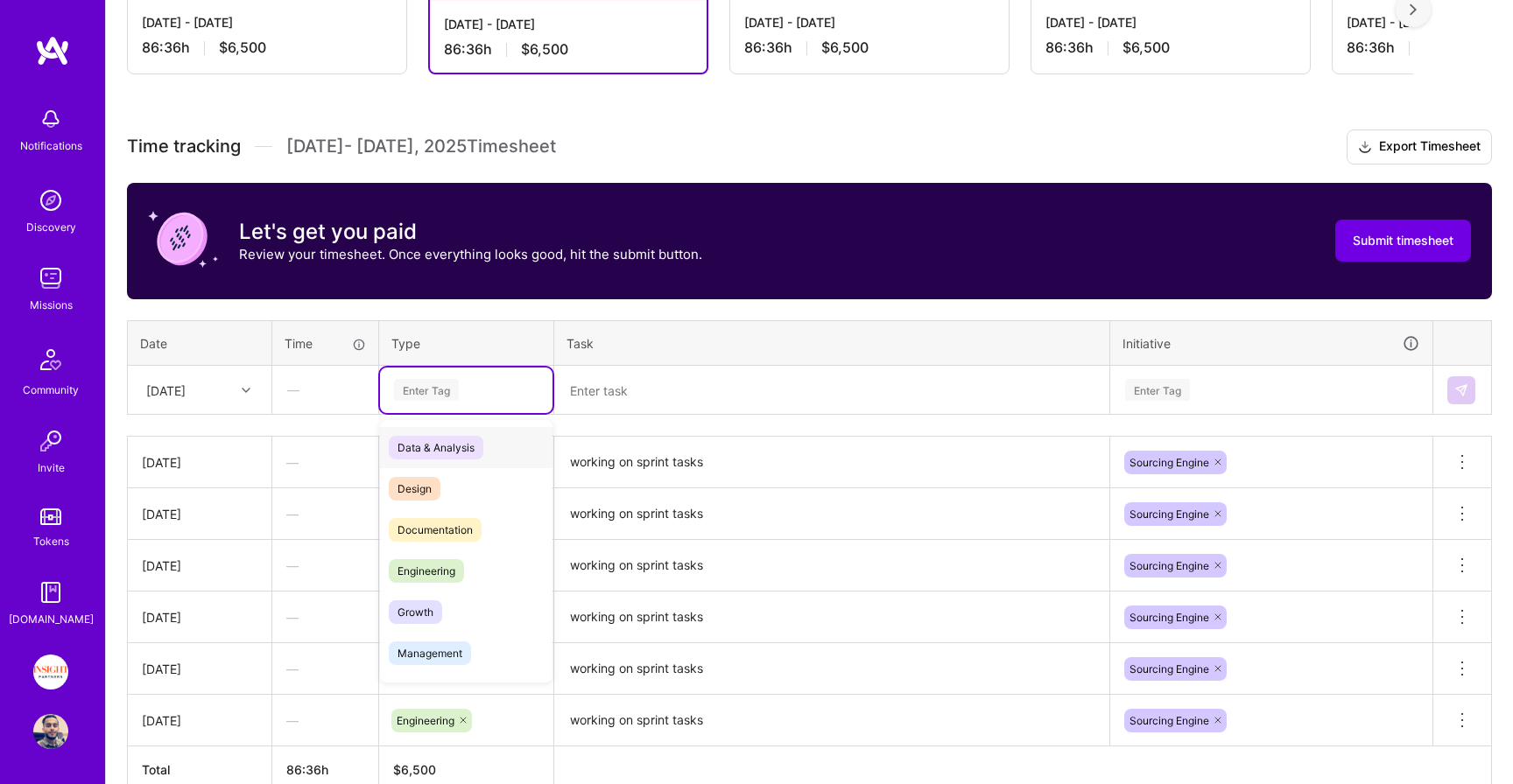
click at [438, 401] on div "Enter Tag" at bounding box center [466, 390] width 172 height 45
click at [421, 564] on span "Engineering" at bounding box center [425, 571] width 75 height 24
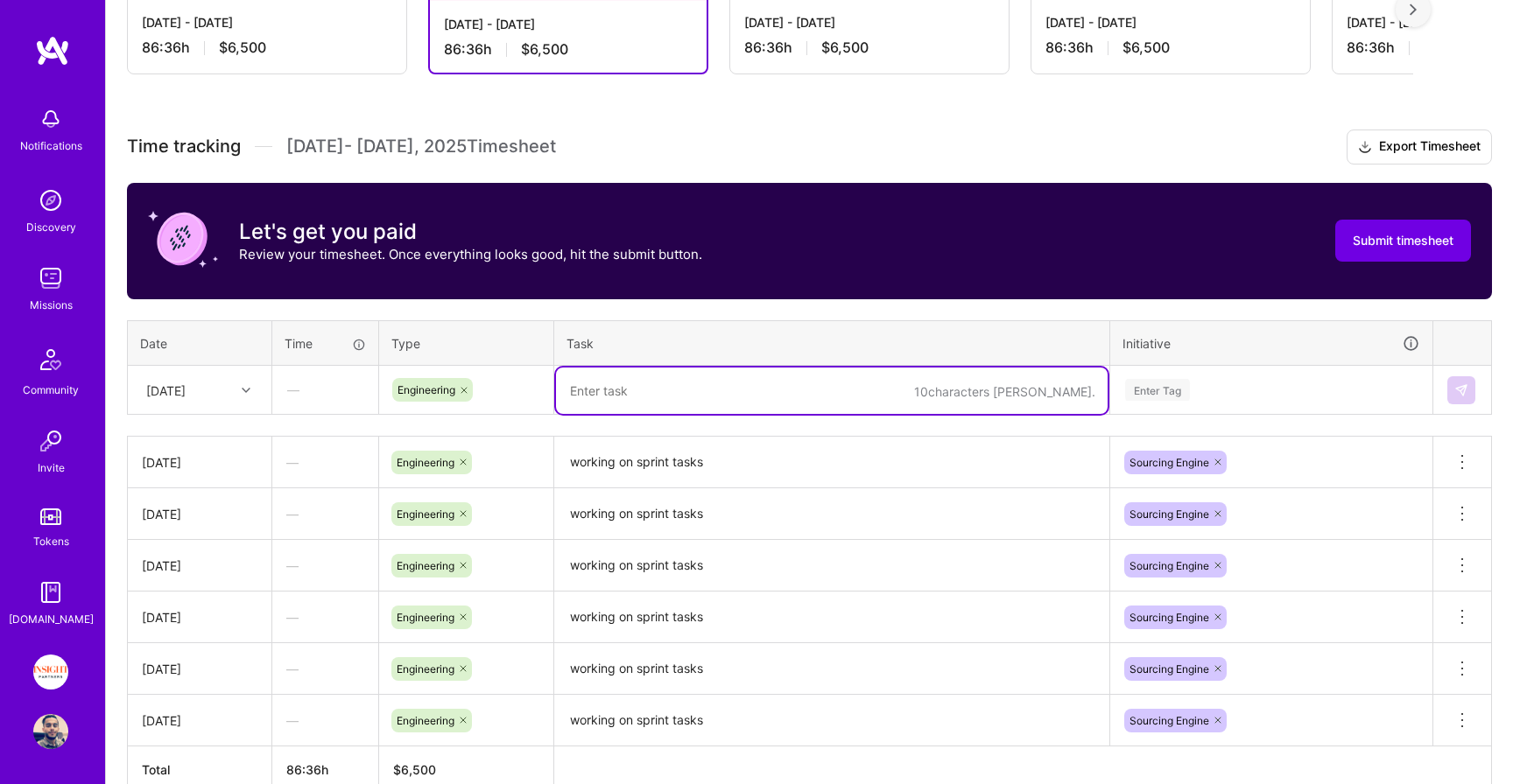
click at [606, 383] on textarea at bounding box center [832, 390] width 551 height 46
paste textarea "working on sprint tasks"
type textarea "working on sprint tasks"
click at [1177, 372] on div "Enter Tag" at bounding box center [1271, 390] width 320 height 45
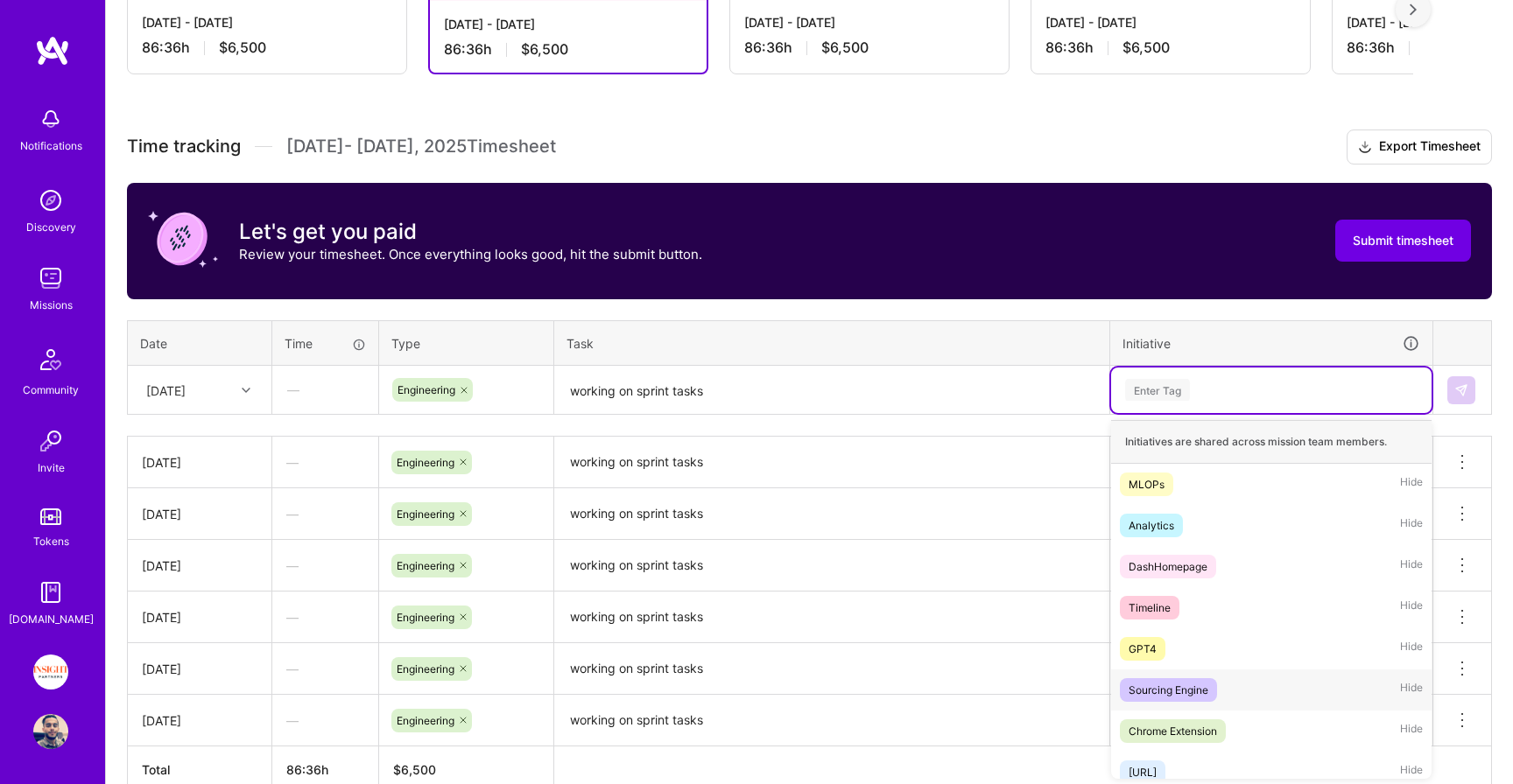
click at [1128, 687] on div "Sourcing Engine" at bounding box center [1168, 689] width 80 height 18
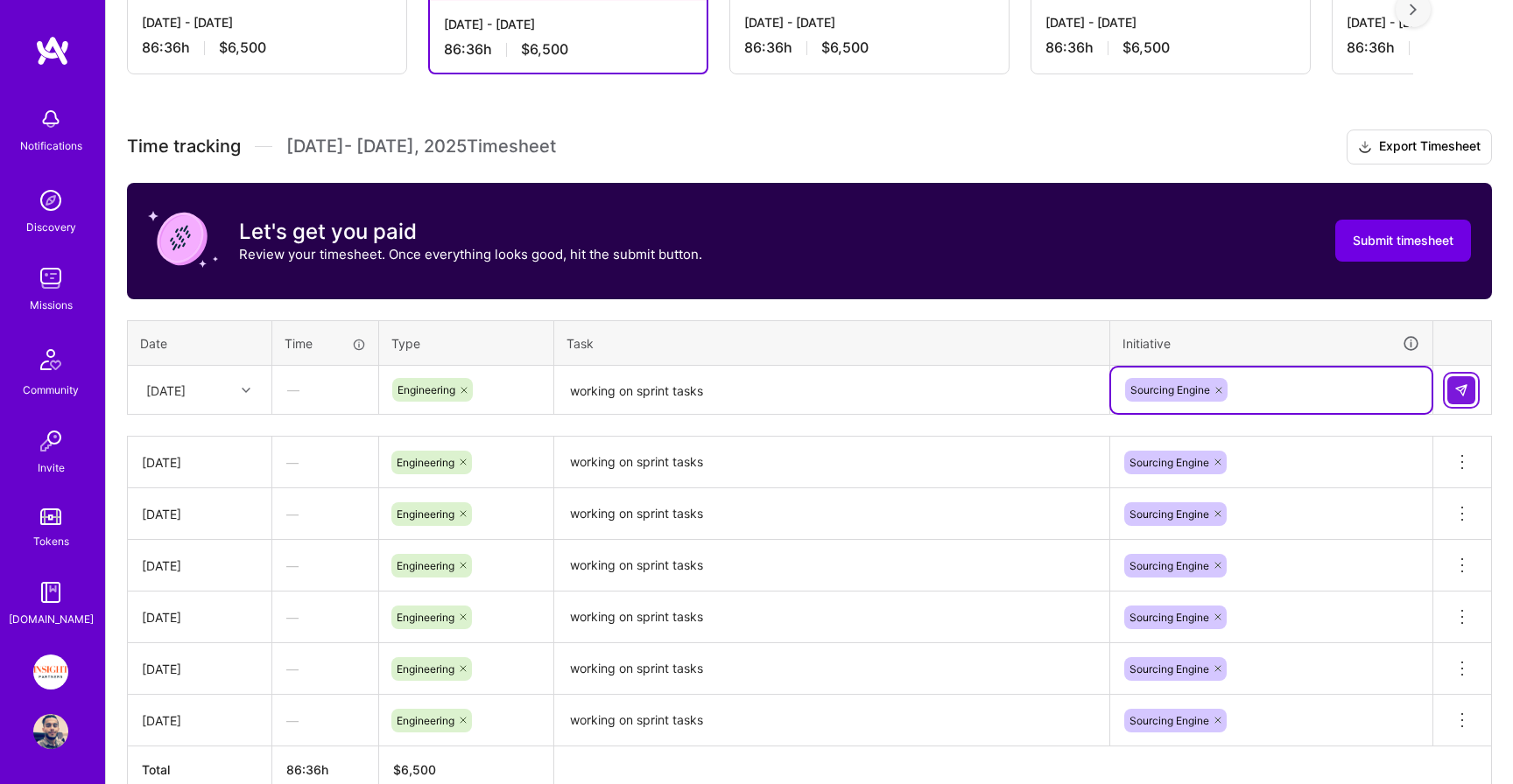
click at [1468, 383] on img at bounding box center [1461, 390] width 14 height 14
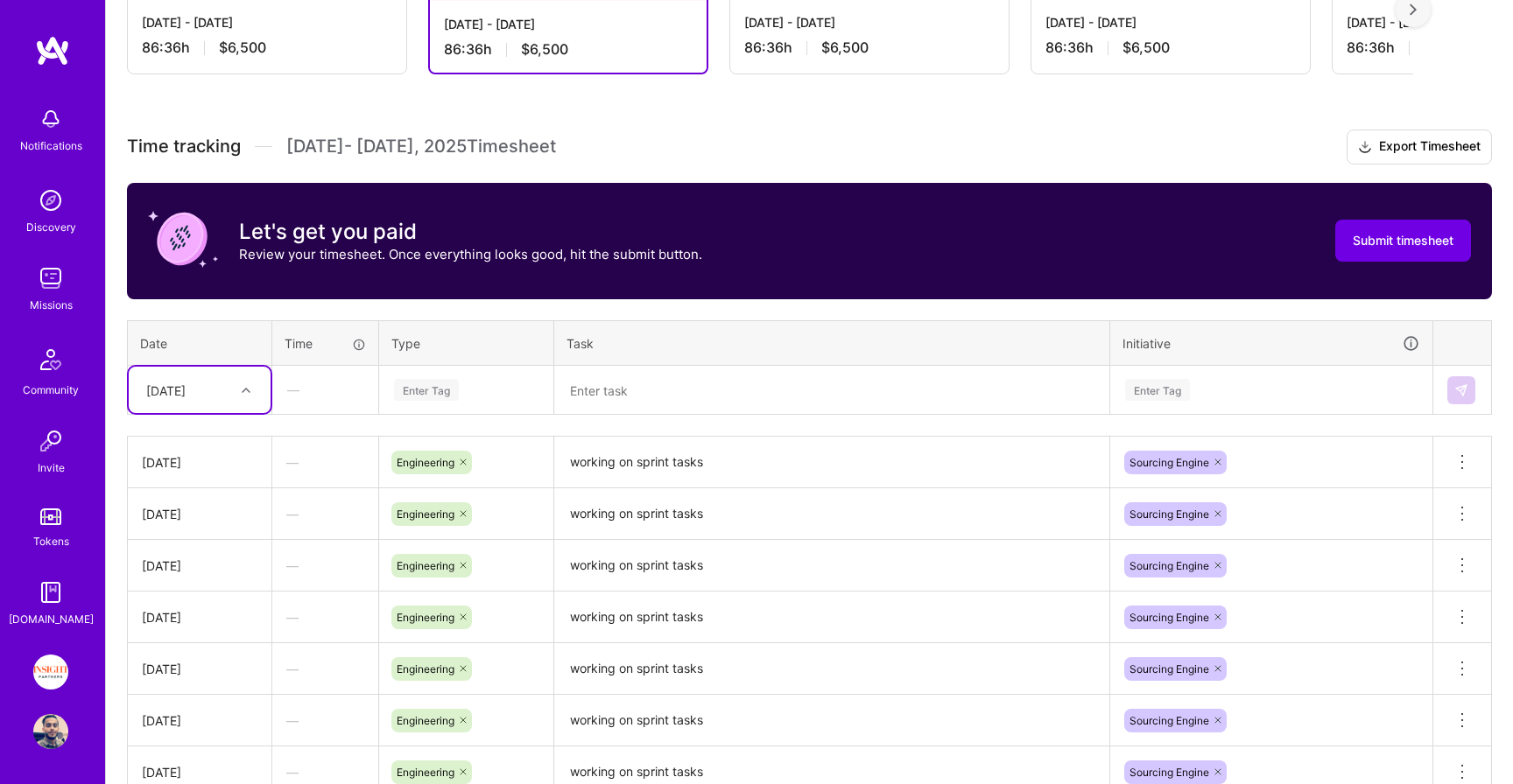
click at [186, 386] on div "Wed, Sep 24" at bounding box center [166, 389] width 40 height 18
click at [203, 496] on div "Thu, Sep 25" at bounding box center [200, 501] width 142 height 32
click at [465, 381] on div "Enter Tag" at bounding box center [466, 389] width 148 height 22
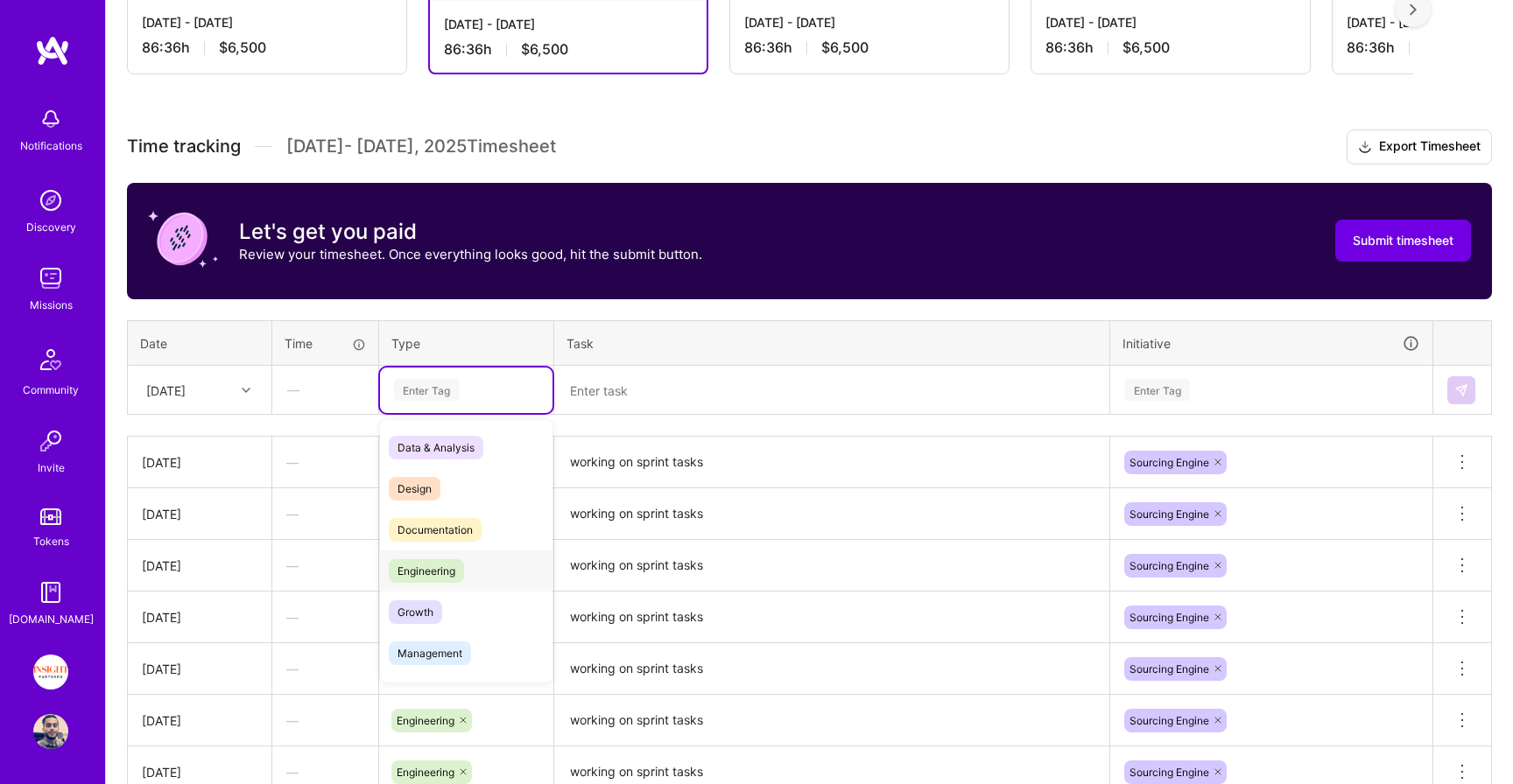
click at [457, 573] on span "Engineering" at bounding box center [425, 571] width 75 height 24
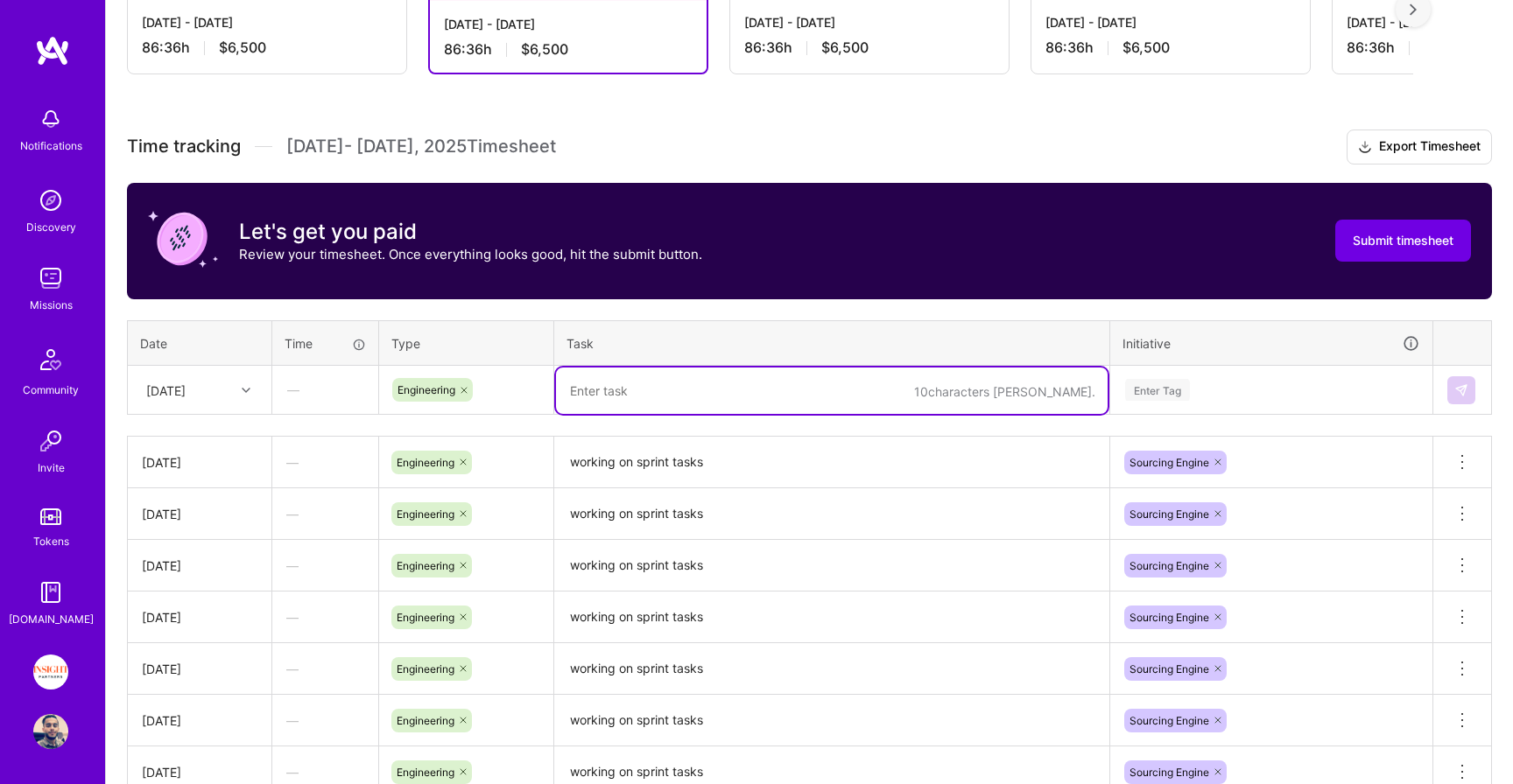
click at [699, 383] on textarea at bounding box center [832, 390] width 551 height 46
paste textarea "working on sprint tasks"
type textarea "working on sprint tasks"
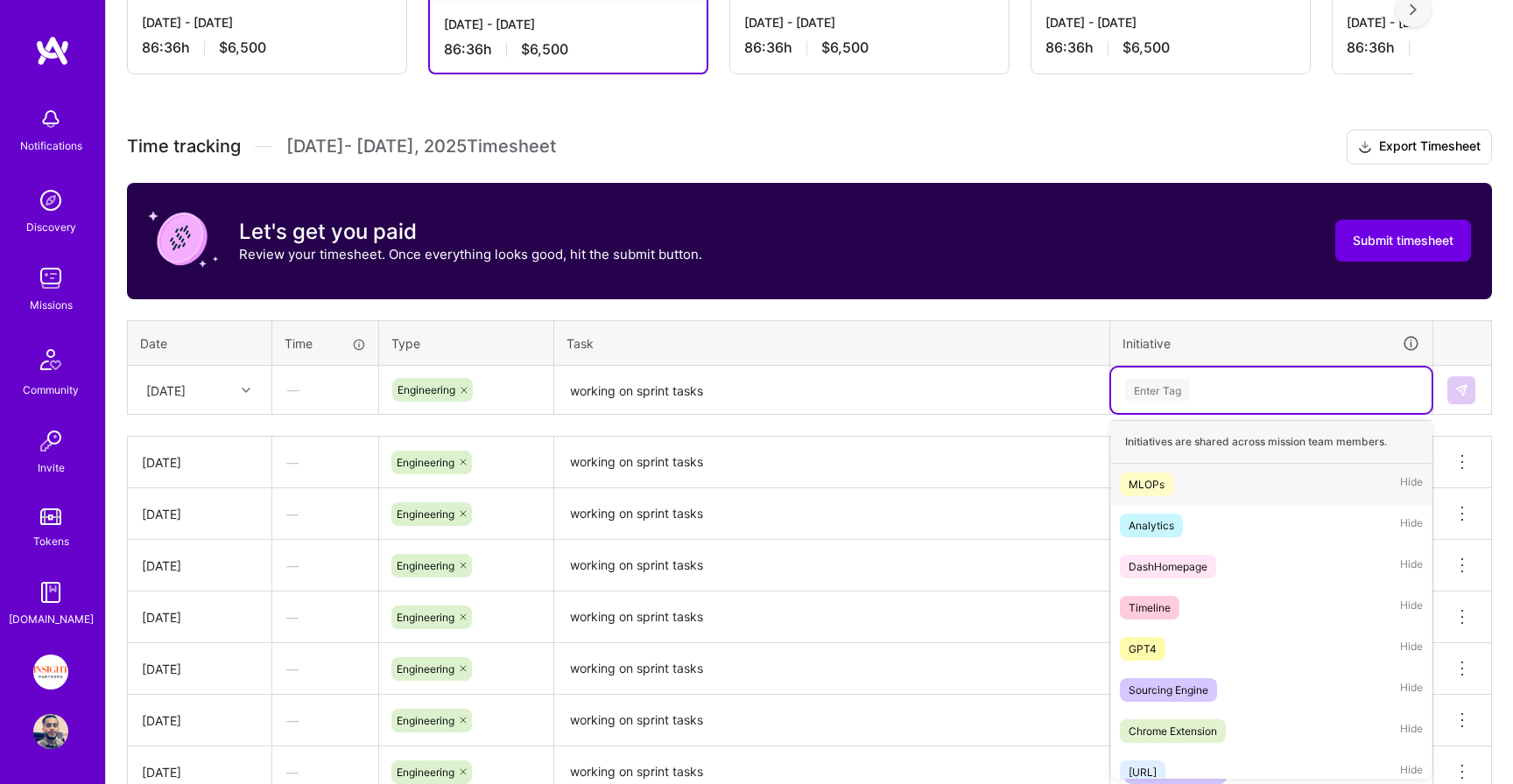
click at [1240, 394] on div "Enter Tag" at bounding box center [1271, 389] width 296 height 22
click at [1149, 692] on div "Sourcing Engine" at bounding box center [1168, 689] width 80 height 18
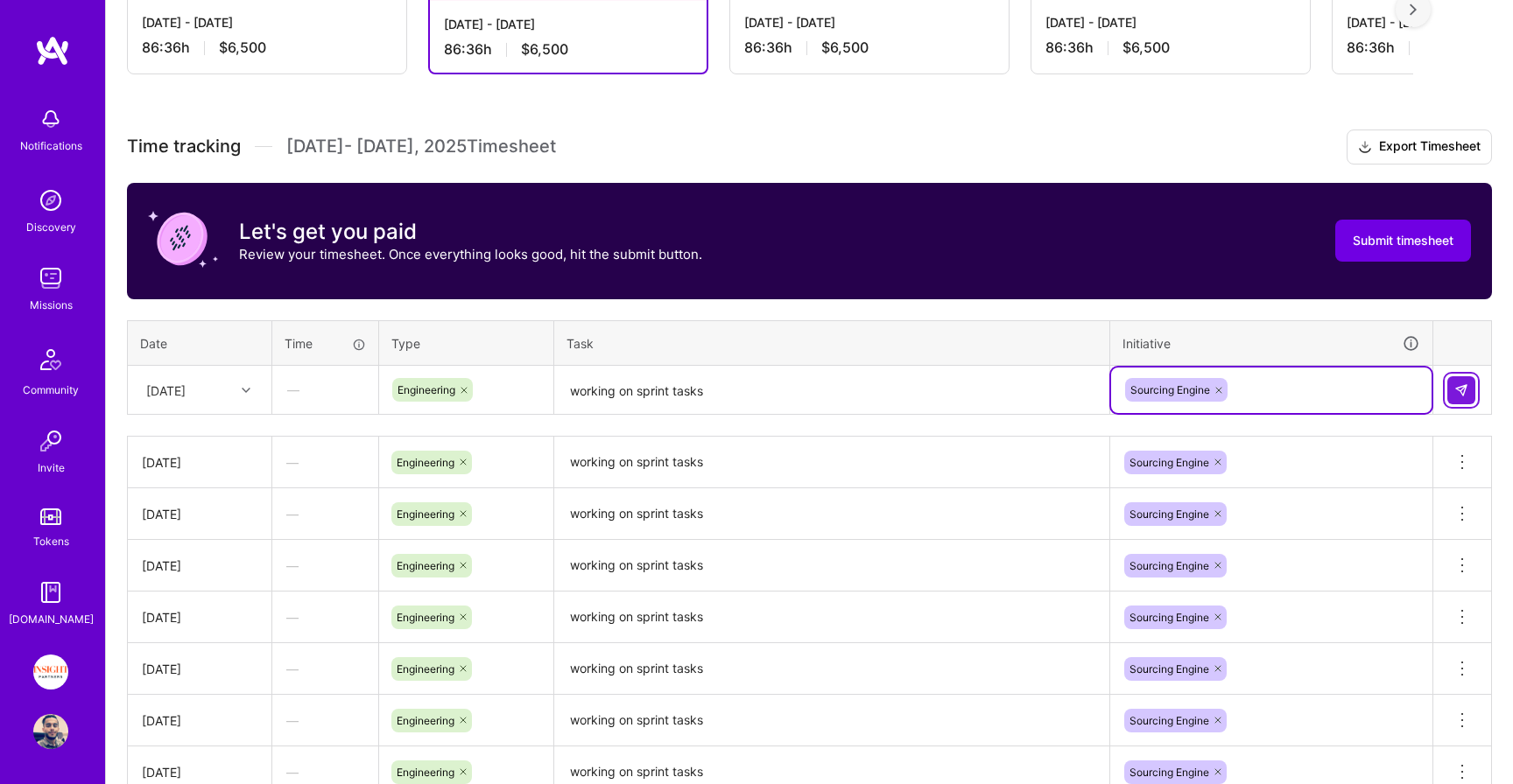
click at [1453, 399] on button at bounding box center [1462, 390] width 28 height 28
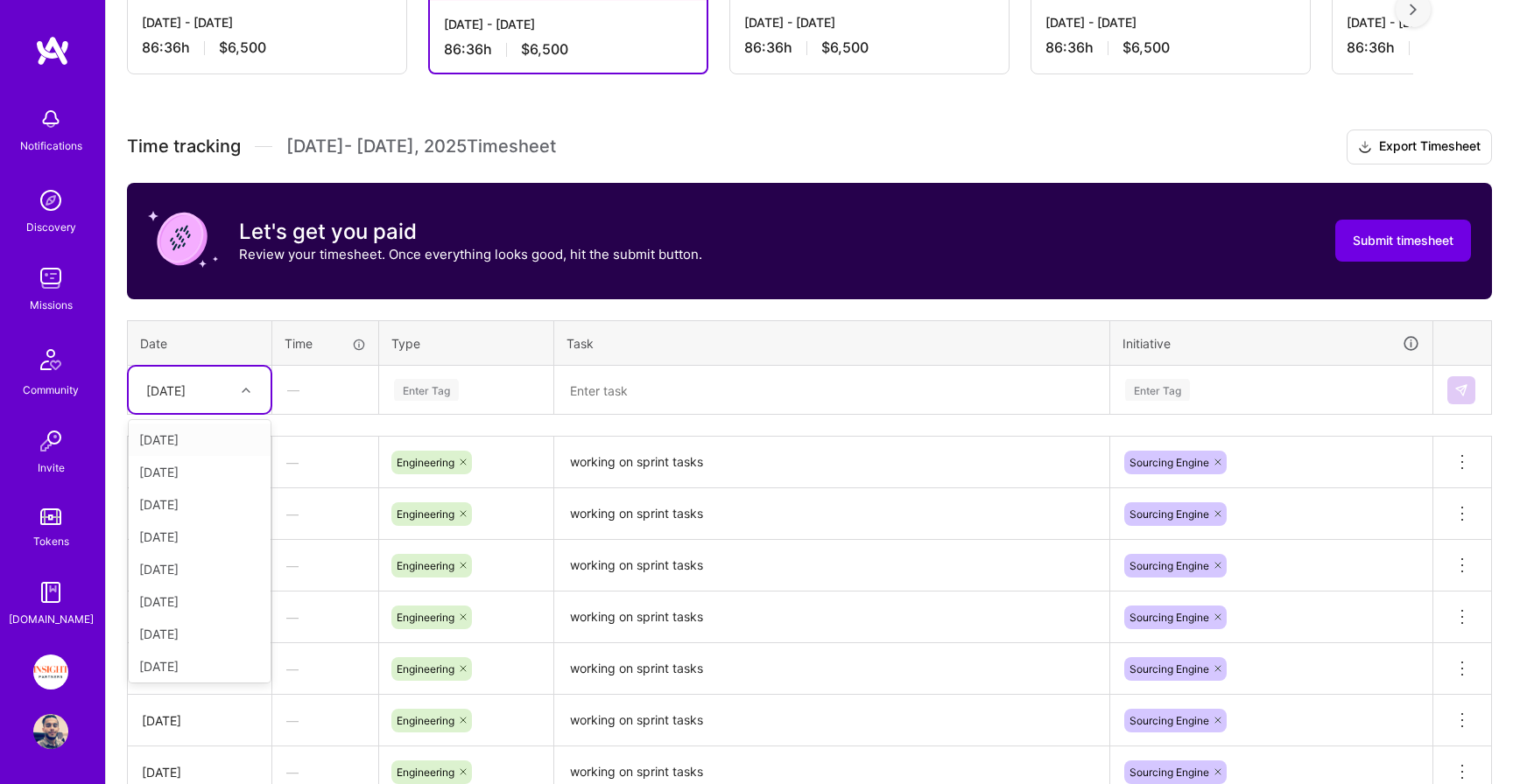
click at [178, 396] on div "Thu, Sep 25" at bounding box center [166, 389] width 40 height 18
click at [189, 542] on div "Fri, Sep 26" at bounding box center [200, 533] width 142 height 32
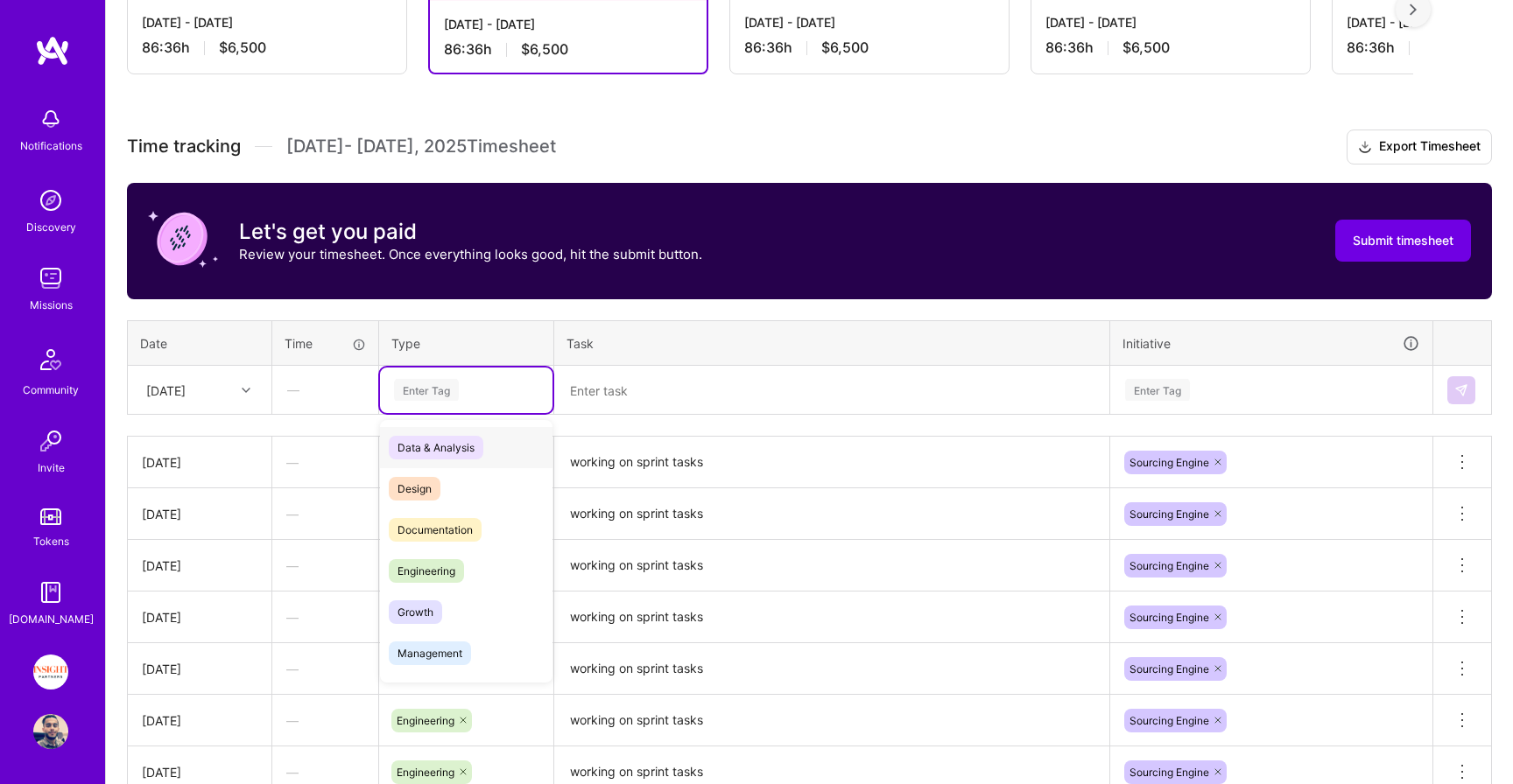
click at [461, 382] on div "Enter Tag" at bounding box center [466, 389] width 148 height 22
click at [457, 570] on span "Engineering" at bounding box center [425, 571] width 75 height 24
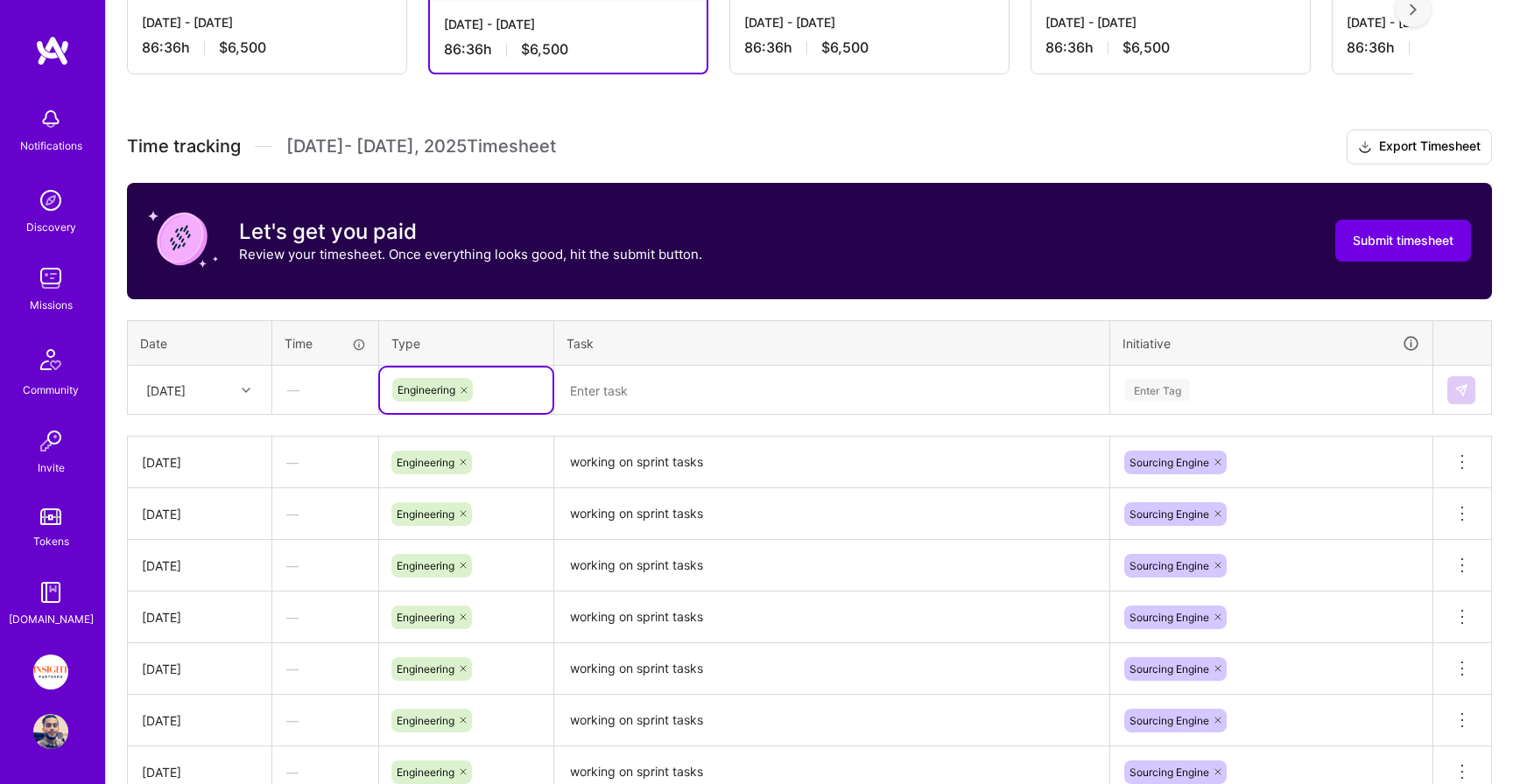
click at [680, 400] on textarea at bounding box center [832, 390] width 551 height 46
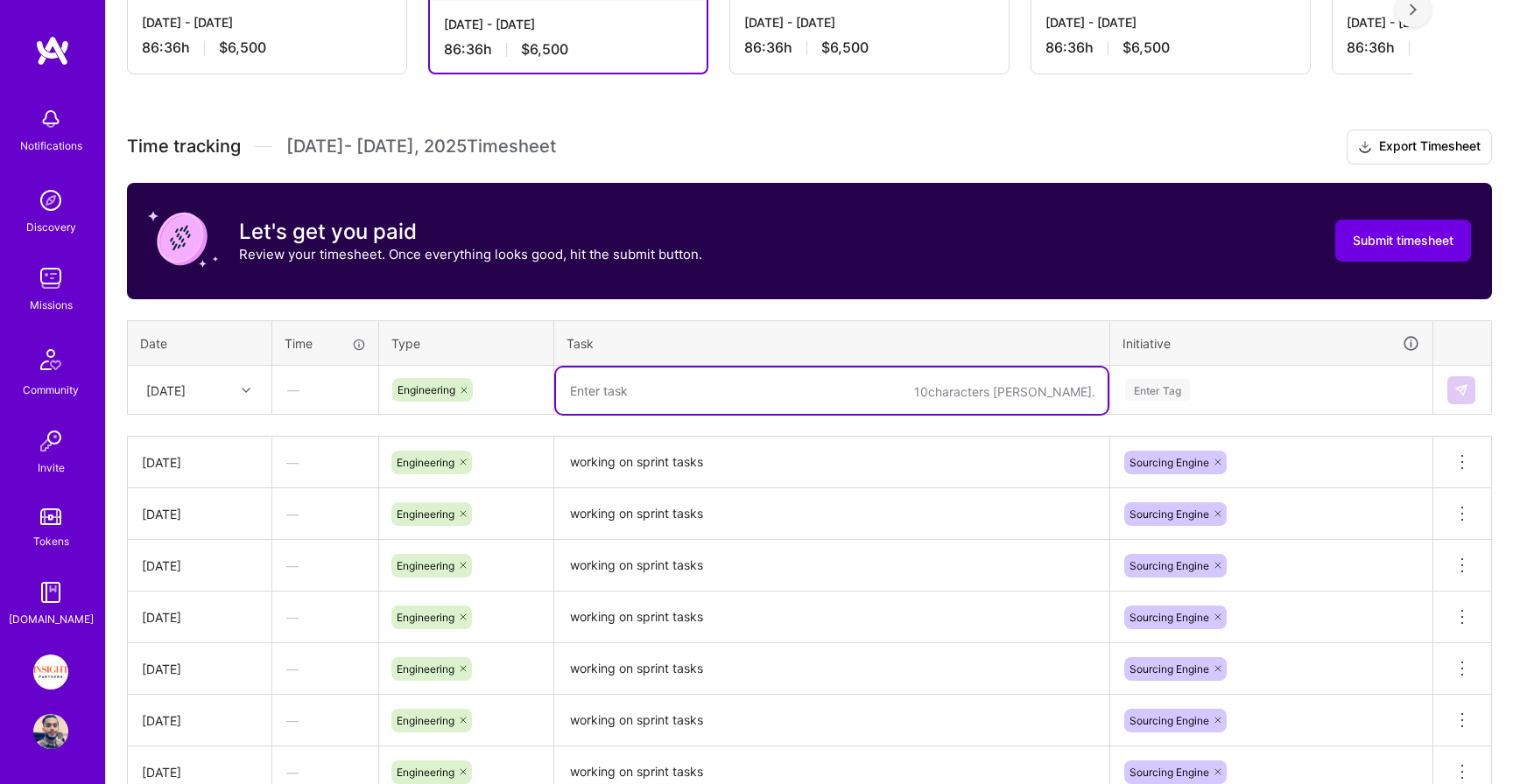
paste textarea "working on sprint tasks"
type textarea "working on sprint tasks"
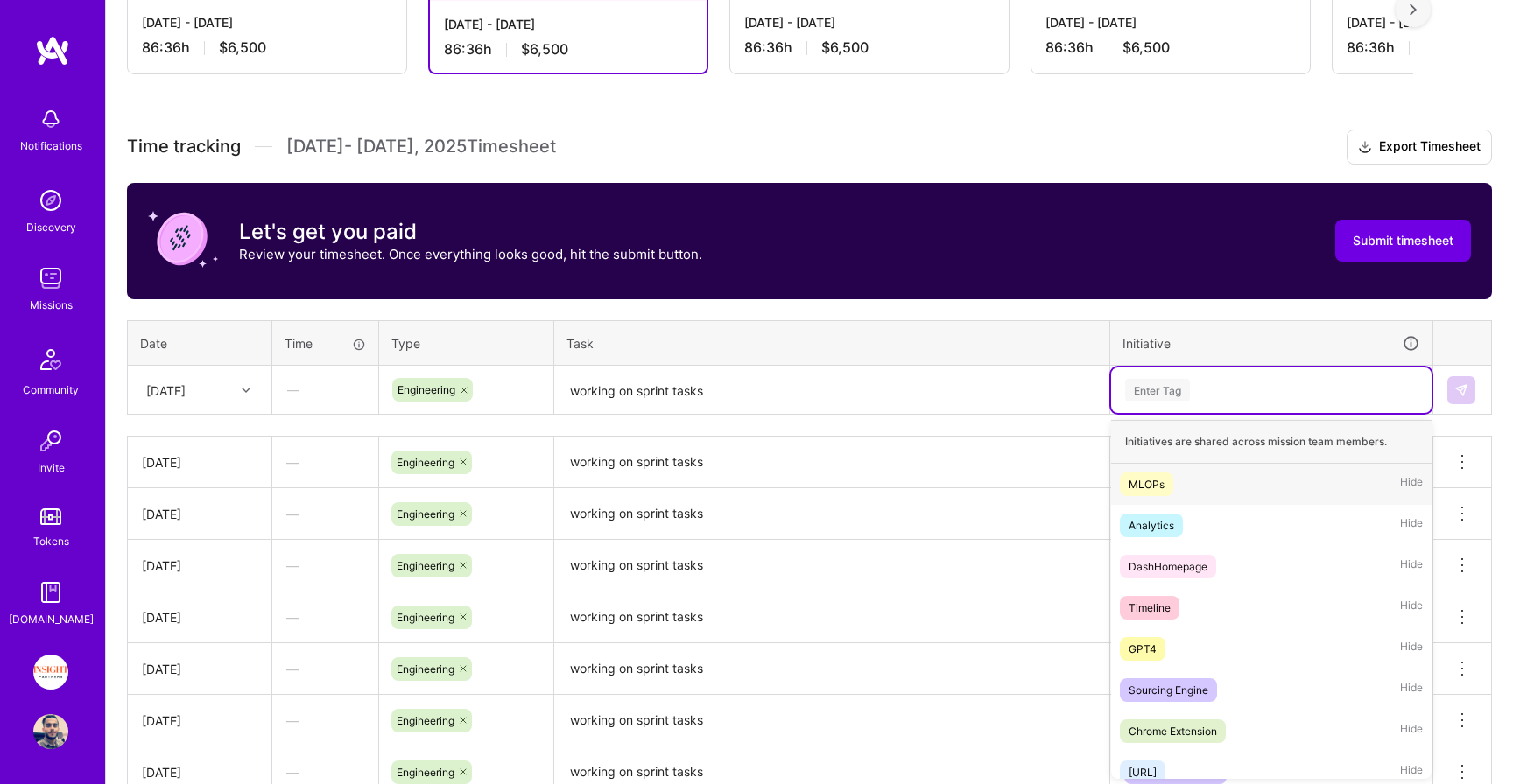
click at [1172, 375] on div "Enter Tag" at bounding box center [1271, 390] width 320 height 45
click at [1130, 703] on div "Sourcing Engine Hide" at bounding box center [1271, 689] width 320 height 41
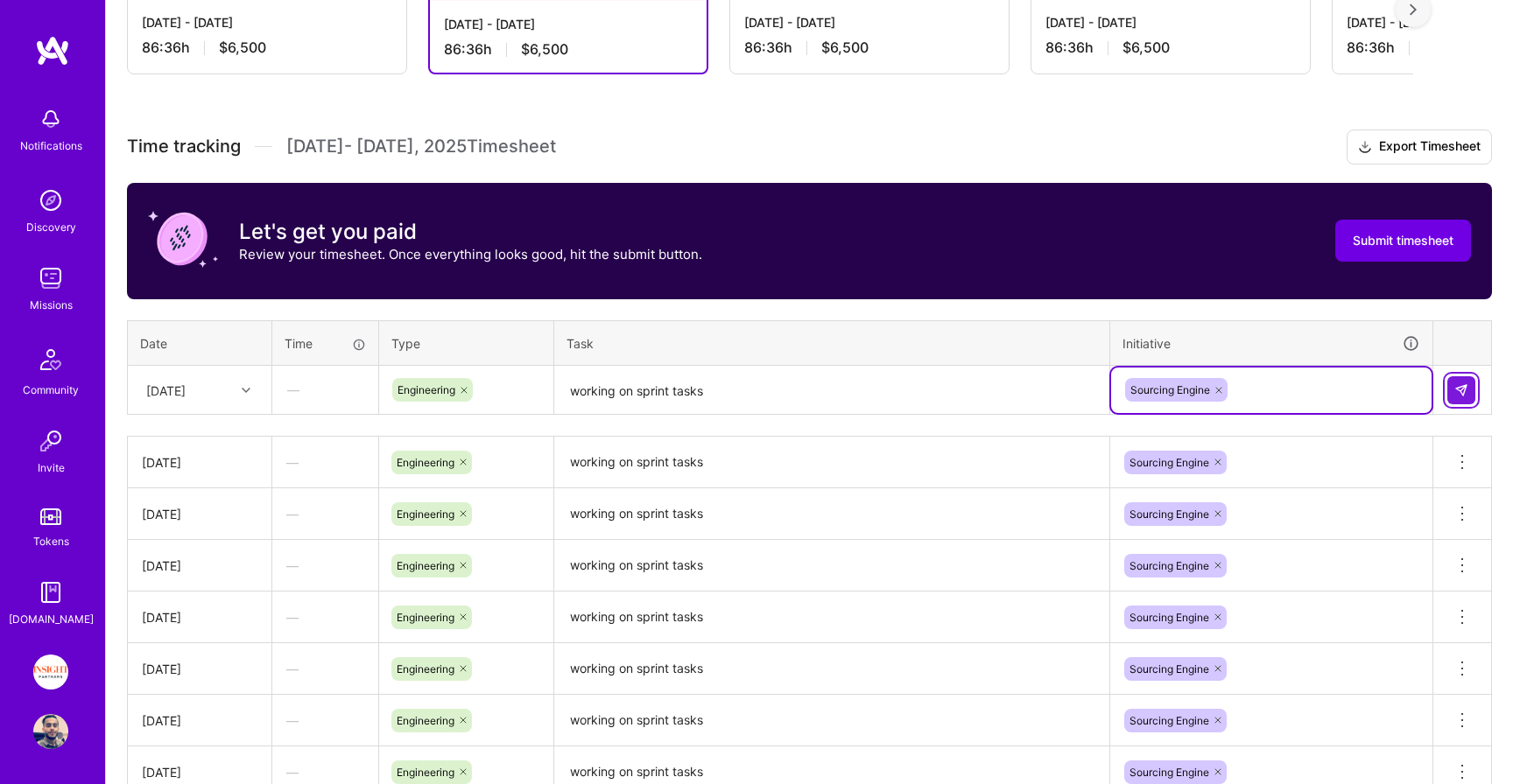
click at [1460, 395] on img at bounding box center [1461, 390] width 14 height 14
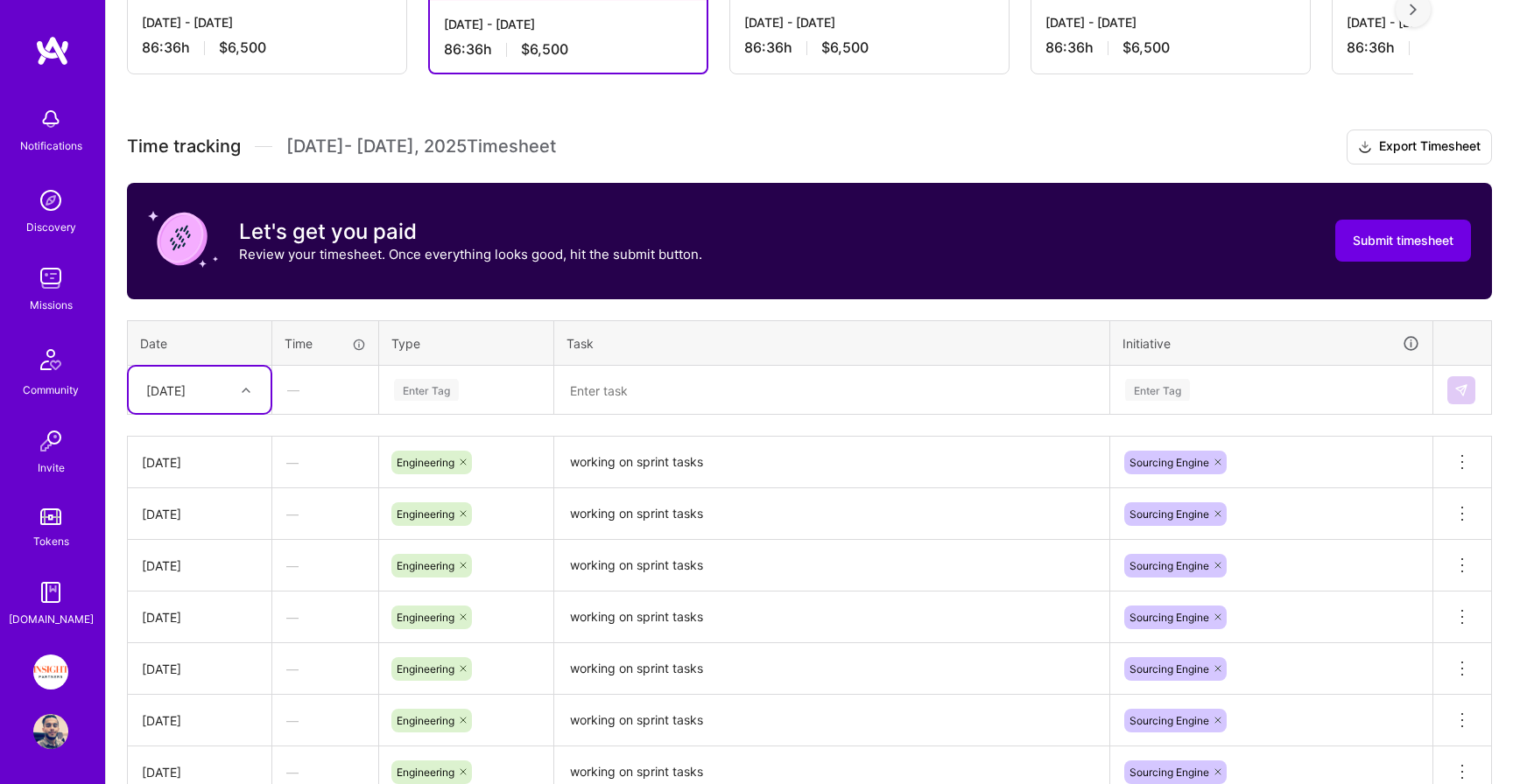
click at [181, 387] on div "Fri, Sep 26" at bounding box center [166, 389] width 40 height 18
click at [209, 627] on div "Mon, Sep 29" at bounding box center [200, 631] width 142 height 32
click at [430, 375] on div "Enter Tag" at bounding box center [466, 390] width 172 height 45
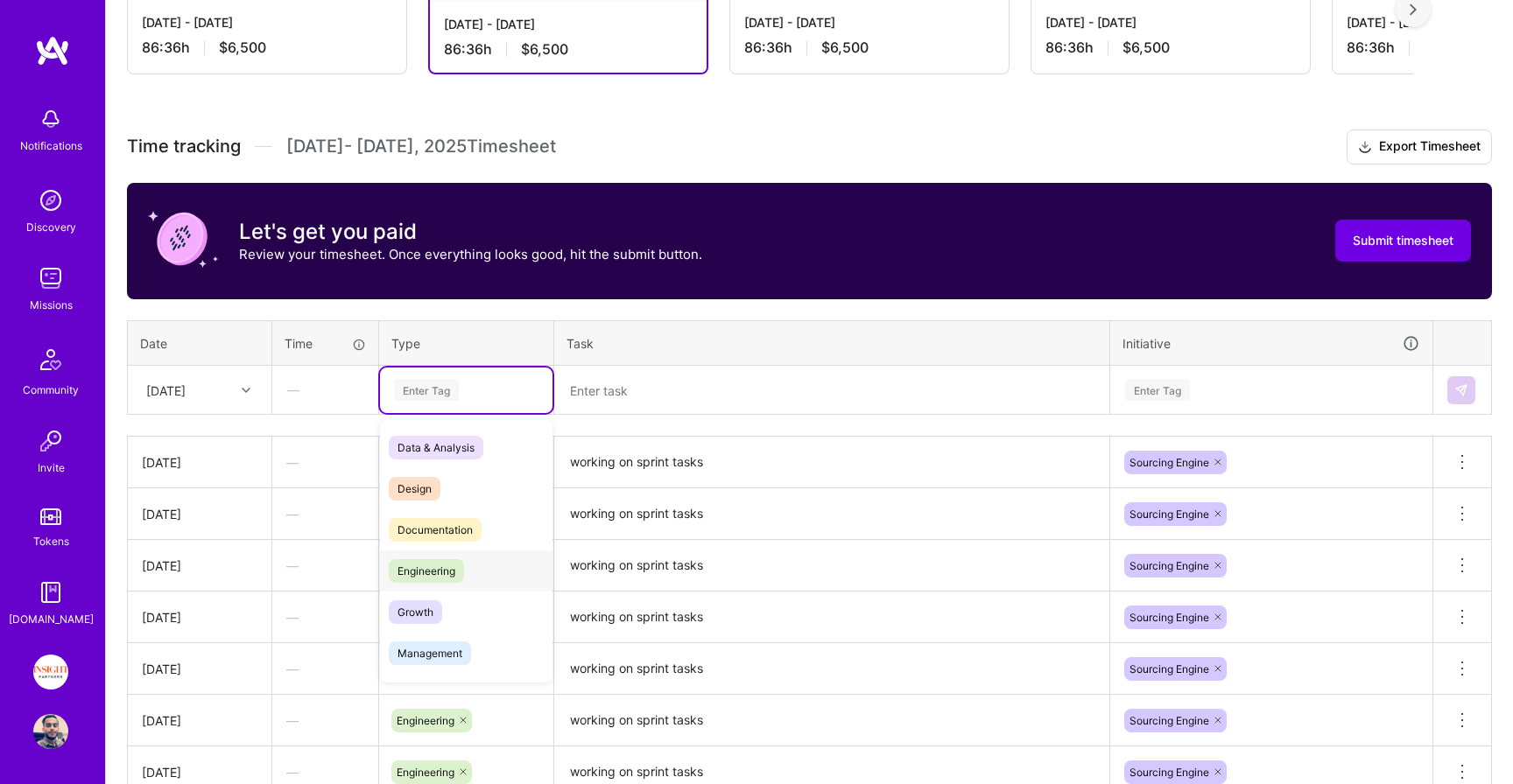
click at [421, 587] on div "Engineering" at bounding box center [466, 570] width 172 height 41
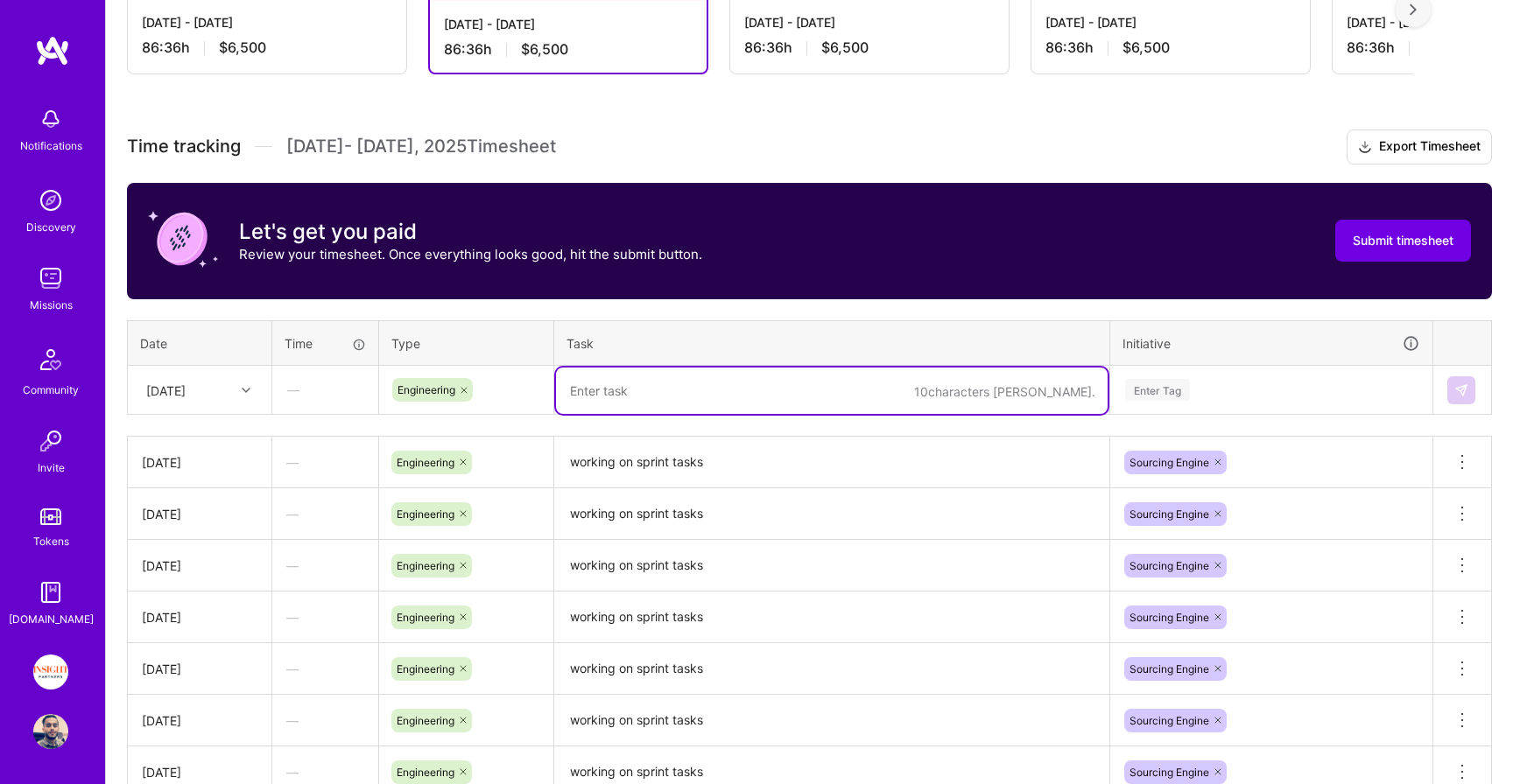
click at [745, 378] on textarea at bounding box center [832, 390] width 551 height 46
paste textarea "working on sprint tasks"
type textarea "working on sprint tasks"
click at [1163, 391] on div "Enter Tag" at bounding box center [1158, 389] width 64 height 27
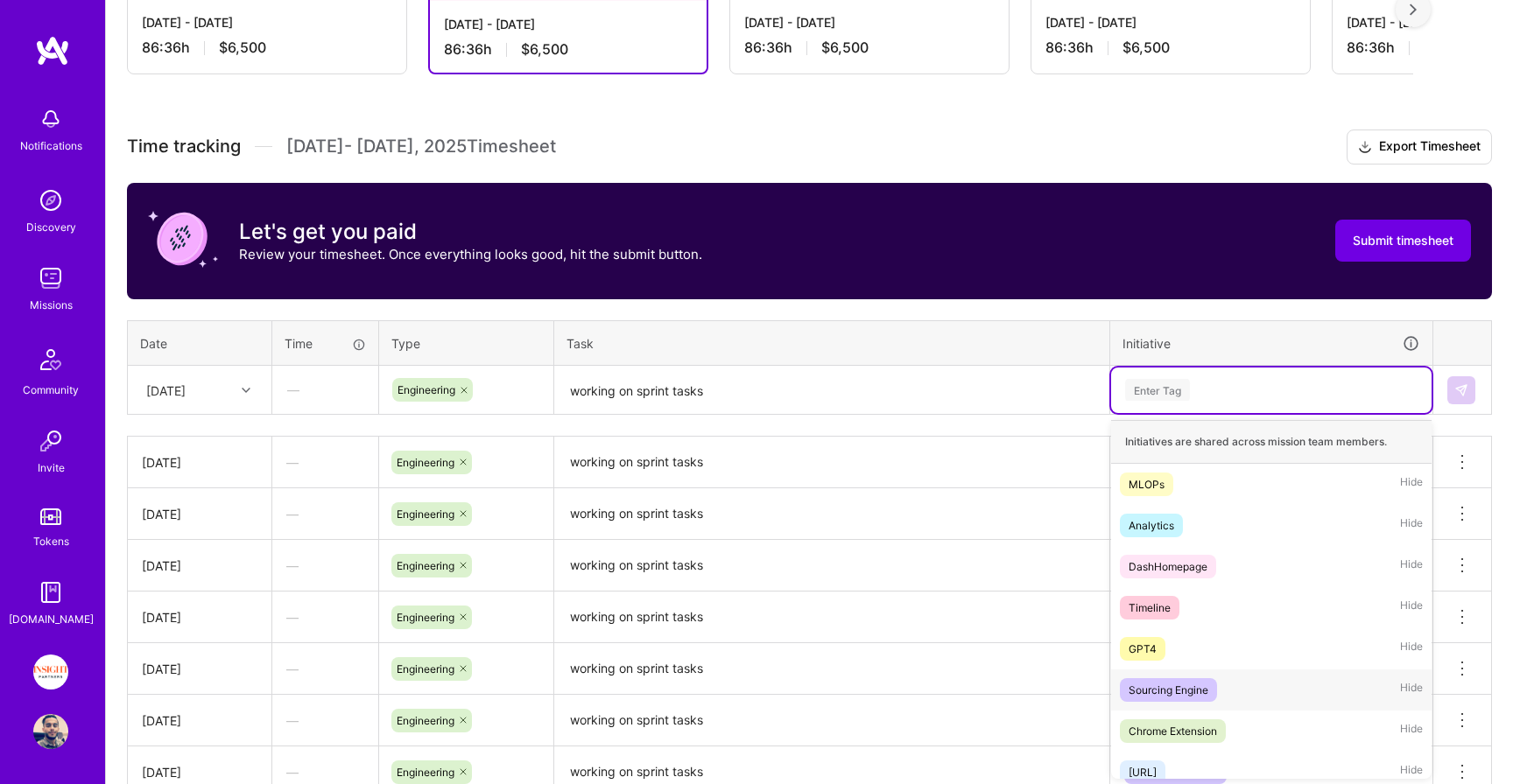
click at [1140, 686] on div "Sourcing Engine" at bounding box center [1168, 689] width 80 height 18
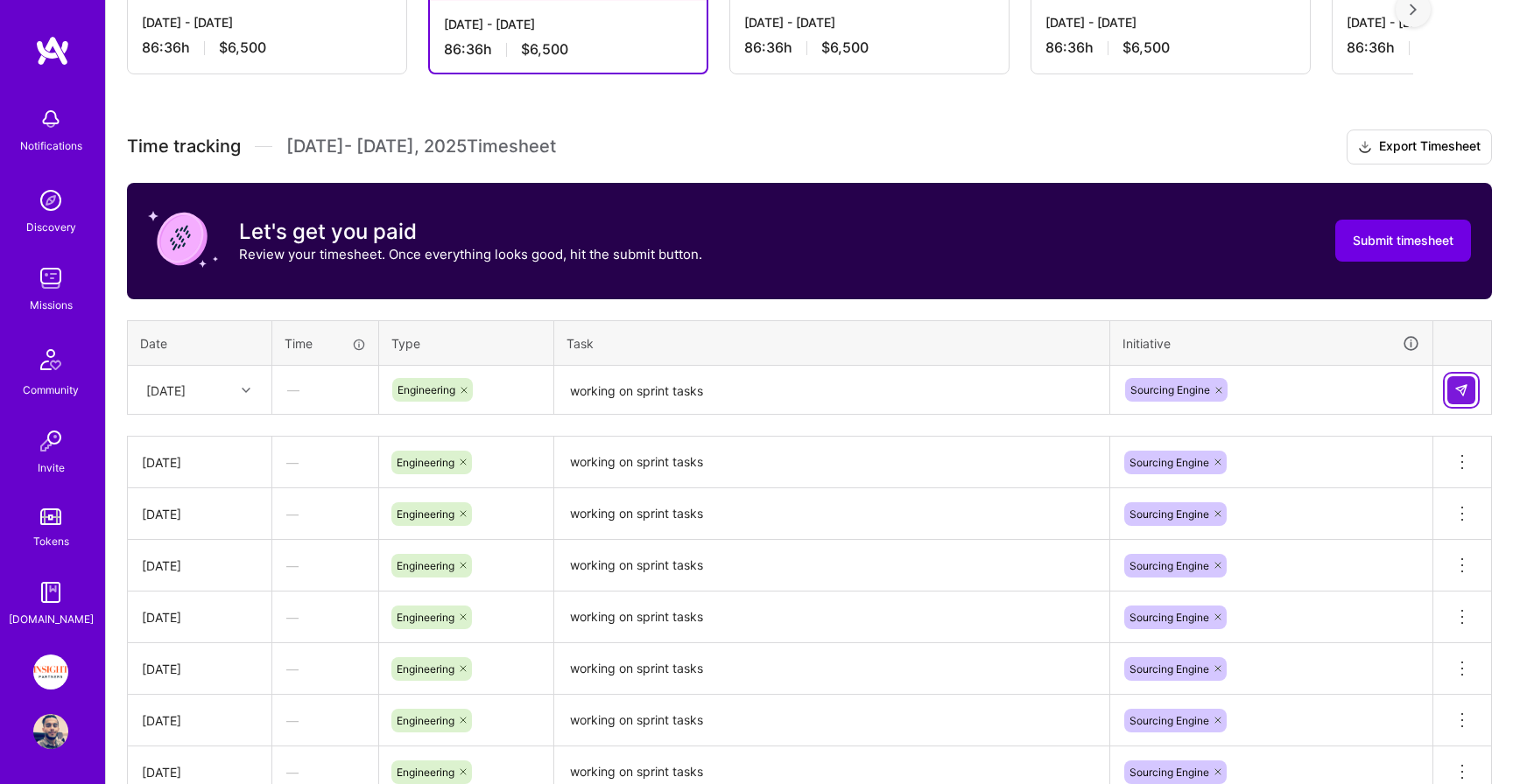
click at [1465, 387] on img at bounding box center [1461, 390] width 14 height 14
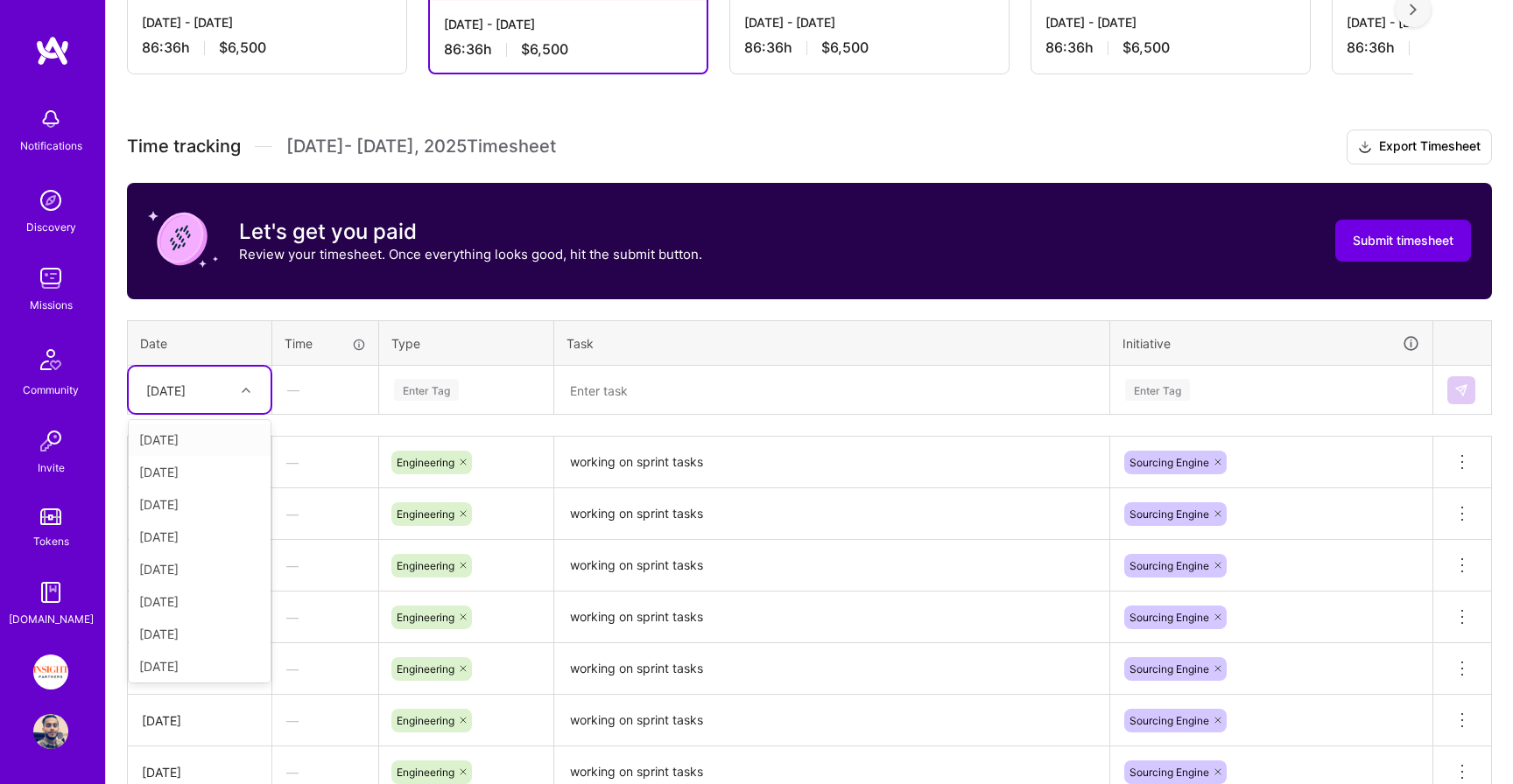
click at [214, 401] on div "Mon, Sep 29" at bounding box center [186, 389] width 98 height 28
click at [195, 655] on div "Tue, Sep 30" at bounding box center [200, 663] width 142 height 32
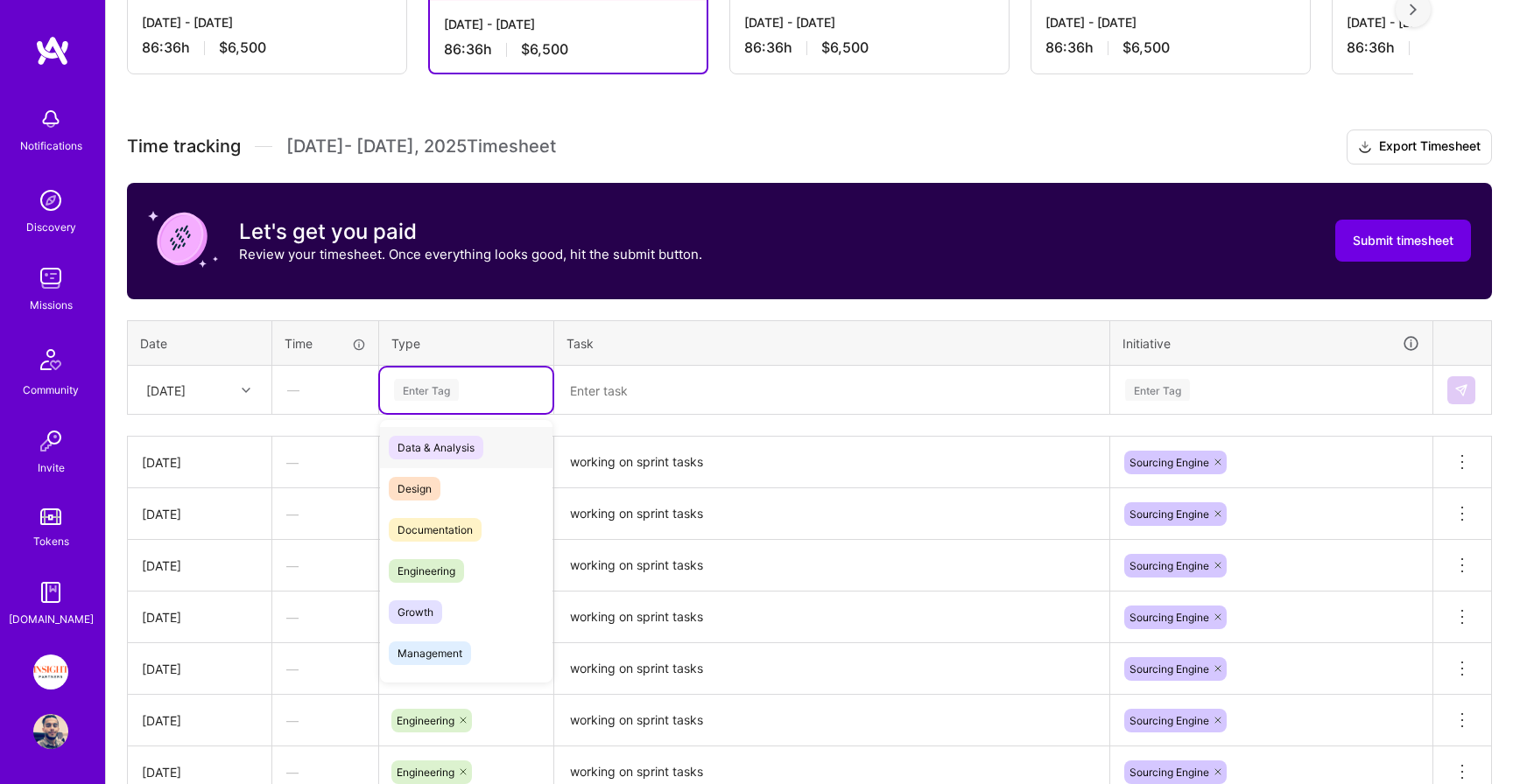
click at [498, 396] on div "Enter Tag" at bounding box center [466, 389] width 148 height 22
click at [495, 566] on div "Engineering" at bounding box center [466, 570] width 172 height 41
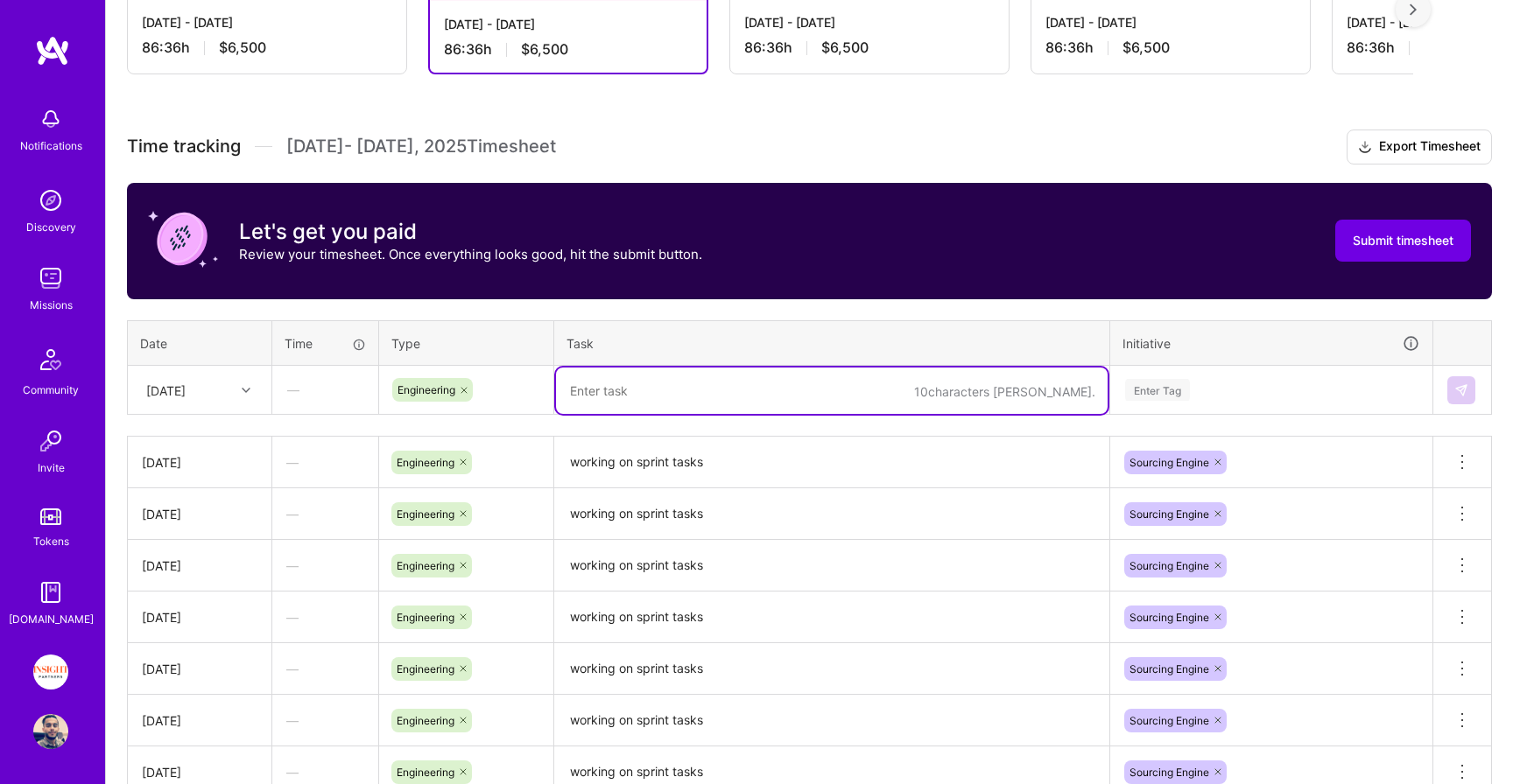
click at [650, 383] on textarea at bounding box center [832, 390] width 551 height 46
paste textarea "working on sprint tasks"
type textarea "working on sprint tasks"
click at [1207, 393] on div "Enter Tag" at bounding box center [1271, 389] width 296 height 22
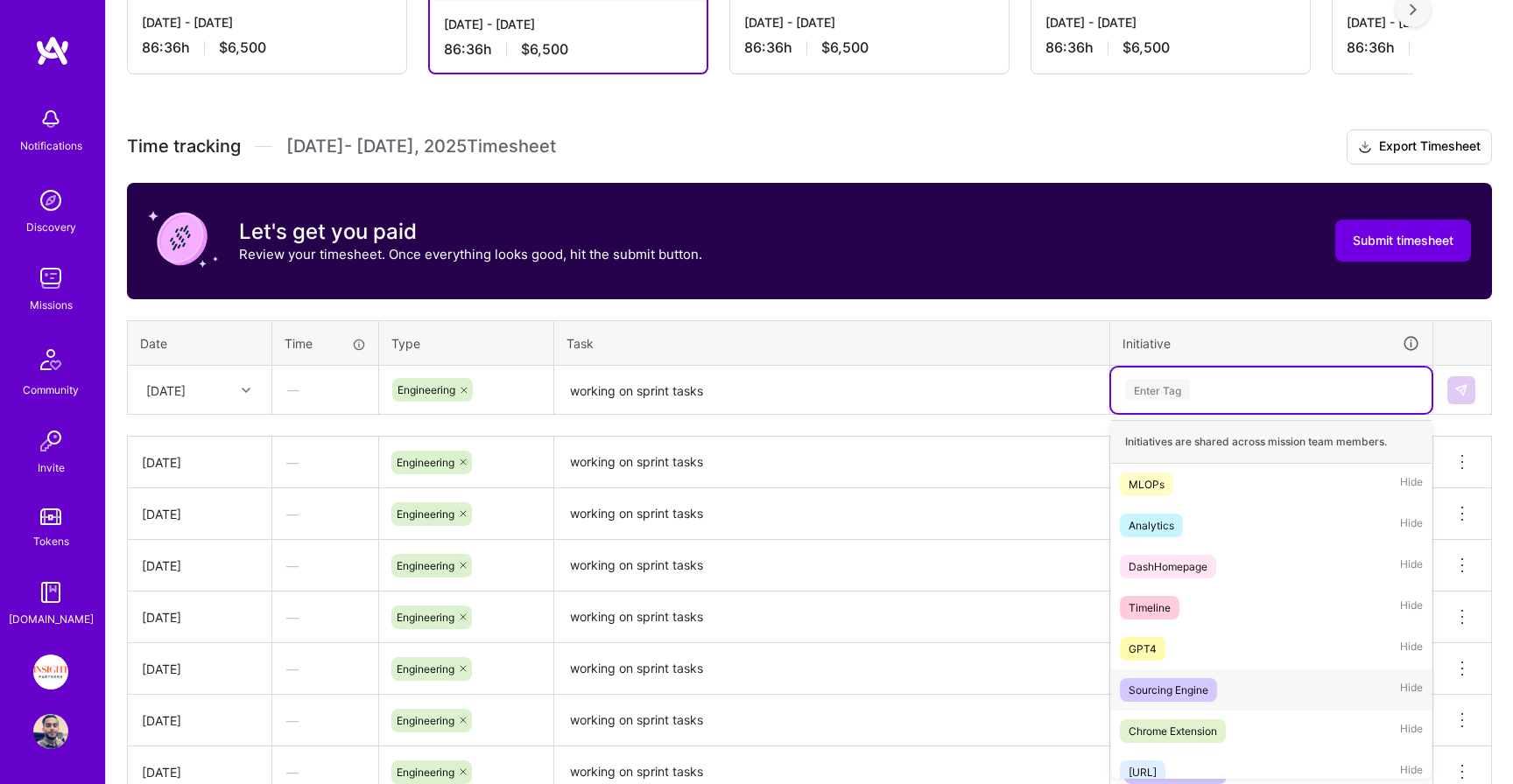
click at [1188, 691] on div "Sourcing Engine" at bounding box center [1168, 689] width 80 height 18
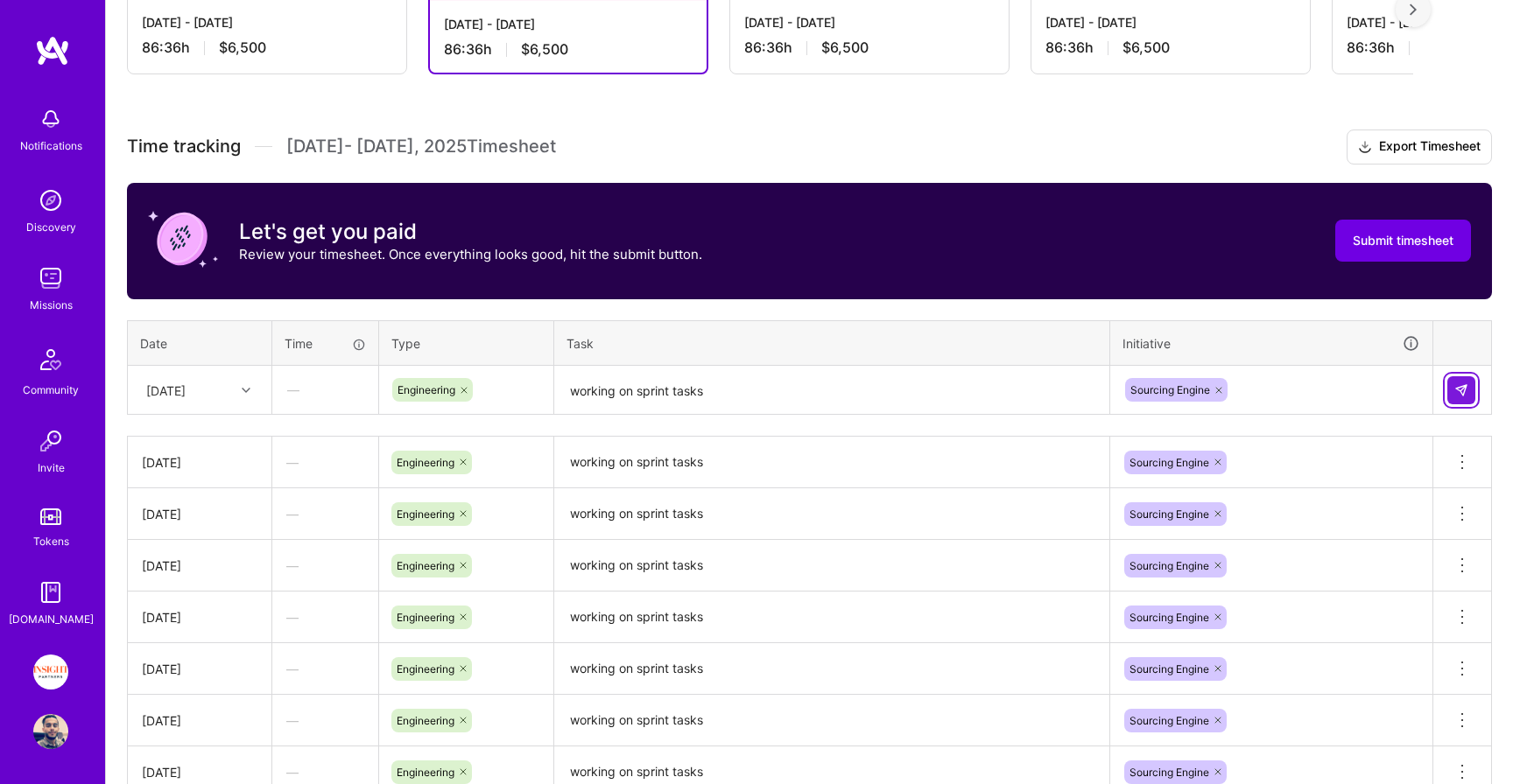
click at [1463, 384] on img at bounding box center [1461, 390] width 14 height 14
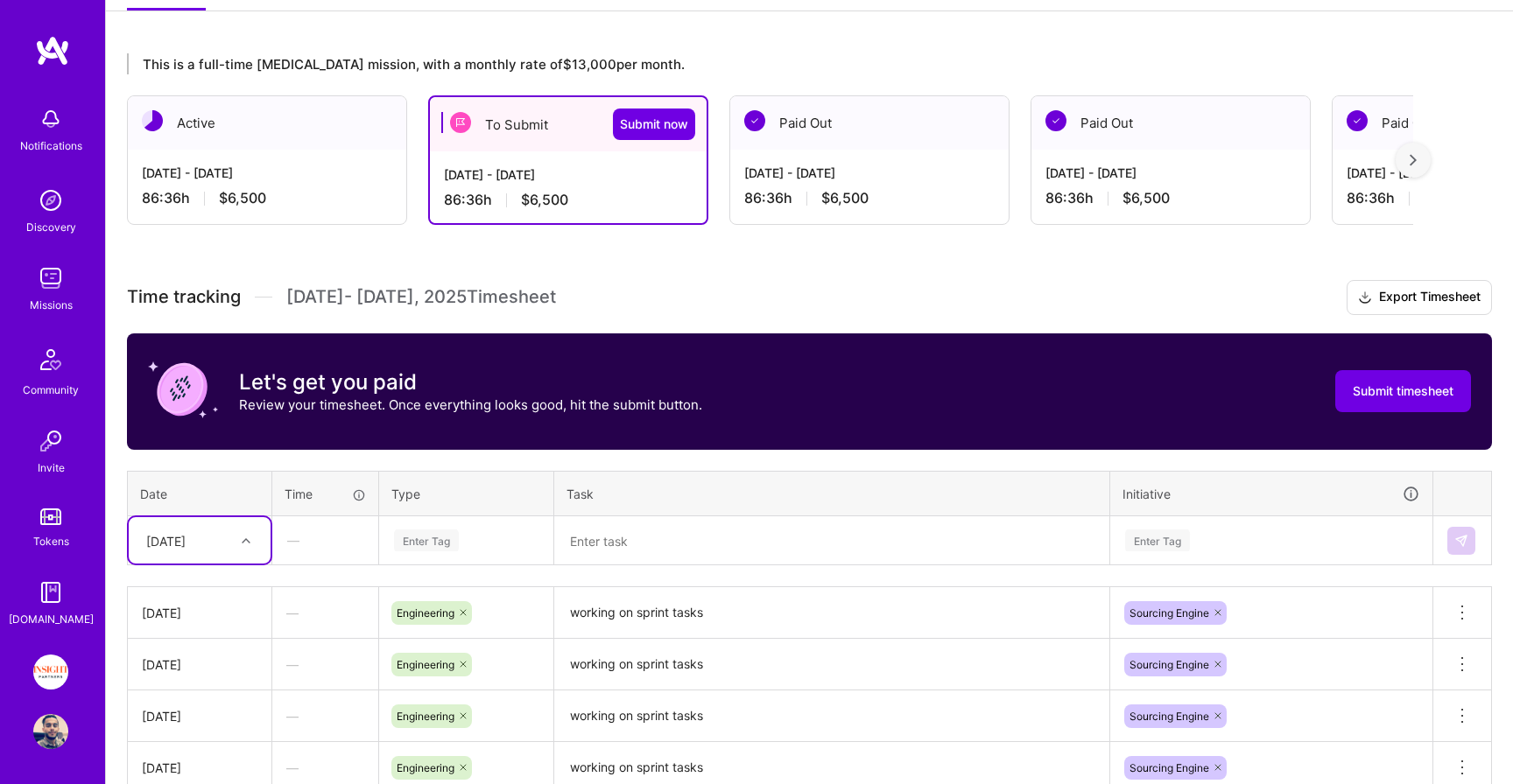
scroll to position [266, 0]
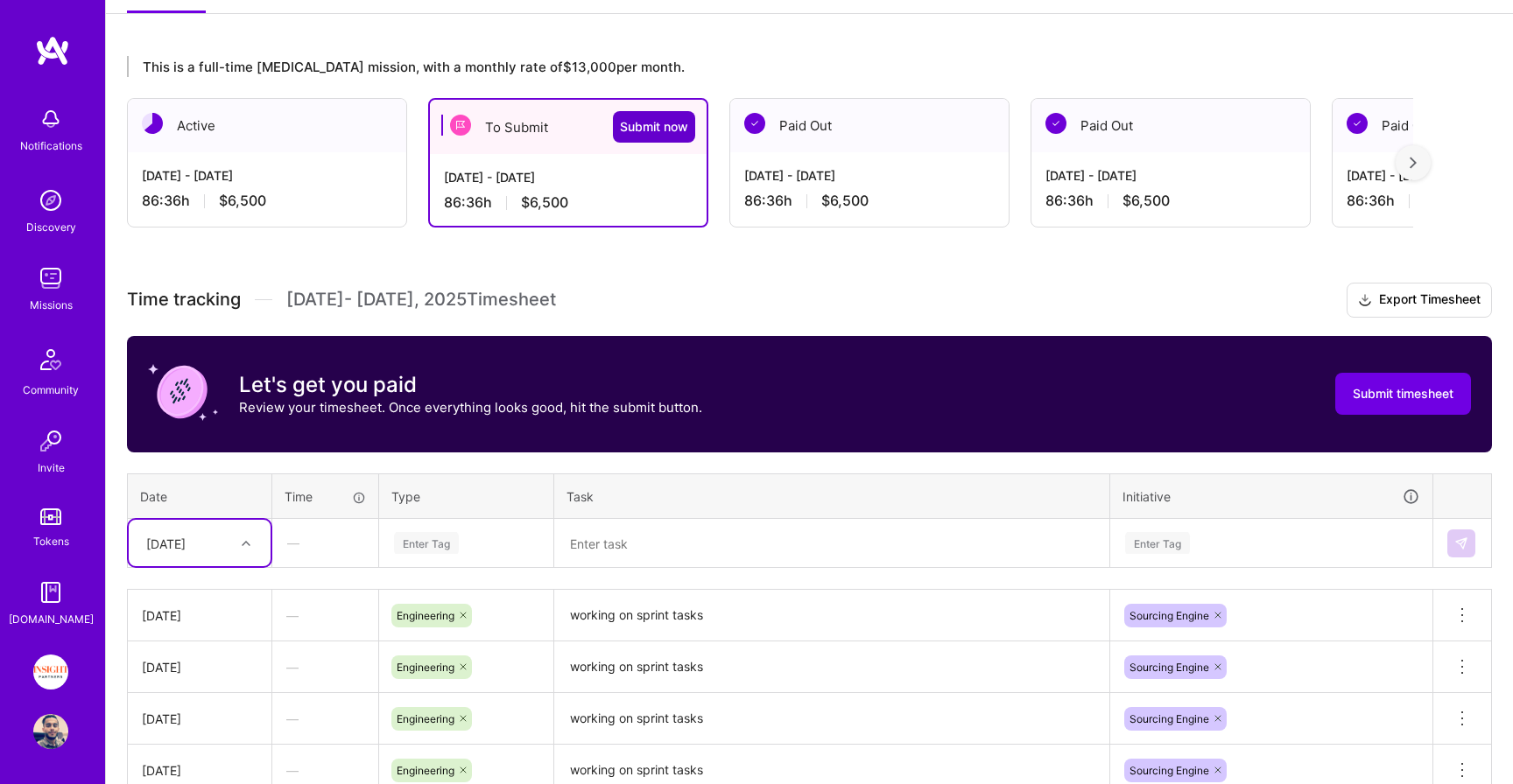
click at [675, 127] on span "Submit now" at bounding box center [654, 127] width 68 height 17
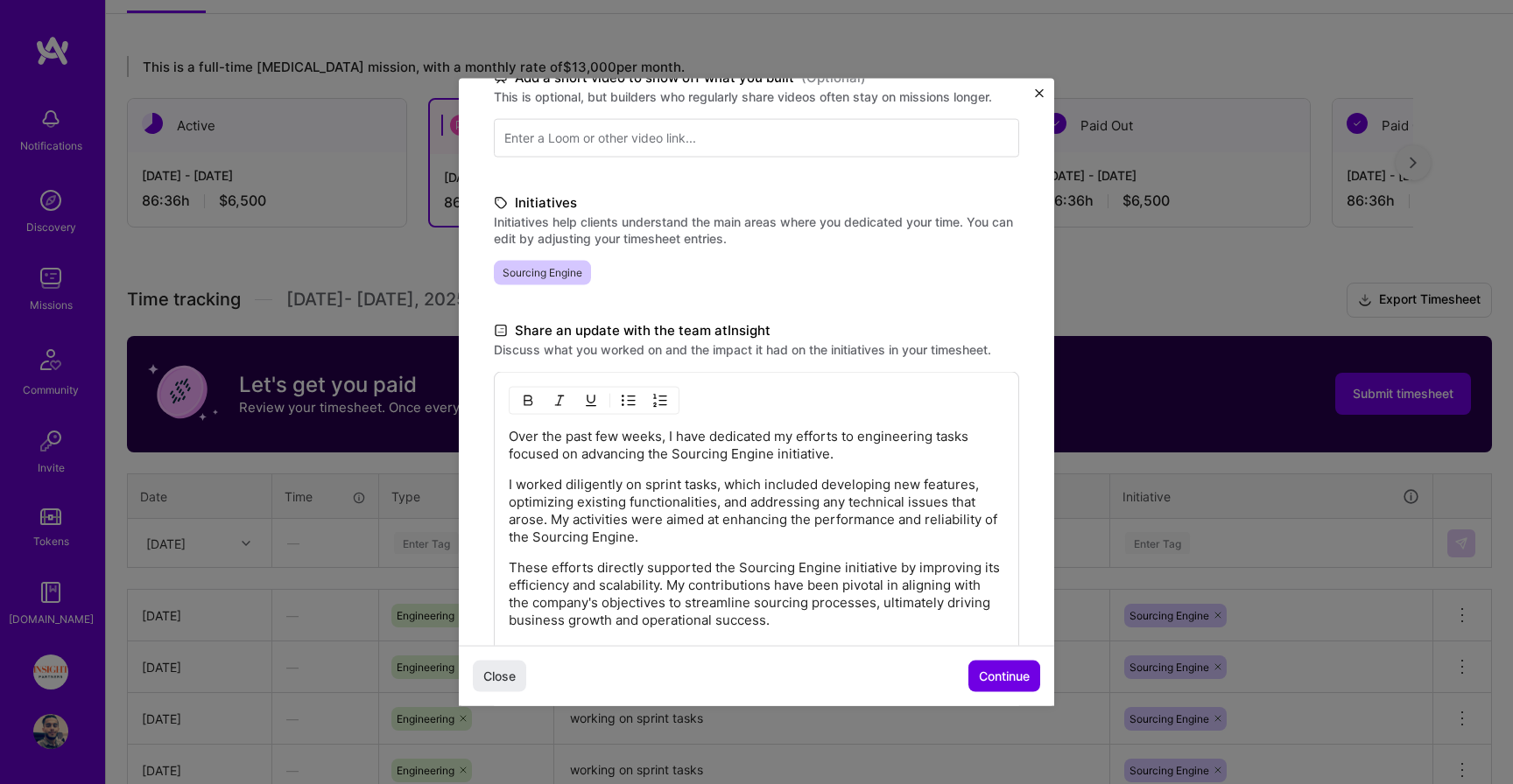
scroll to position [416, 0]
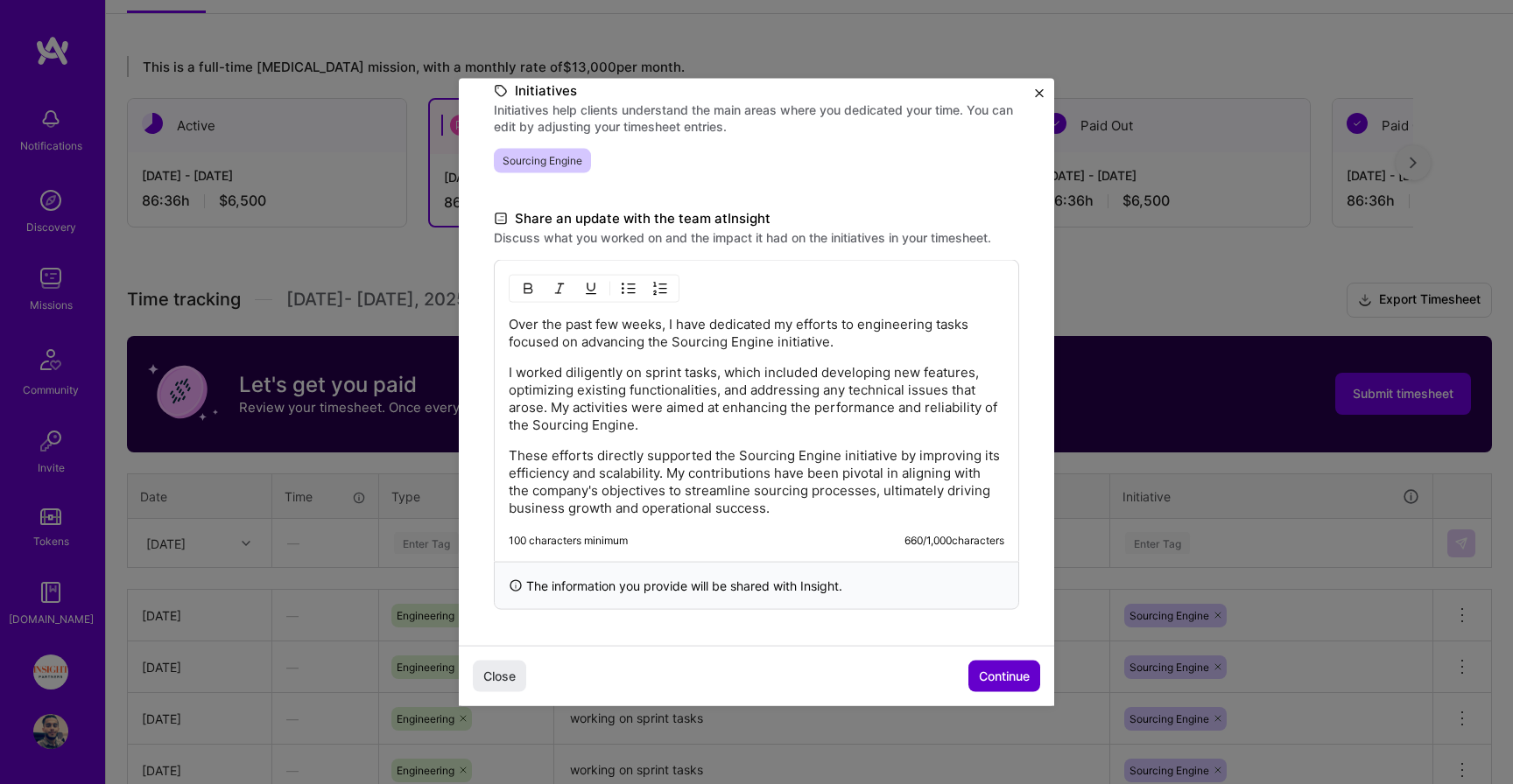
click at [1012, 677] on span "Continue" at bounding box center [1004, 675] width 51 height 17
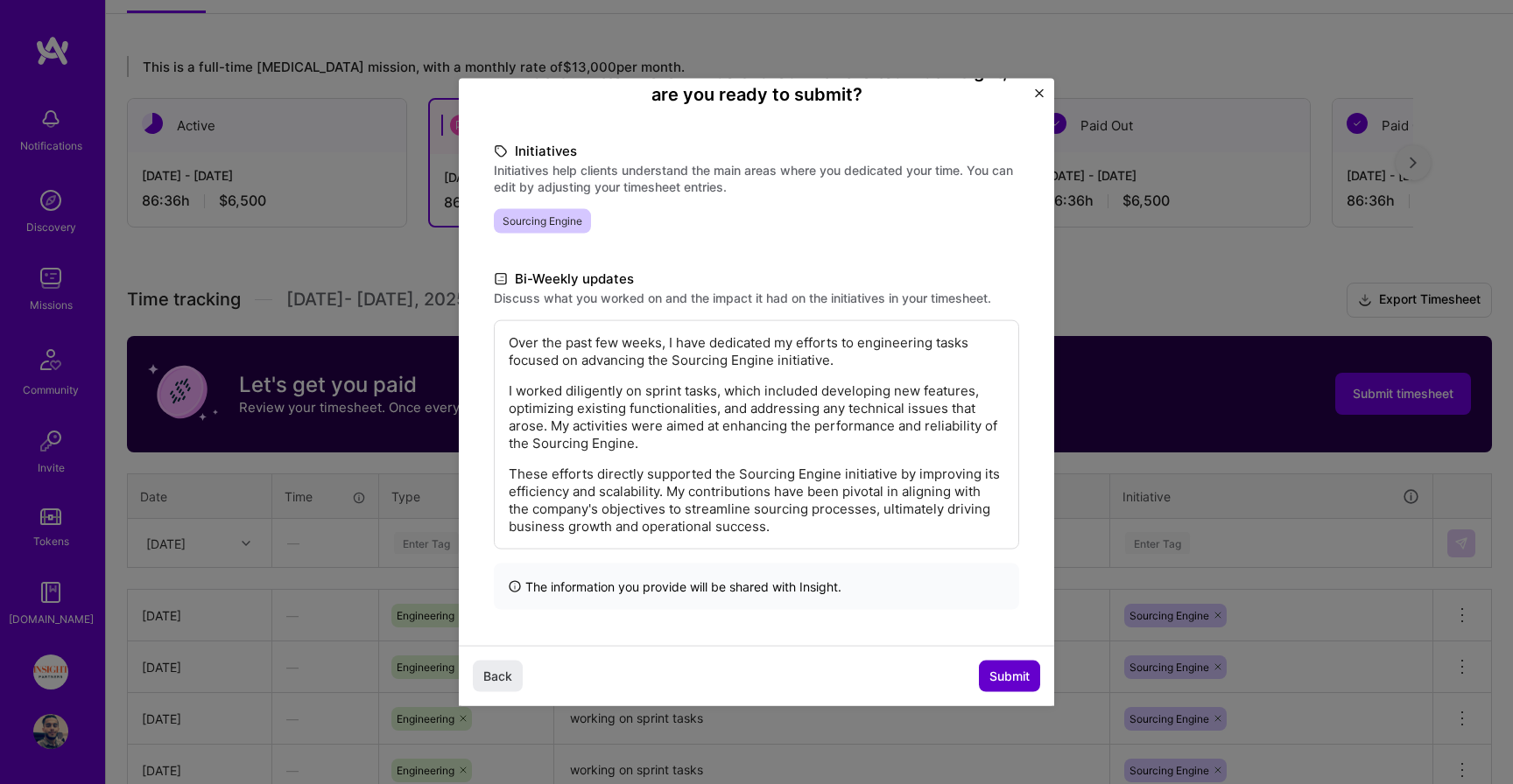
click at [1012, 675] on span "Submit" at bounding box center [1009, 675] width 41 height 17
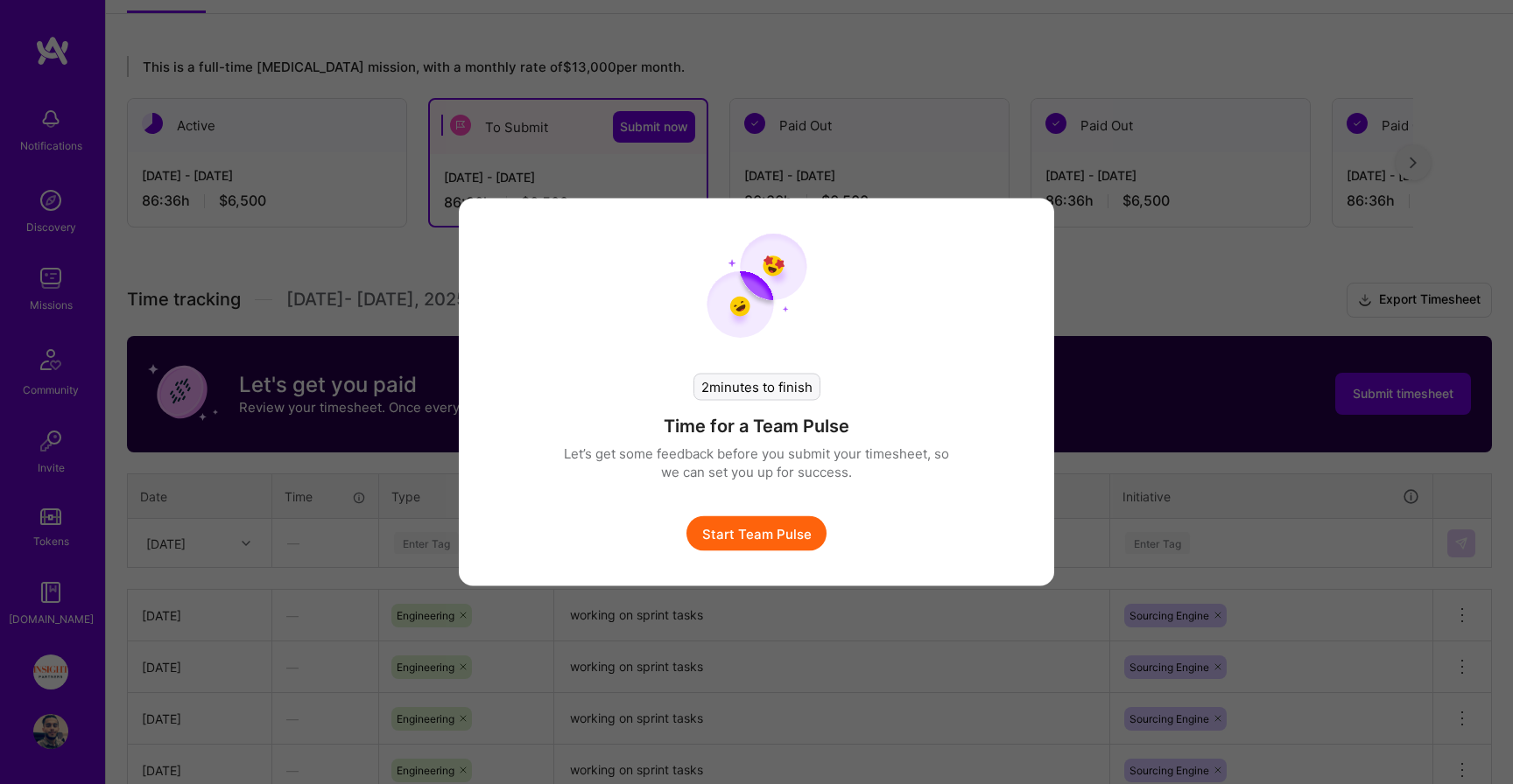
click at [740, 531] on button "Start Team Pulse" at bounding box center [757, 533] width 140 height 35
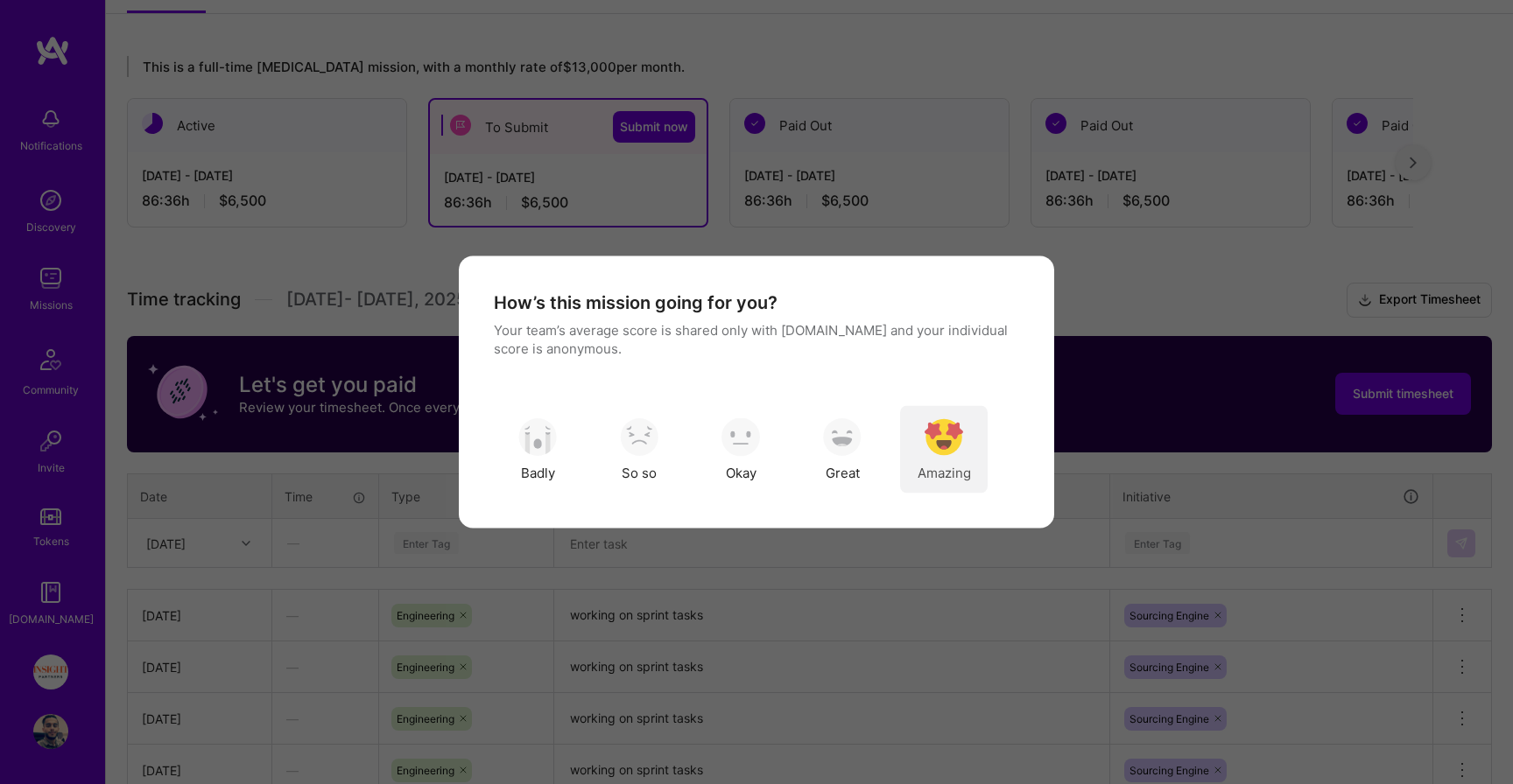
click at [945, 430] on img "modal" at bounding box center [944, 437] width 39 height 39
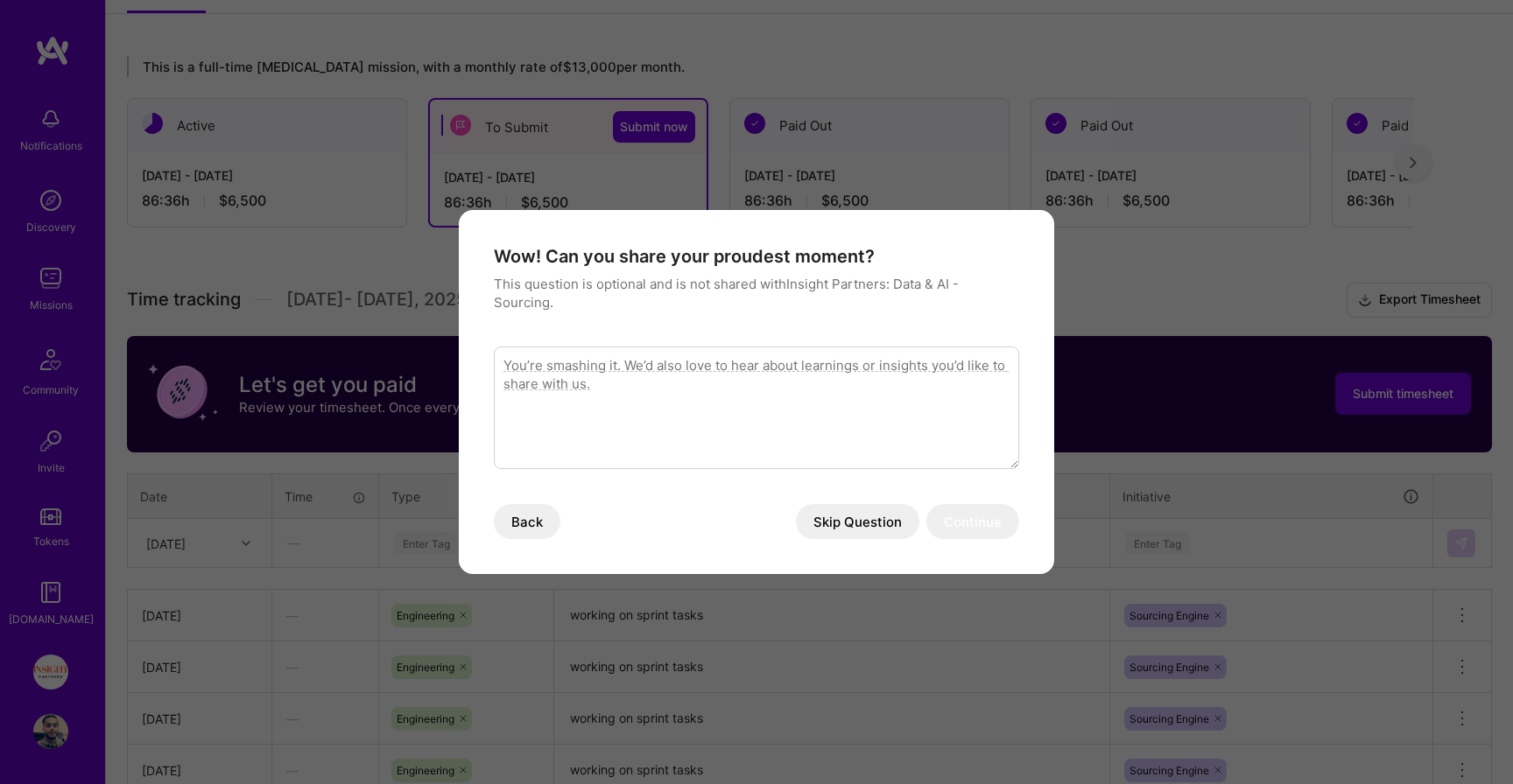
click at [883, 530] on button "Skip Question" at bounding box center [857, 521] width 123 height 35
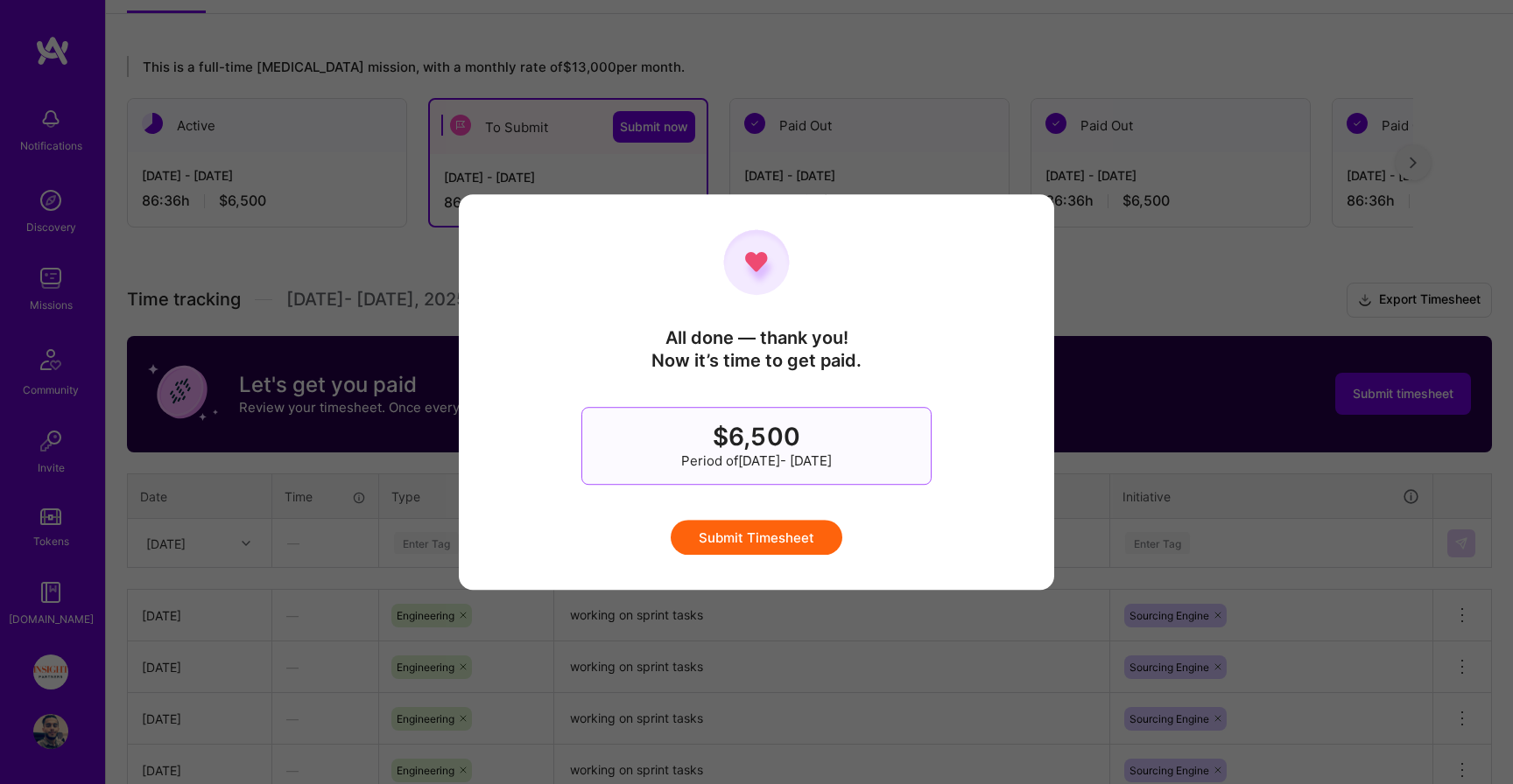
click at [793, 533] on button "Submit Timesheet" at bounding box center [756, 537] width 171 height 35
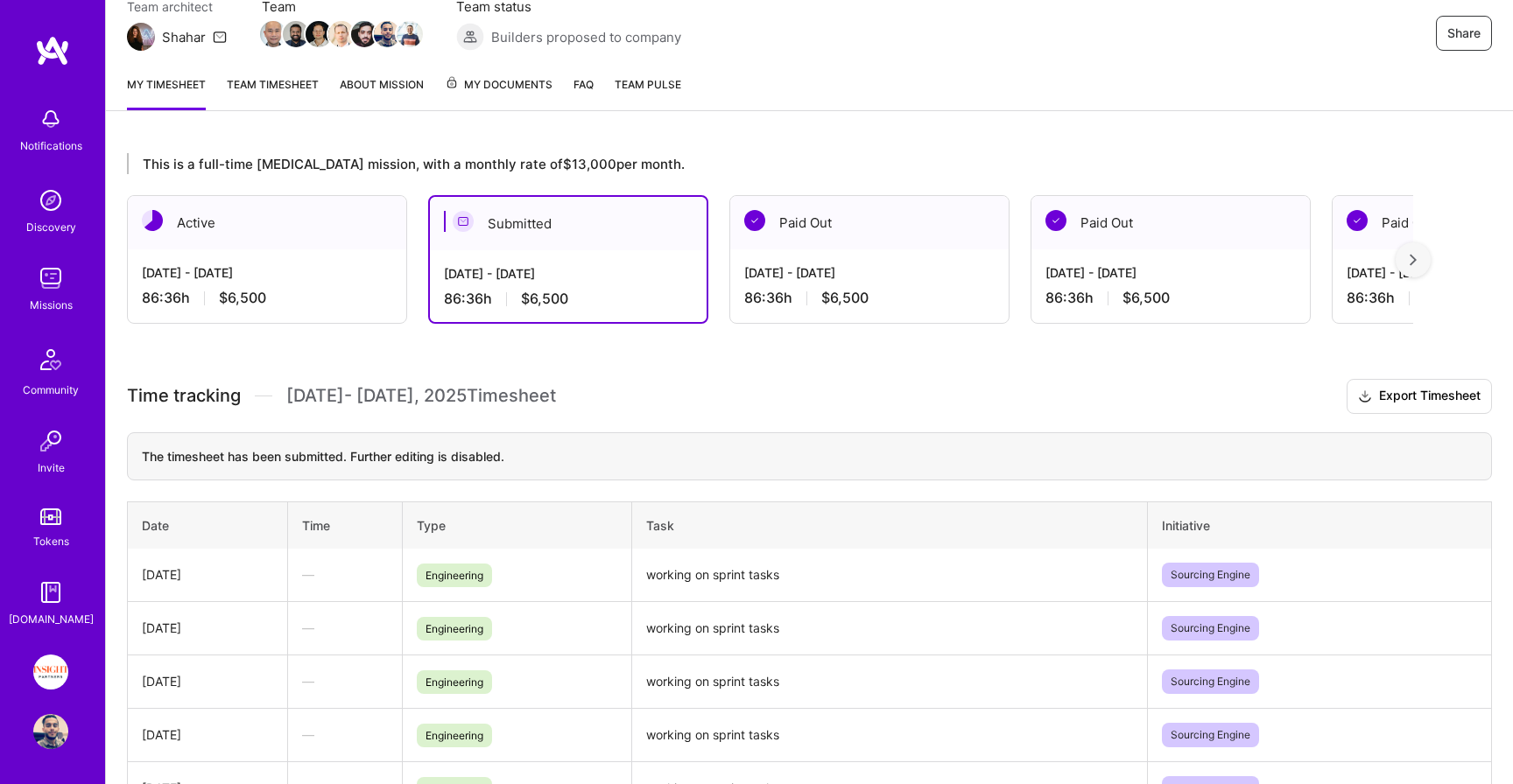
scroll to position [0, 0]
